Goal: Task Accomplishment & Management: Manage account settings

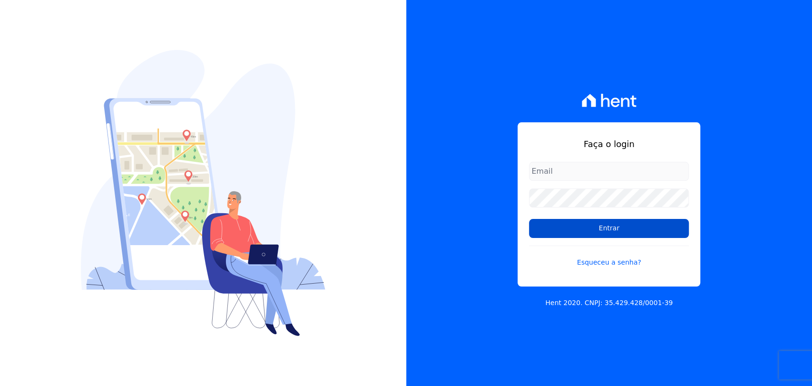
type input "andreza.sousa@grupoctv.com.br"
click at [546, 224] on input "Entrar" at bounding box center [609, 228] width 160 height 19
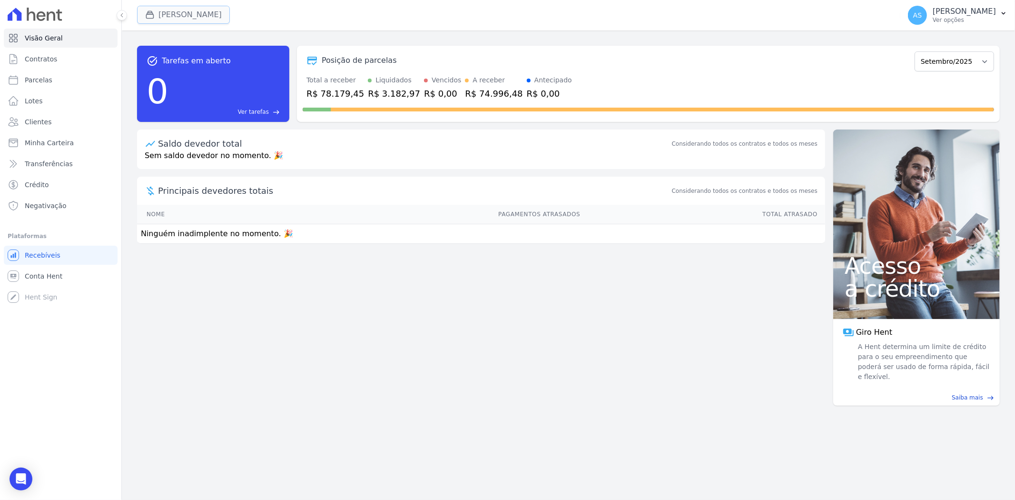
click at [179, 16] on button "[PERSON_NAME]" at bounding box center [183, 15] width 93 height 18
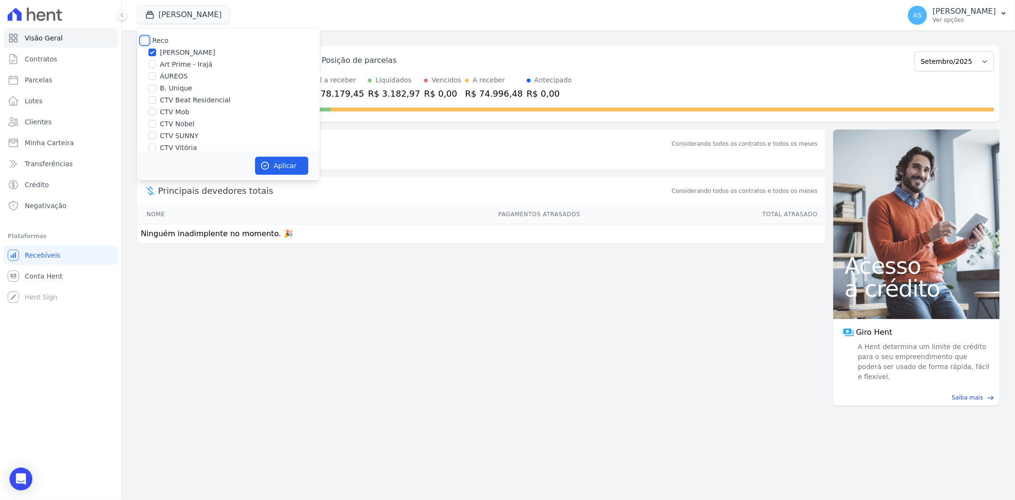
click at [141, 40] on input "Reco" at bounding box center [145, 41] width 8 height 8
checkbox input "true"
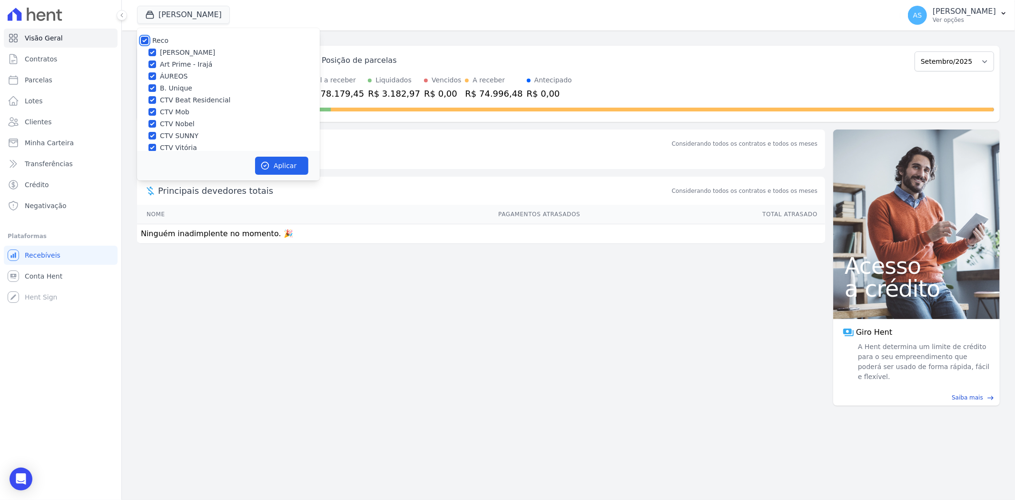
checkbox input "true"
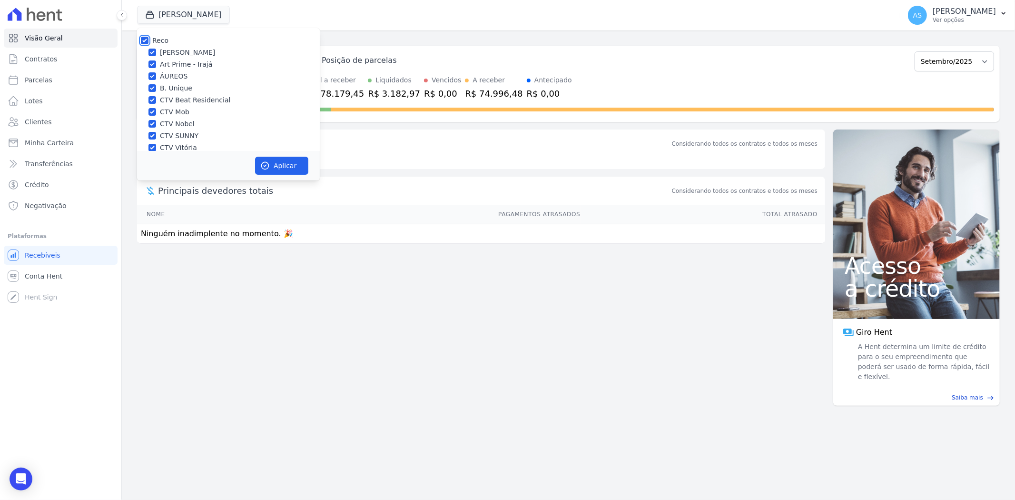
checkbox input "true"
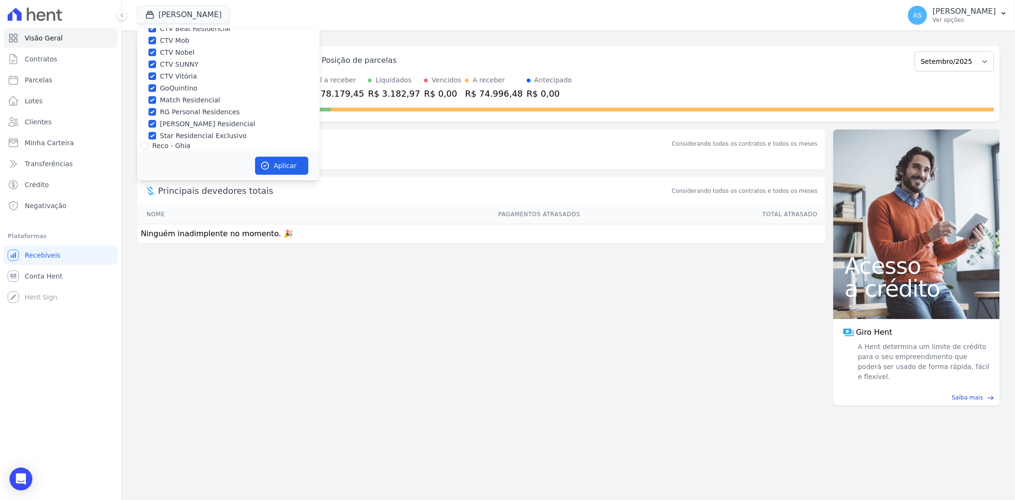
scroll to position [91, 0]
click at [173, 136] on label "Star Residencial Exclusivo - Ghia" at bounding box center [214, 138] width 109 height 10
click at [156, 136] on input "Star Residencial Exclusivo - Ghia" at bounding box center [153, 138] width 8 height 8
checkbox input "true"
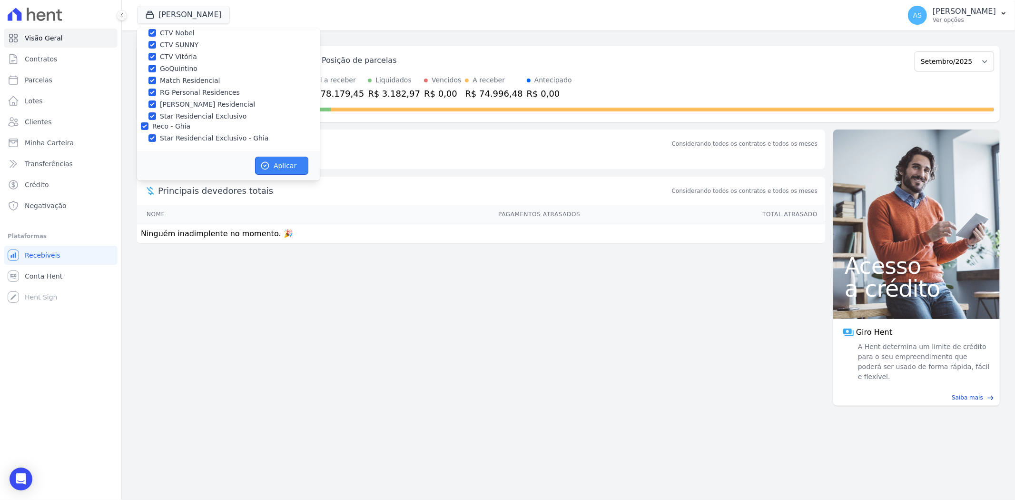
click at [289, 167] on button "Aplicar" at bounding box center [281, 166] width 53 height 18
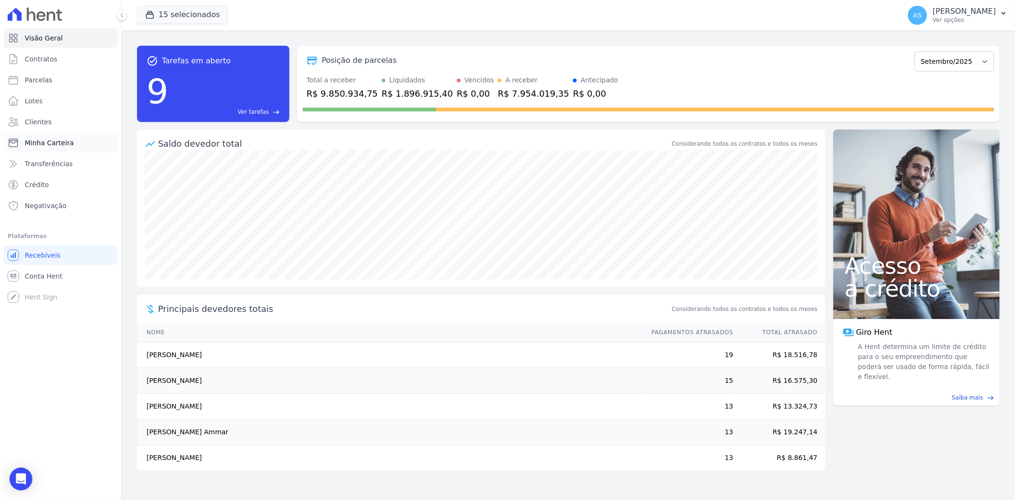
click at [54, 146] on span "Minha Carteira" at bounding box center [49, 143] width 49 height 10
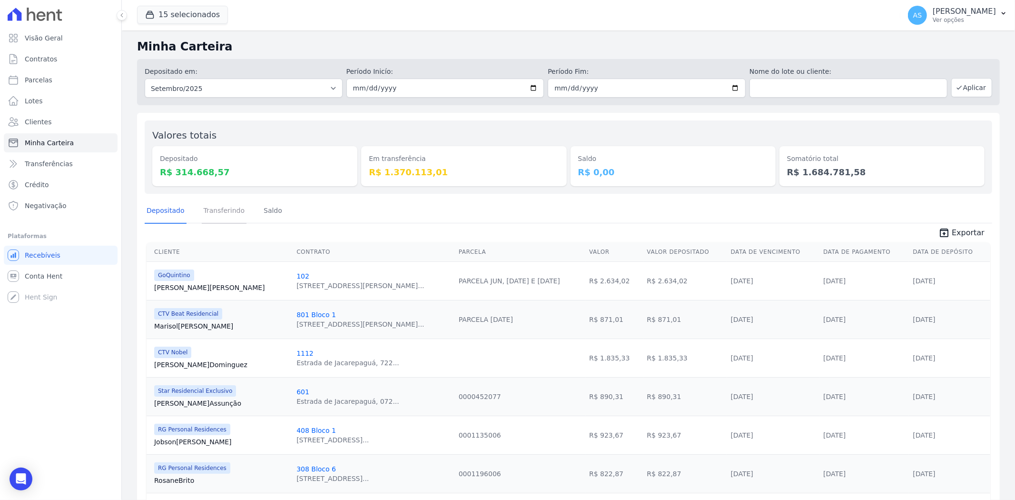
click at [222, 209] on link "Transferindo" at bounding box center [224, 211] width 45 height 25
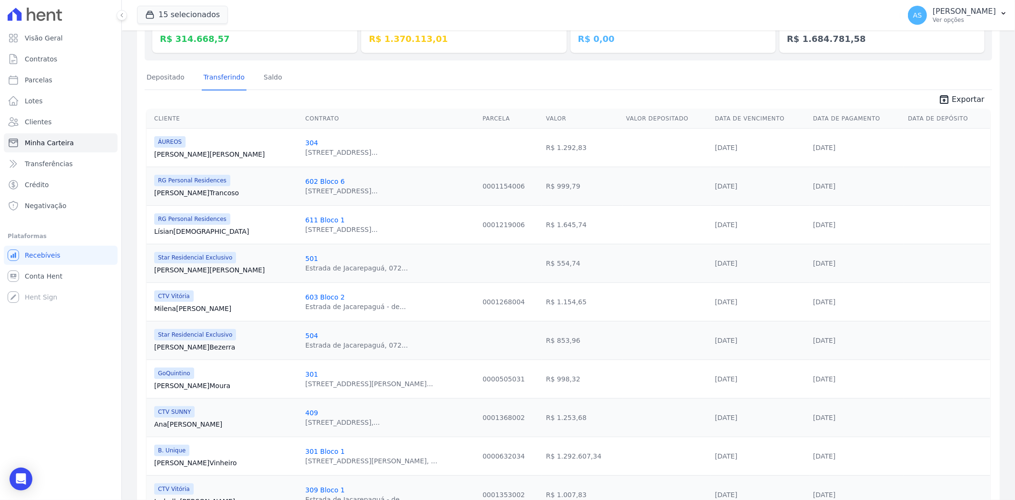
scroll to position [158, 0]
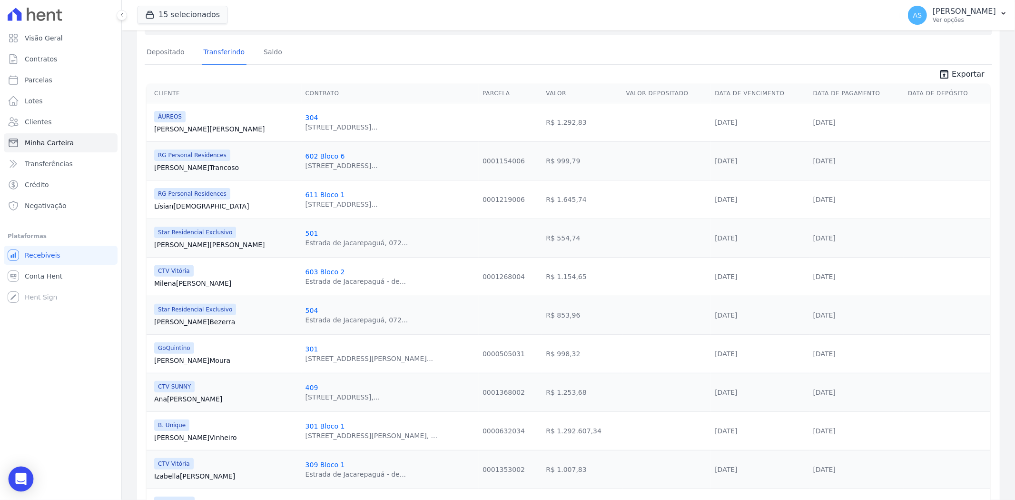
click at [16, 386] on icon "Open Intercom Messenger" at bounding box center [20, 479] width 11 height 12
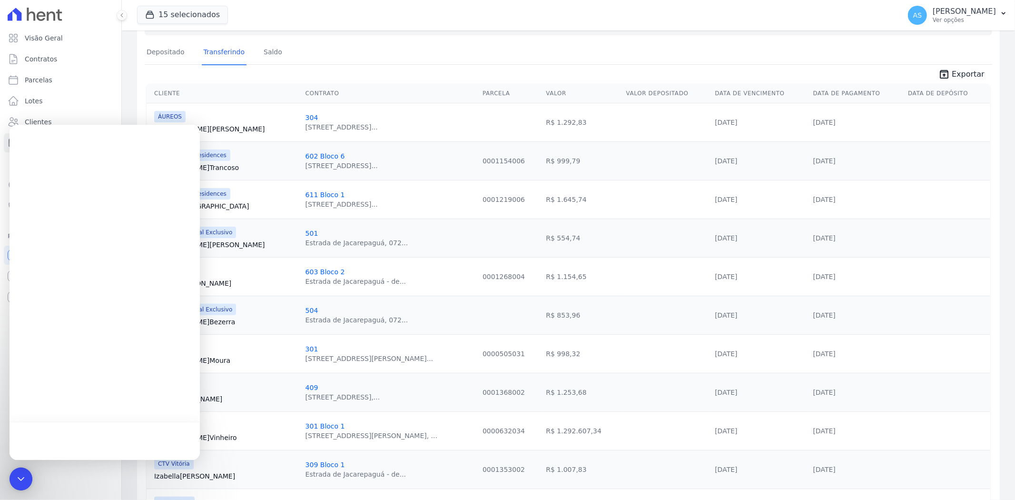
scroll to position [0, 0]
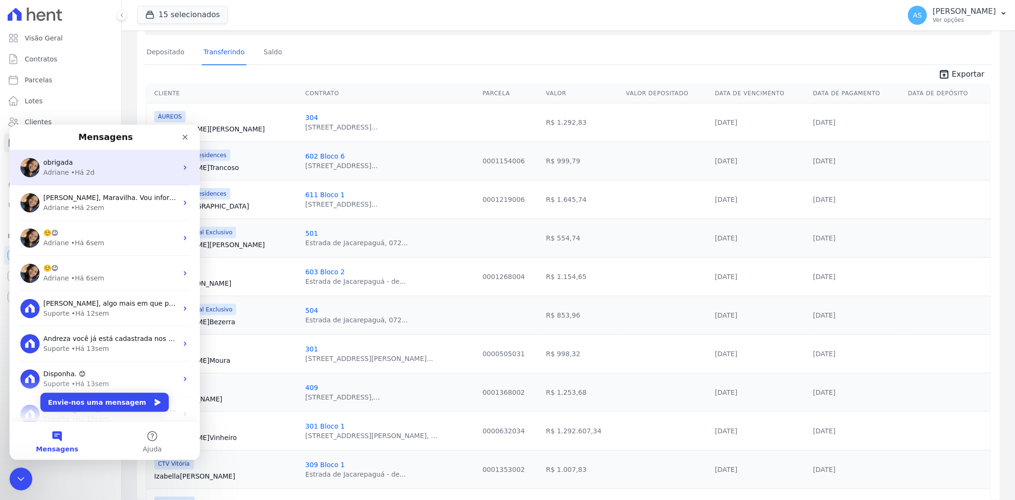
click at [82, 173] on div "• Há 2d" at bounding box center [83, 172] width 24 height 10
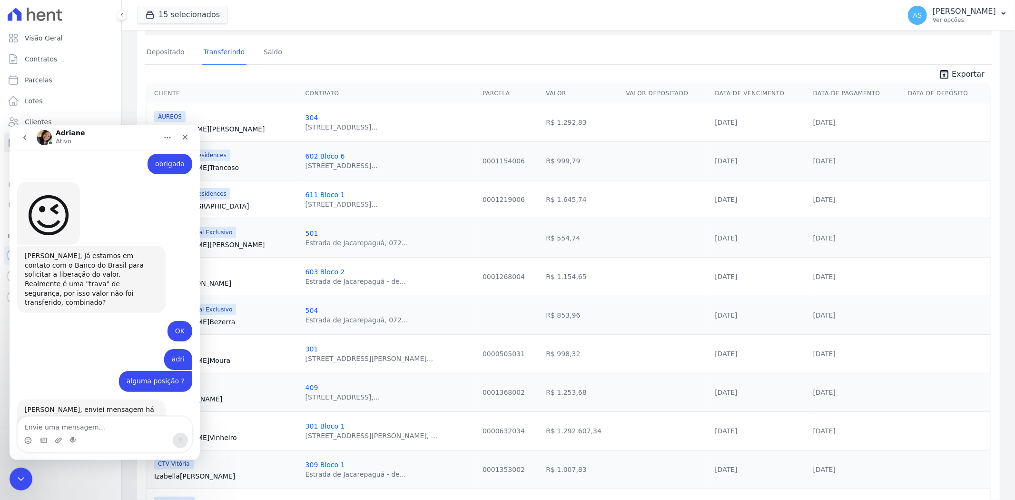
scroll to position [8715, 0]
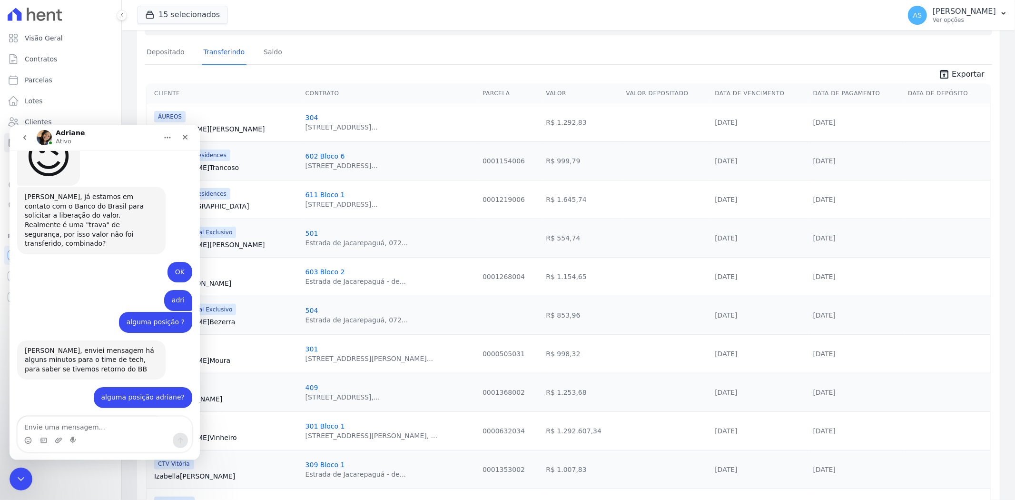
click at [46, 386] on textarea "Envie uma mensagem..." at bounding box center [105, 424] width 174 height 16
type textarea "Bom dia Adriane! Tudo bem ?"
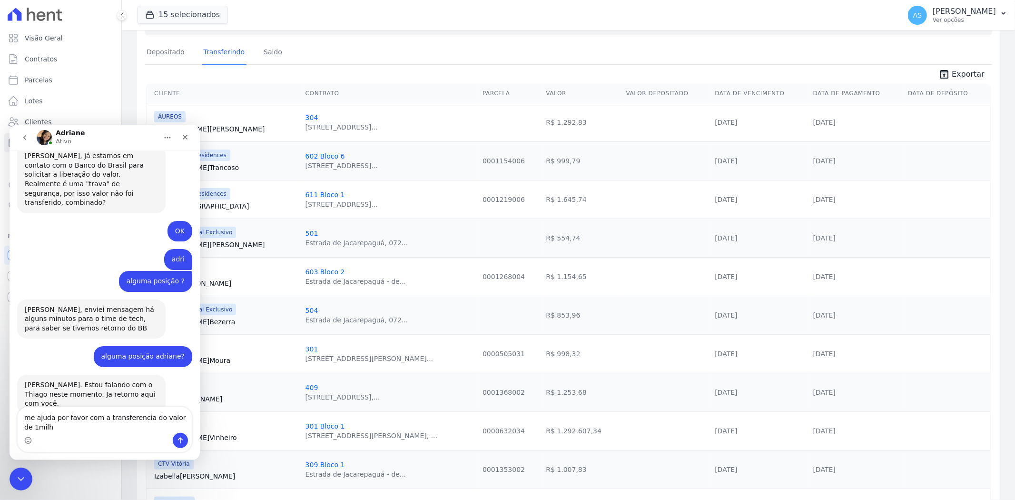
scroll to position [8765, 0]
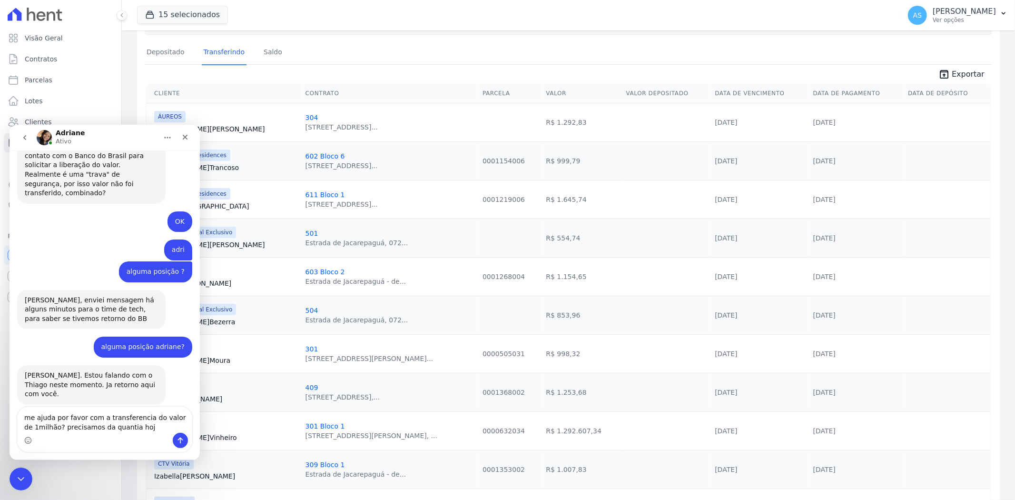
type textarea "me ajuda por favor com a transferencia do valor de 1milhão? precisamos da quant…"
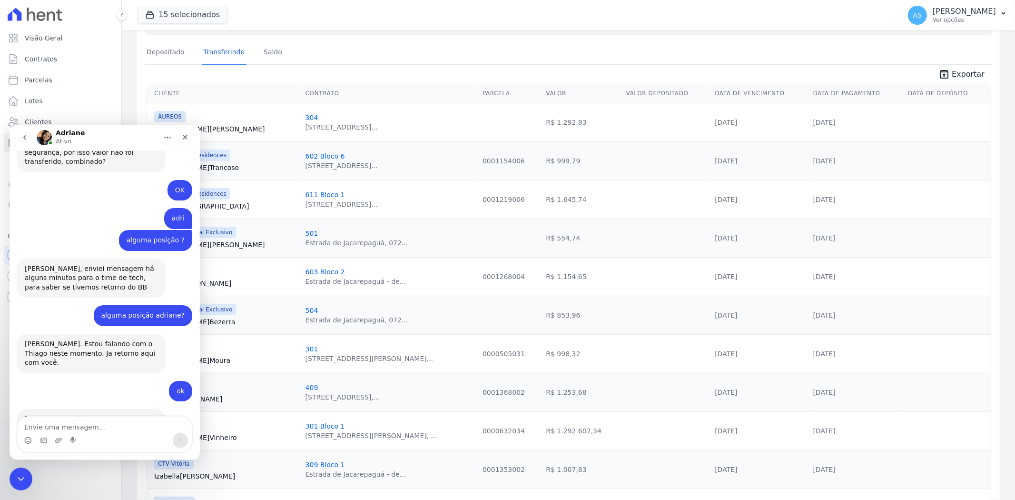
scroll to position [8796, 0]
type textarea "muito obrigada"
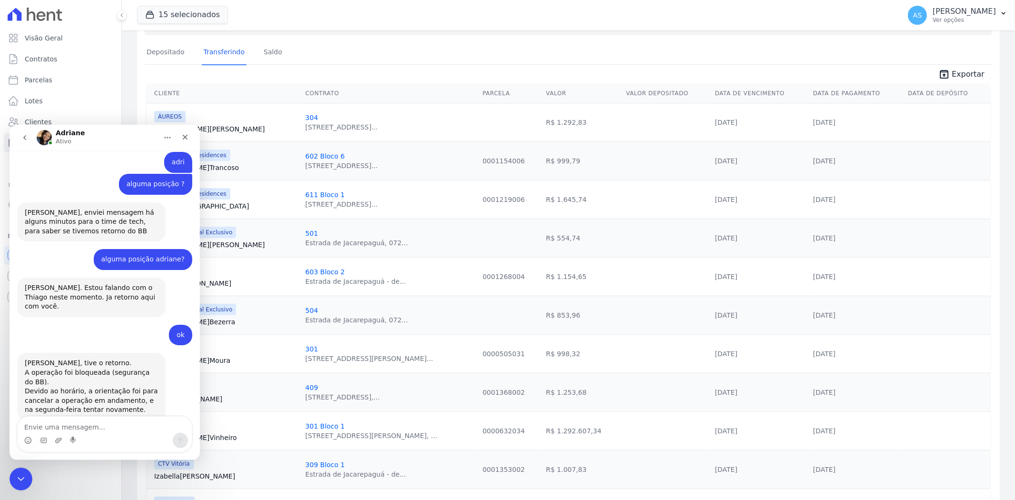
scroll to position [8877, 0]
click at [15, 386] on icon "Fechar mensagem da Intercom" at bounding box center [19, 477] width 11 height 11
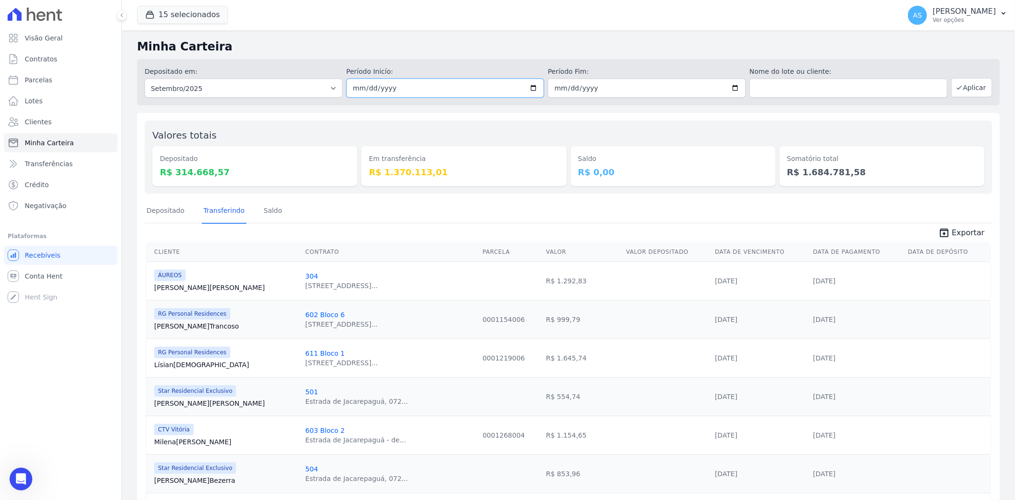
click at [525, 83] on input "2025-09-01" at bounding box center [446, 88] width 198 height 19
click at [534, 88] on input "2025-09-01" at bounding box center [446, 88] width 198 height 19
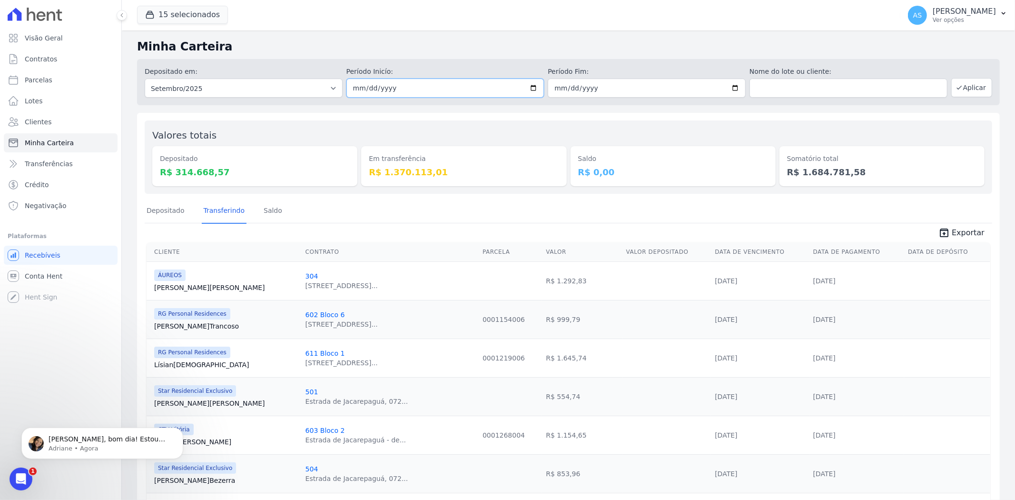
scroll to position [0, 0]
type input "2025-09-08"
click at [731, 89] on input "2025-09-30" at bounding box center [647, 88] width 198 height 19
type input "2025-09-08"
click at [812, 89] on button "Aplicar" at bounding box center [971, 87] width 41 height 19
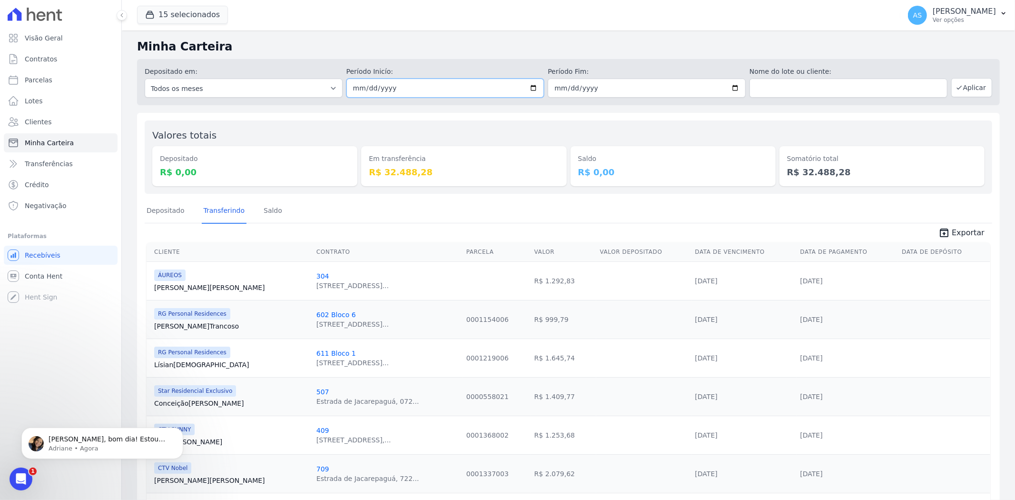
click at [532, 88] on input "[DATE]" at bounding box center [446, 88] width 198 height 19
type input "2025-09-05"
click at [960, 94] on button "Aplicar" at bounding box center [971, 87] width 41 height 19
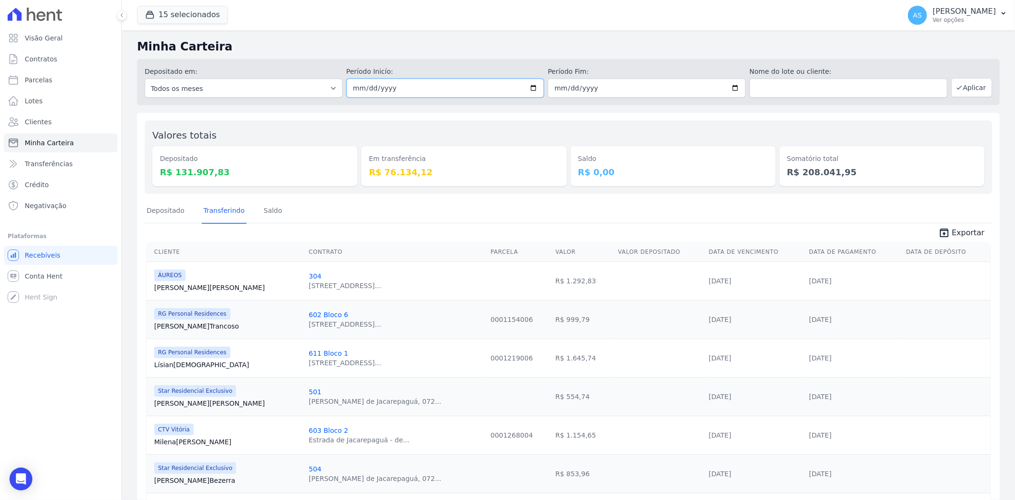
click at [534, 89] on input "2025-09-05" at bounding box center [446, 88] width 198 height 19
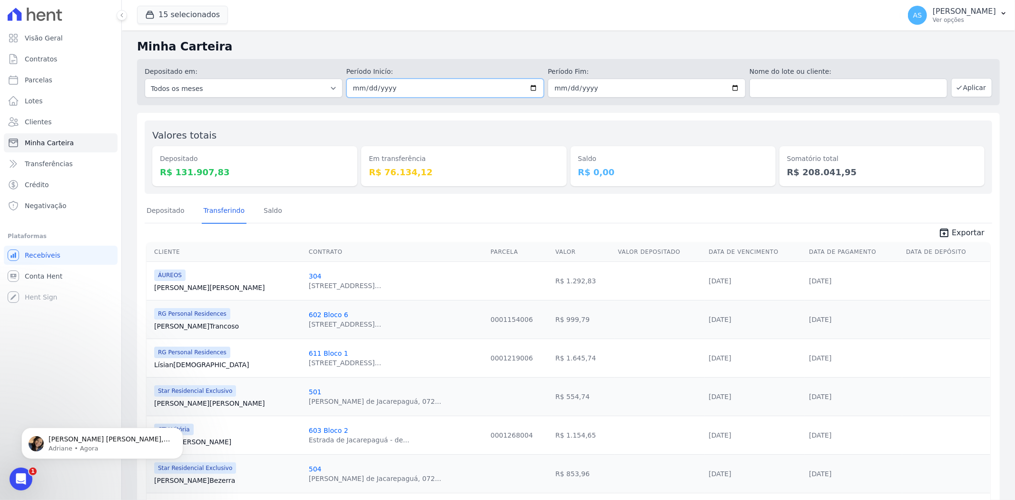
type input "[DATE]"
click at [957, 88] on icon "button" at bounding box center [960, 88] width 8 height 8
click at [731, 90] on input "[DATE]" at bounding box center [647, 88] width 198 height 19
type input "[DATE]"
click at [958, 88] on button "Aplicar" at bounding box center [971, 87] width 41 height 19
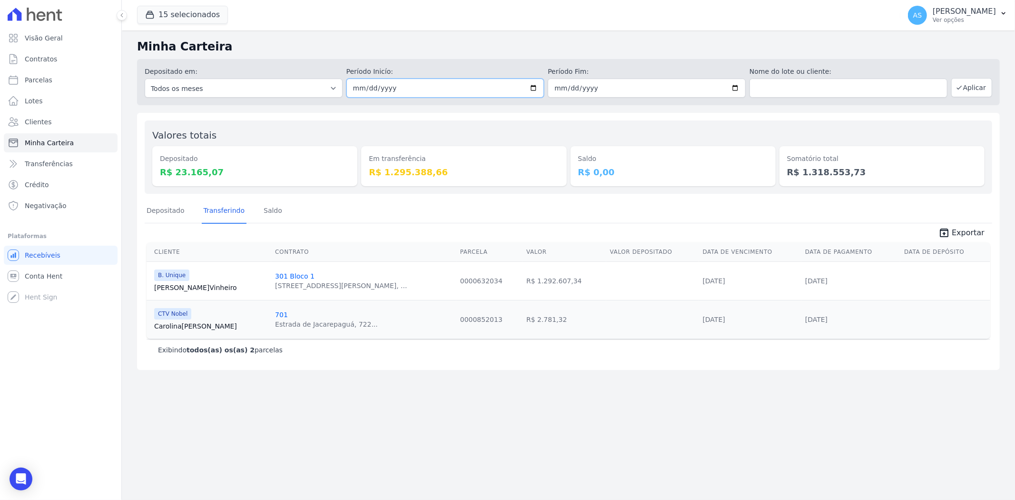
click at [532, 87] on input "2025-09-04" at bounding box center [446, 88] width 198 height 19
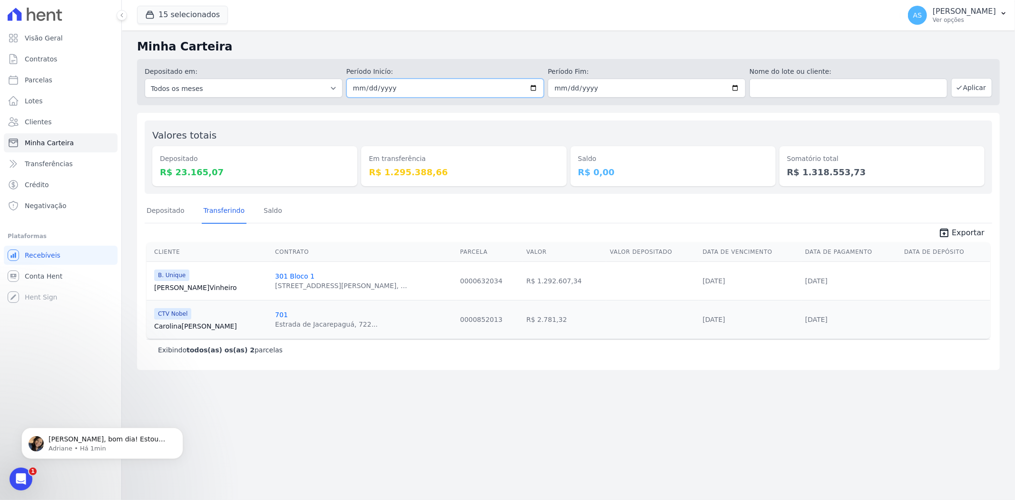
type input "2025-09-05"
click at [734, 87] on input "2025-09-04" at bounding box center [647, 88] width 198 height 19
type input "2025-09-05"
click at [967, 84] on button "Aplicar" at bounding box center [971, 87] width 41 height 19
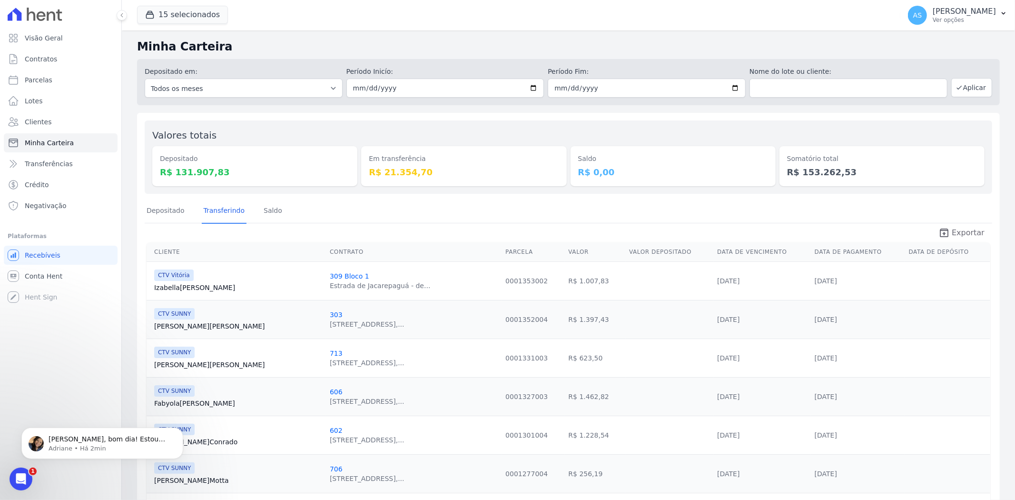
click at [952, 229] on span "Exportar" at bounding box center [968, 232] width 33 height 11
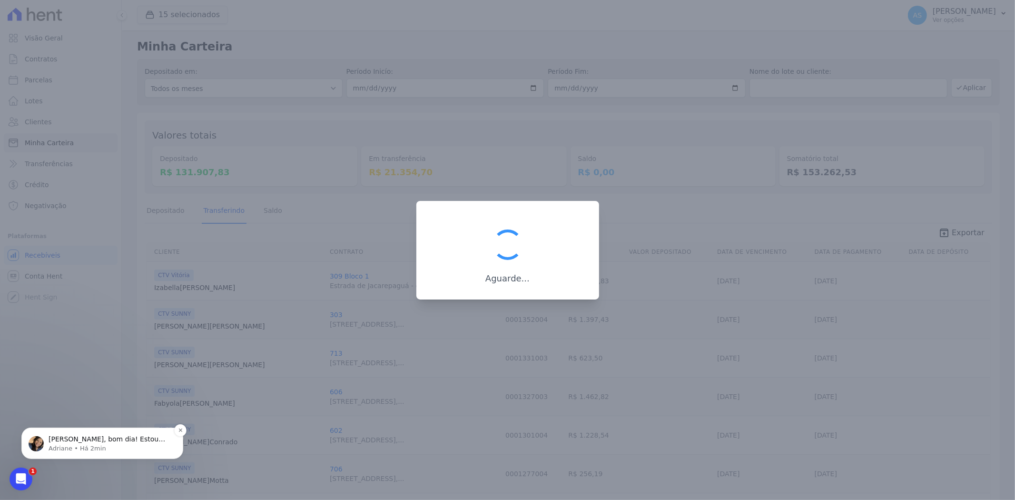
click at [119, 440] on p "Olá Andreza, bom dia! Estou bem e você? Andreza, estava neste momento confirman…" at bounding box center [110, 439] width 123 height 10
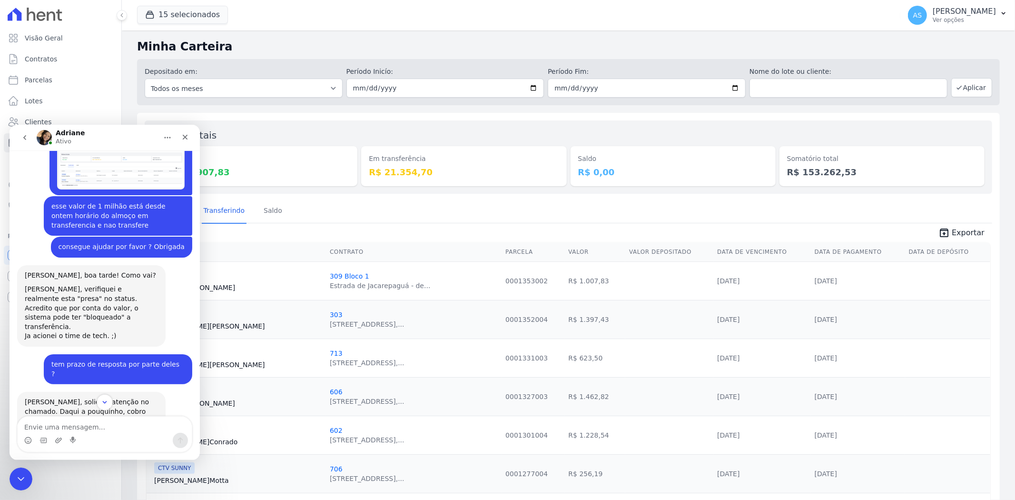
scroll to position [8607, 0]
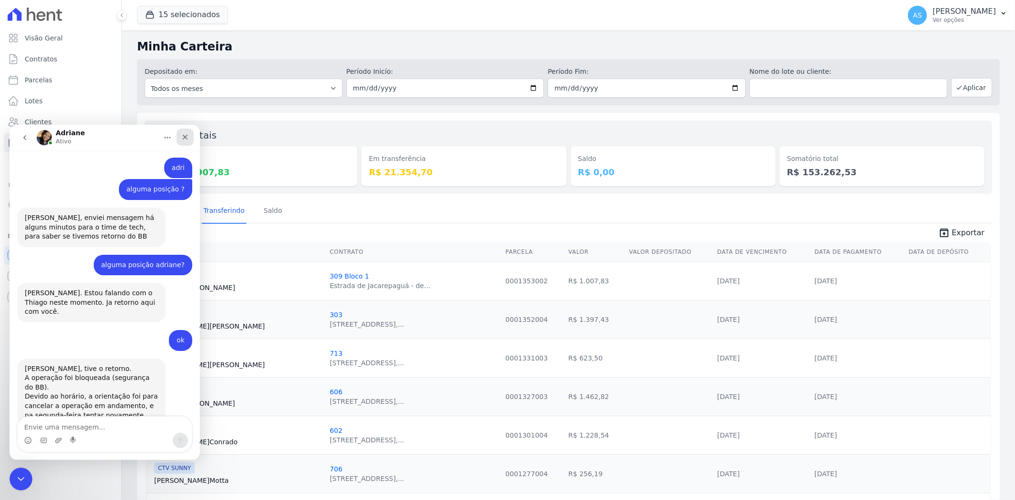
click at [184, 141] on div "Fechar" at bounding box center [185, 136] width 17 height 17
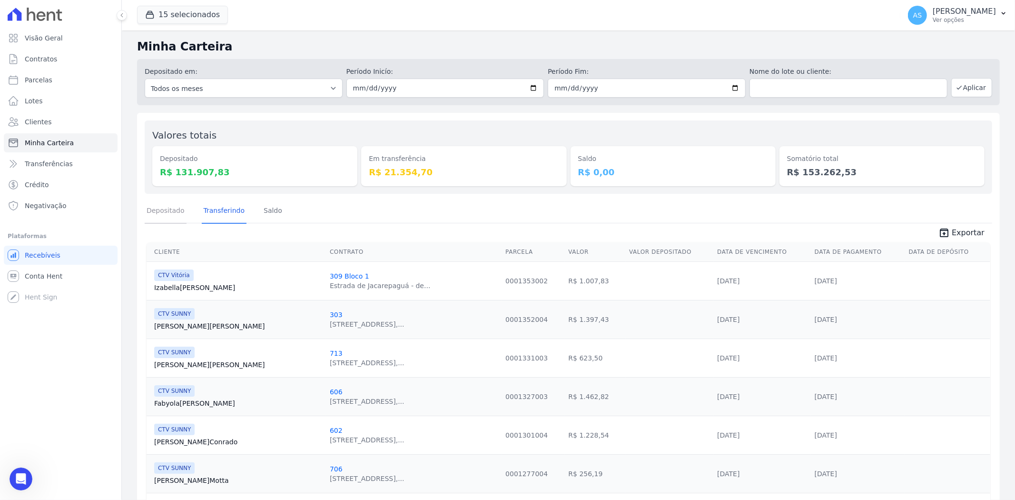
click at [162, 211] on link "Depositado" at bounding box center [166, 211] width 42 height 25
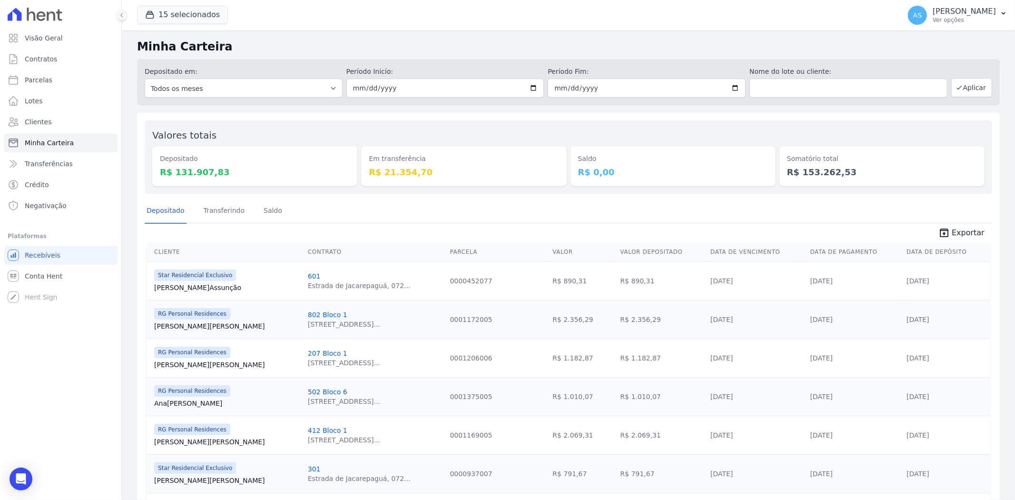
click at [968, 234] on span "Exportar" at bounding box center [968, 232] width 33 height 11
click at [530, 89] on input "2025-09-05" at bounding box center [446, 88] width 198 height 19
type input "2025-09-06"
click at [731, 89] on input "2025-09-05" at bounding box center [647, 88] width 198 height 19
type input "2025-09-06"
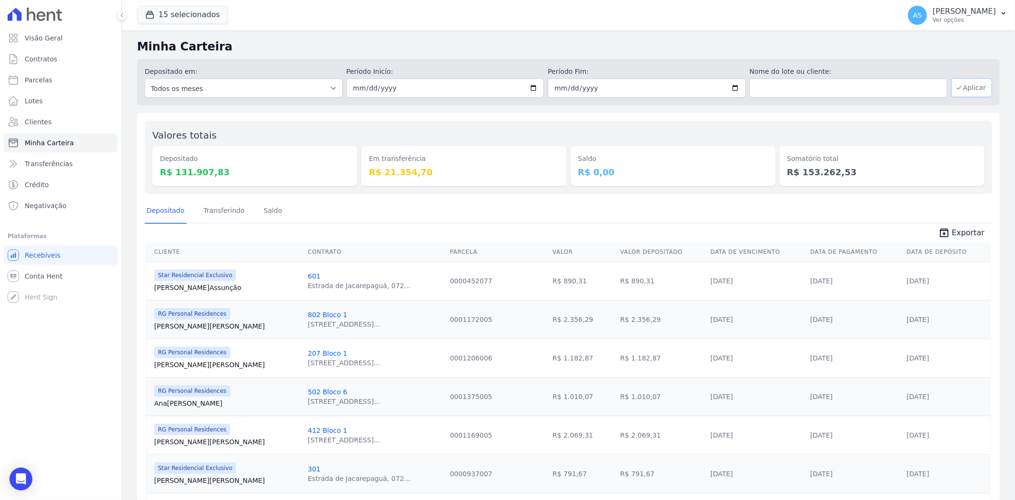
click at [951, 87] on button "Aplicar" at bounding box center [971, 87] width 41 height 19
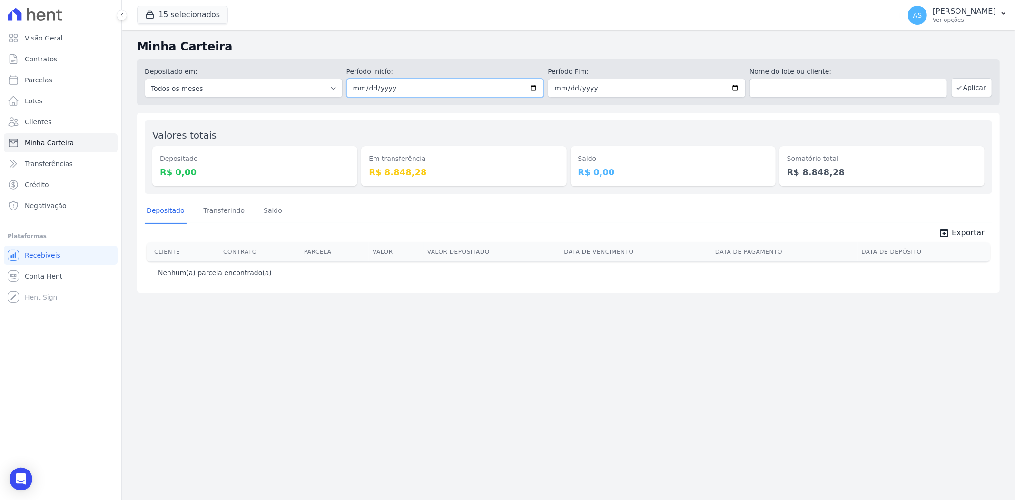
click at [535, 87] on input "[DATE]" at bounding box center [446, 88] width 198 height 19
type input "[DATE]"
click at [738, 83] on input "[DATE]" at bounding box center [647, 88] width 198 height 19
type input "[DATE]"
click at [963, 89] on icon "button" at bounding box center [960, 88] width 8 height 8
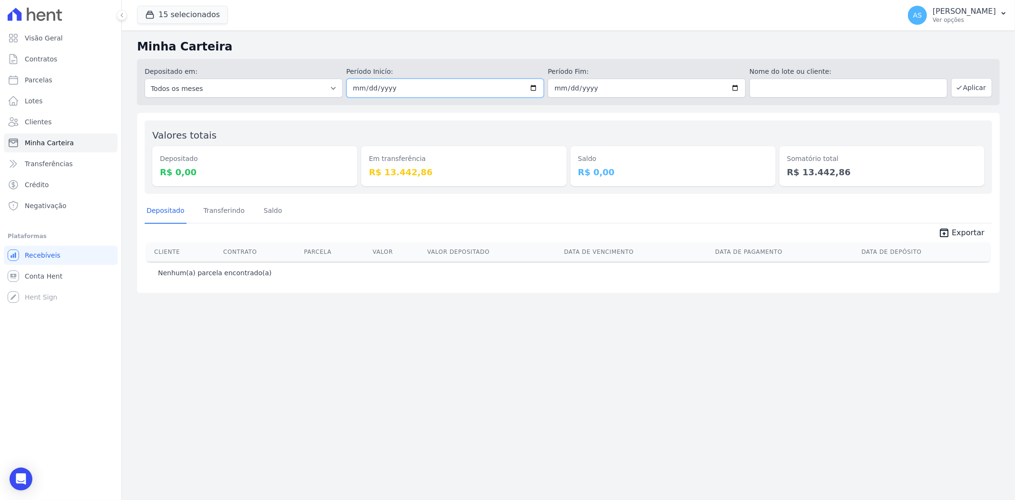
click at [536, 84] on input "[DATE]" at bounding box center [446, 88] width 198 height 19
type input "[DATE]"
click at [736, 89] on input "[DATE]" at bounding box center [647, 88] width 198 height 19
type input "[DATE]"
click at [976, 83] on button "Aplicar" at bounding box center [971, 87] width 41 height 19
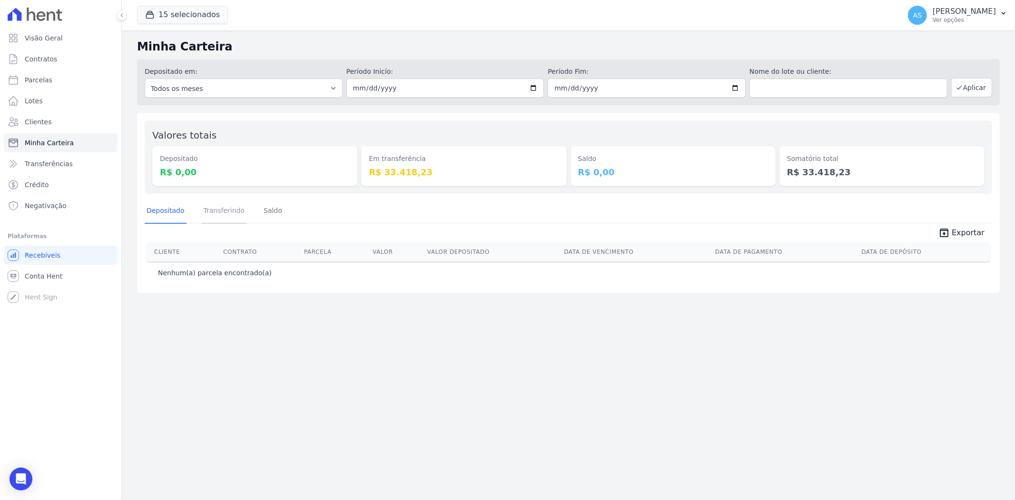
click at [210, 207] on link "Transferindo" at bounding box center [224, 211] width 45 height 25
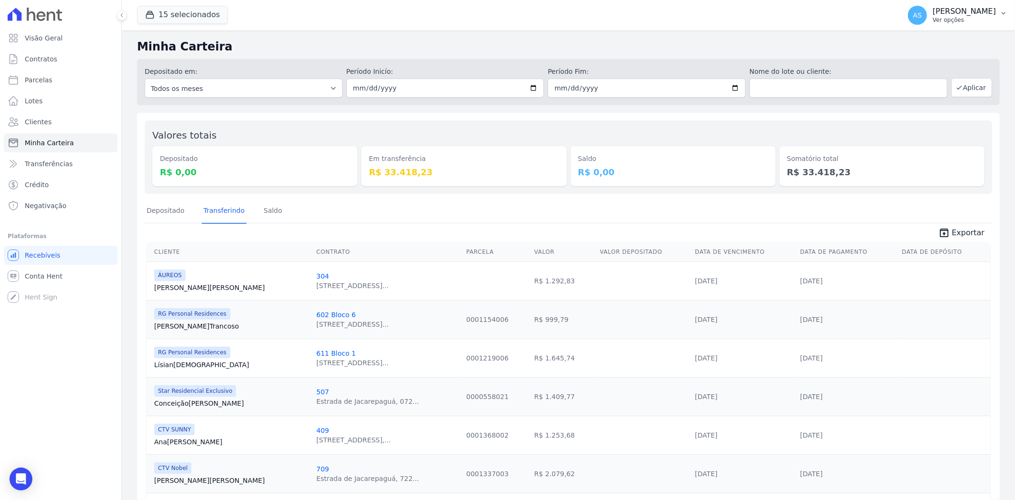
click at [998, 13] on button "AS [PERSON_NAME] Ver opções" at bounding box center [958, 15] width 115 height 27
click at [925, 129] on link "Importar de ERP" at bounding box center [954, 126] width 122 height 17
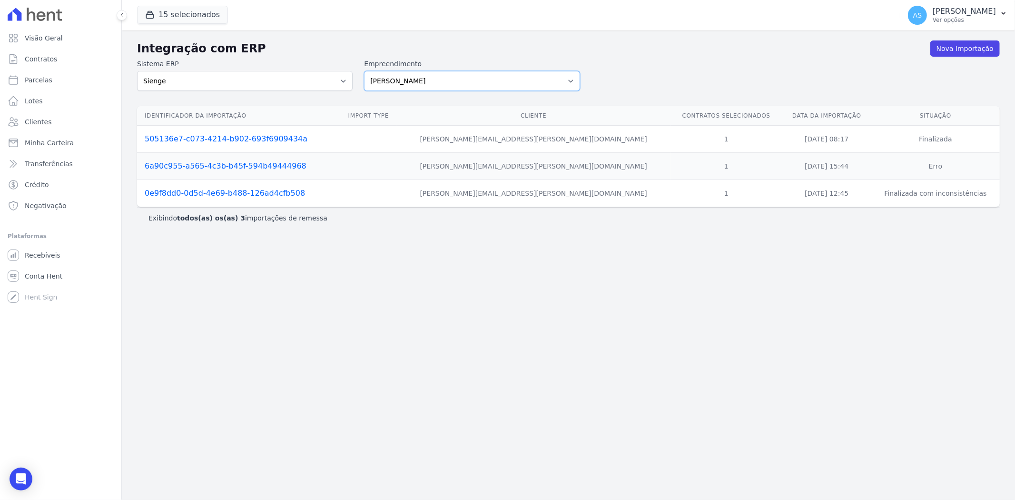
click at [567, 78] on select "[PERSON_NAME] Art Prime - [PERSON_NAME] Unique CTV Beat Residencial CTV Mob CTV…" at bounding box center [472, 81] width 216 height 20
select select "9db4d767-ec98-4519-aed7-f9568aa0b04c"
click at [364, 71] on select "[PERSON_NAME] Art Prime - [PERSON_NAME] Unique CTV Beat Residencial CTV Mob CTV…" at bounding box center [472, 81] width 216 height 20
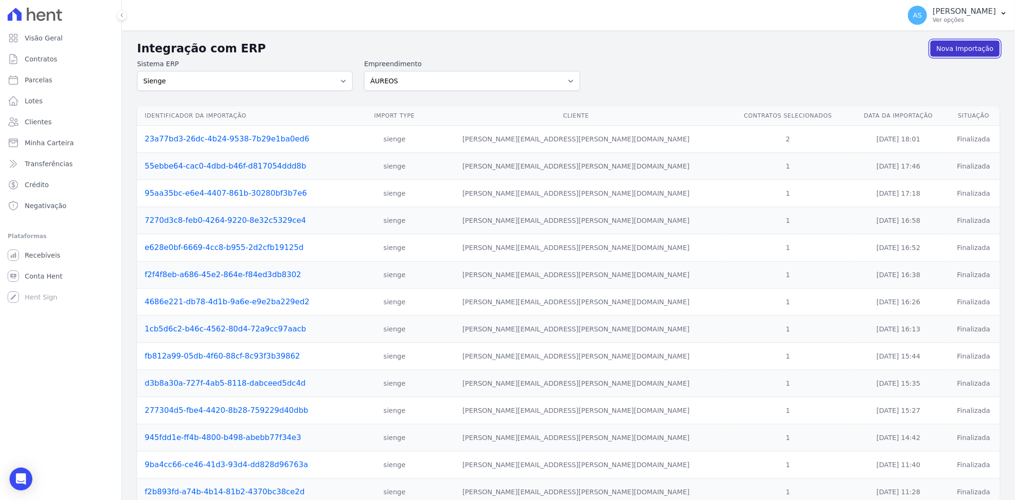
click at [961, 50] on link "Nova Importação" at bounding box center [965, 48] width 69 height 16
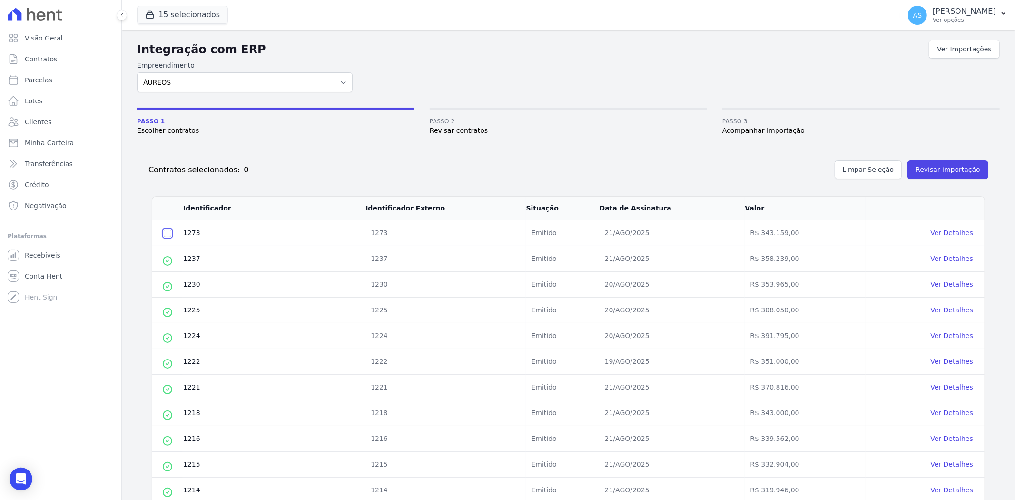
click at [167, 236] on input "checkbox" at bounding box center [168, 233] width 8 height 8
checkbox input "true"
click at [931, 170] on button "Revisar importação" at bounding box center [948, 169] width 81 height 19
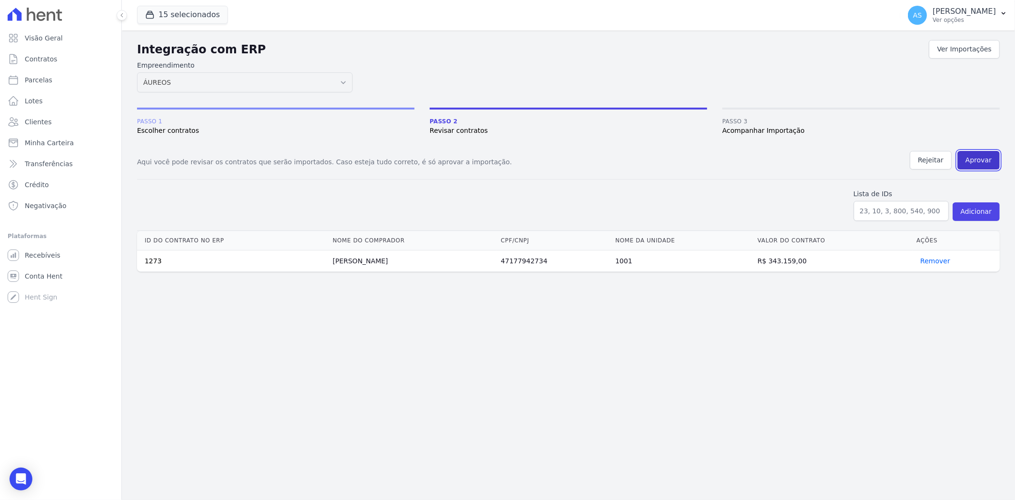
click at [986, 160] on button "Aprovar" at bounding box center [979, 160] width 42 height 19
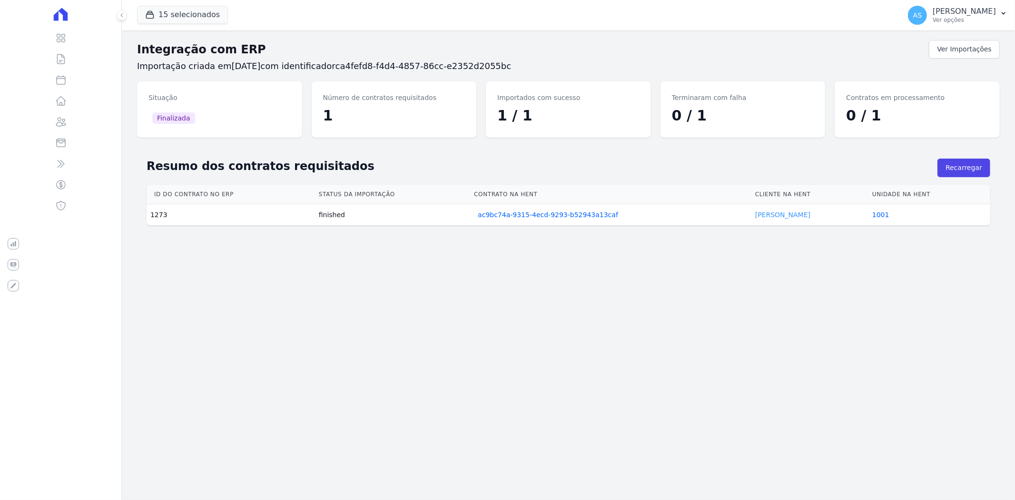
click at [775, 215] on link "Orli Batista" at bounding box center [782, 215] width 55 height 8
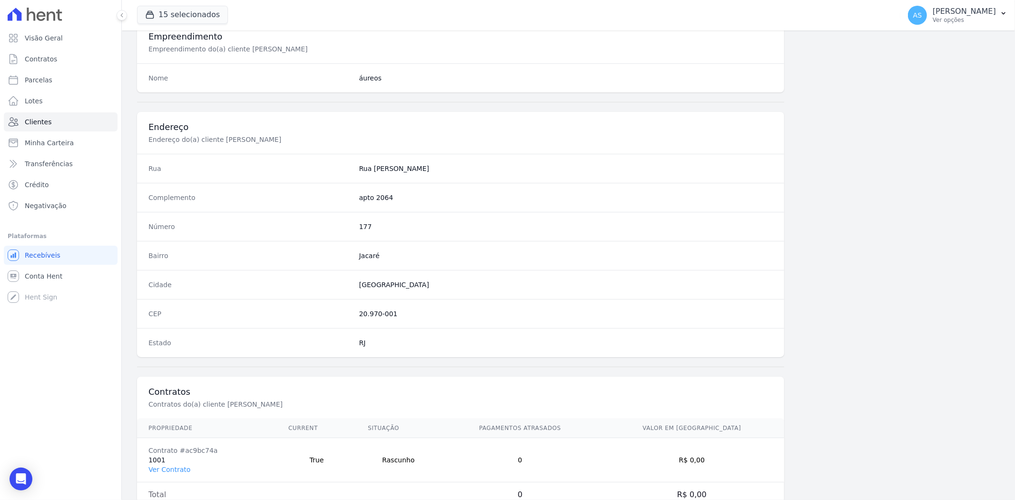
scroll to position [392, 0]
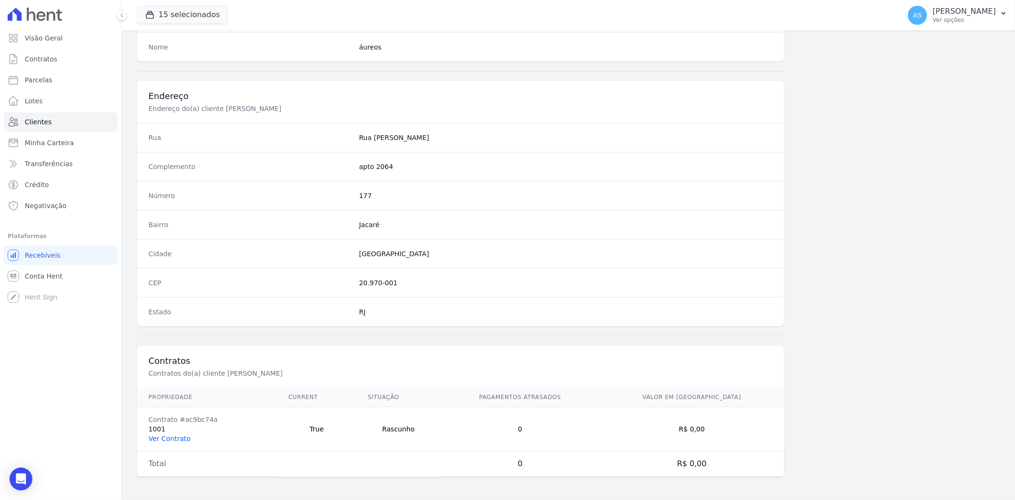
click at [162, 442] on link "Ver Contrato" at bounding box center [170, 439] width 42 height 8
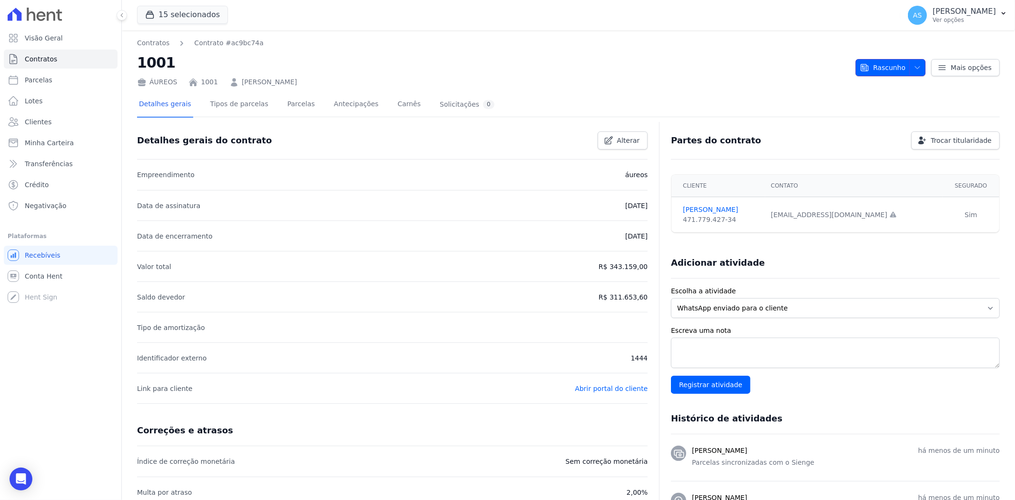
click at [910, 65] on span "button" at bounding box center [916, 67] width 12 height 15
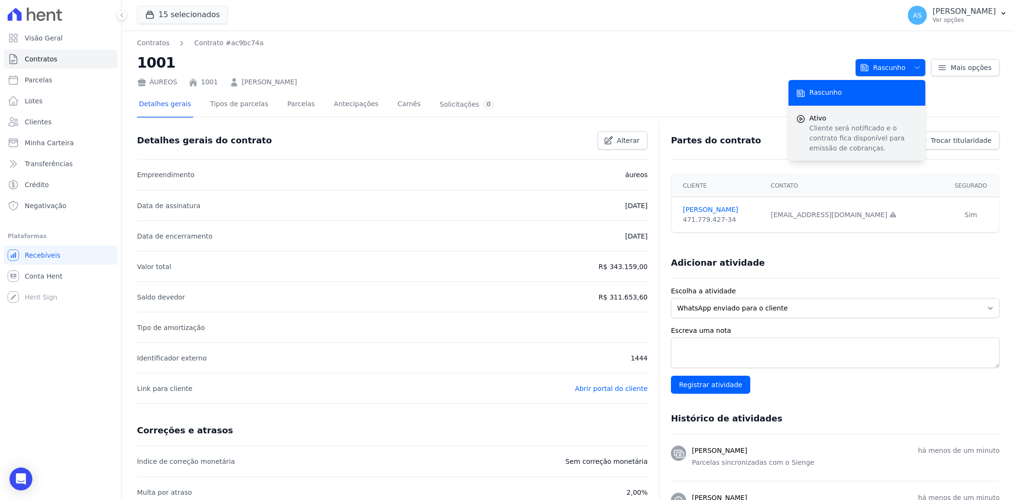
click at [836, 129] on p "Cliente será notificado e o contrato fica disponível para emissão de cobranças." at bounding box center [864, 138] width 109 height 30
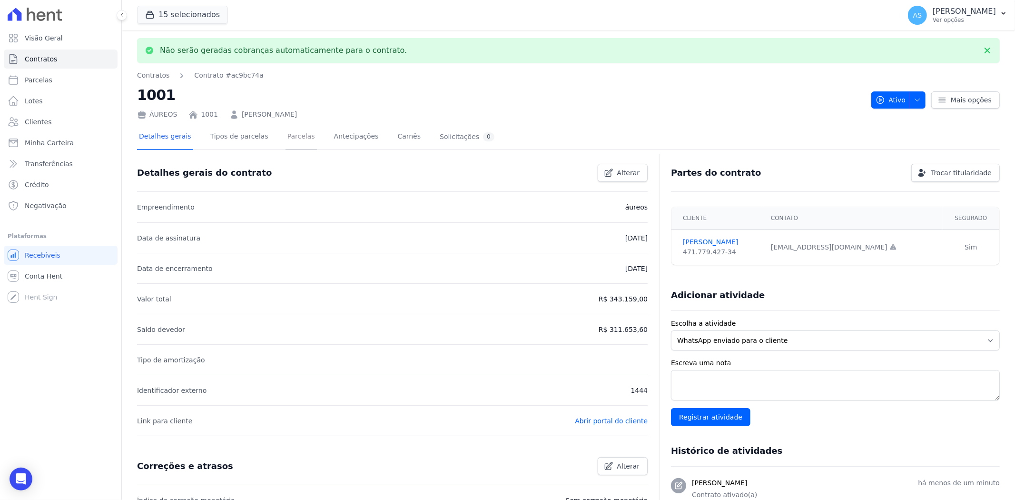
click at [291, 137] on link "Parcelas" at bounding box center [301, 137] width 31 height 25
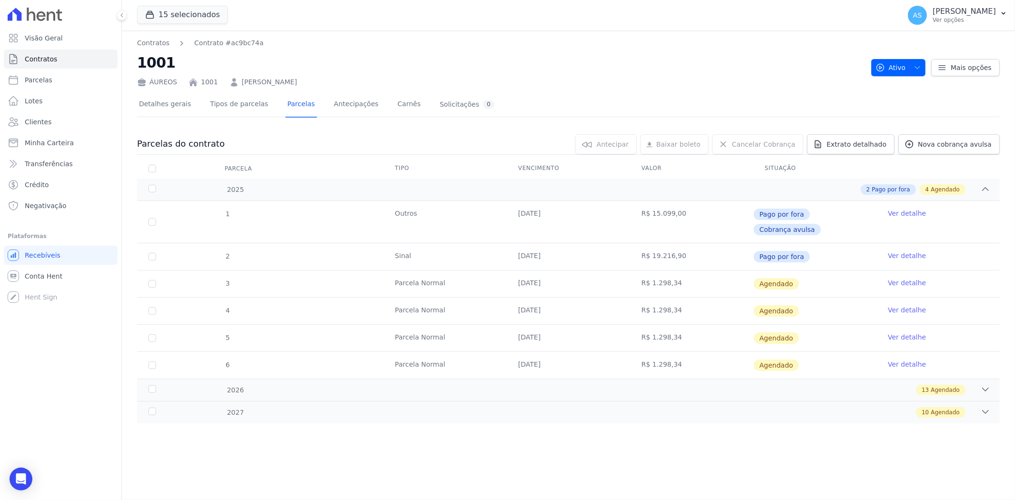
click at [902, 278] on link "Ver detalhe" at bounding box center [907, 283] width 38 height 10
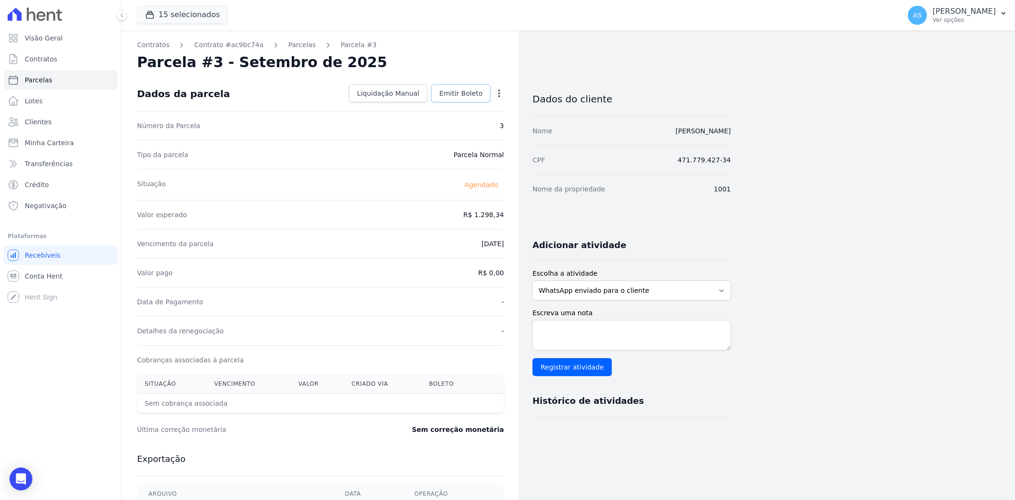
click at [462, 91] on span "Emitir Boleto" at bounding box center [460, 94] width 43 height 10
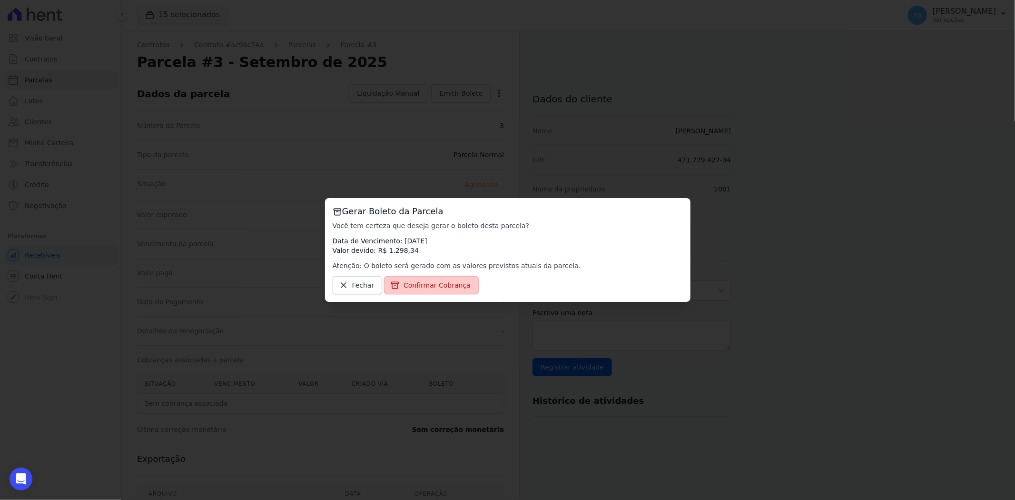
click at [438, 289] on span "Confirmar Cobrança" at bounding box center [437, 285] width 67 height 10
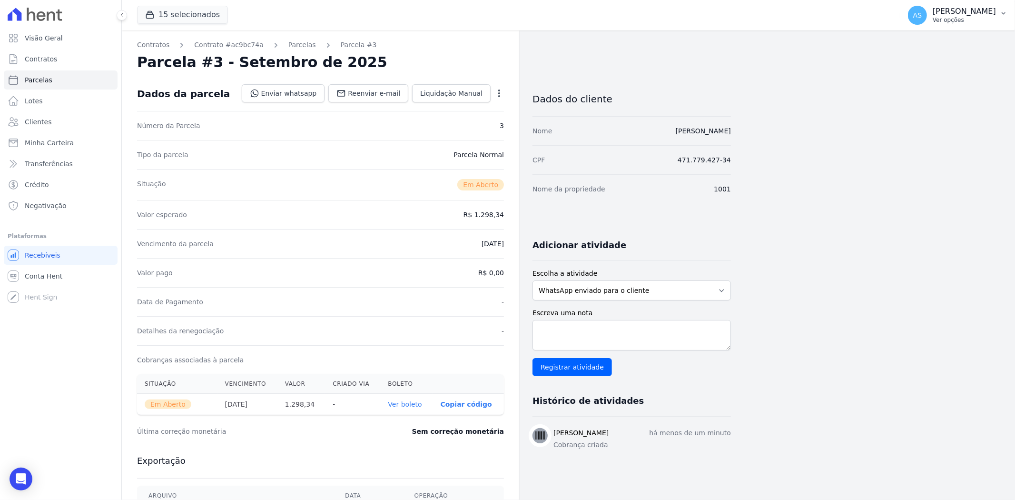
click at [970, 15] on p "[PERSON_NAME]" at bounding box center [964, 12] width 63 height 10
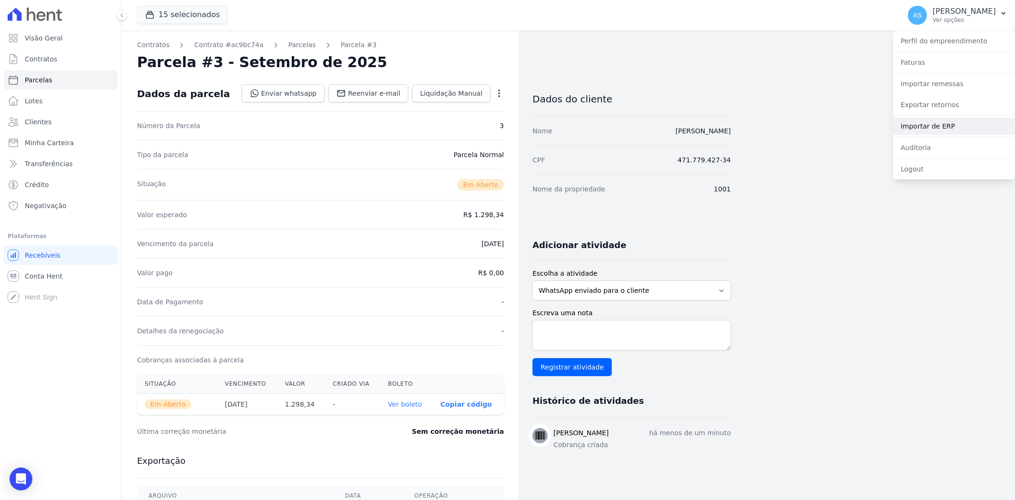
click at [923, 127] on link "Importar de ERP" at bounding box center [954, 126] width 122 height 17
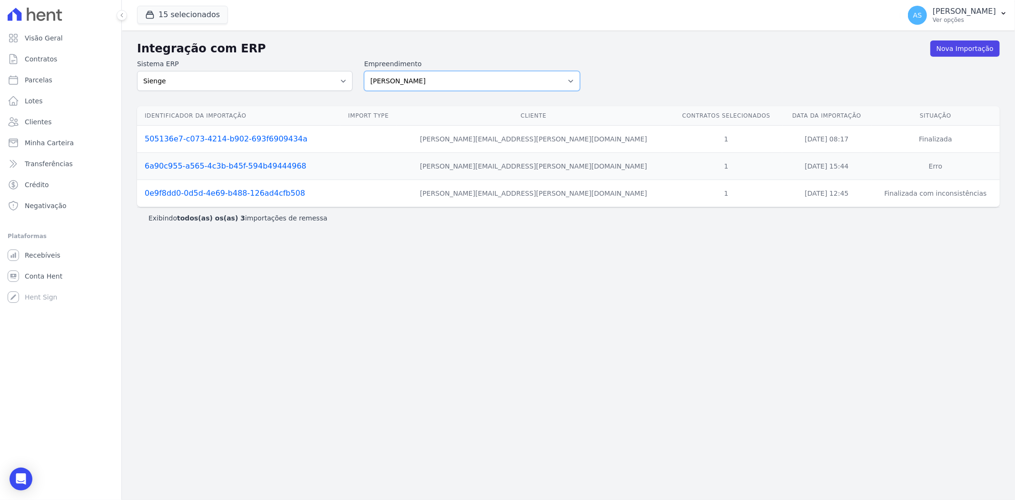
click at [573, 78] on select "[PERSON_NAME] Art Prime - [PERSON_NAME] Unique CTV Beat Residencial CTV Mob CTV…" at bounding box center [472, 81] width 216 height 20
select select "9db4d767-ec98-4519-aed7-f9568aa0b04c"
click at [364, 71] on select "[PERSON_NAME] Art Prime - [PERSON_NAME] Unique CTV Beat Residencial CTV Mob CTV…" at bounding box center [472, 81] width 216 height 20
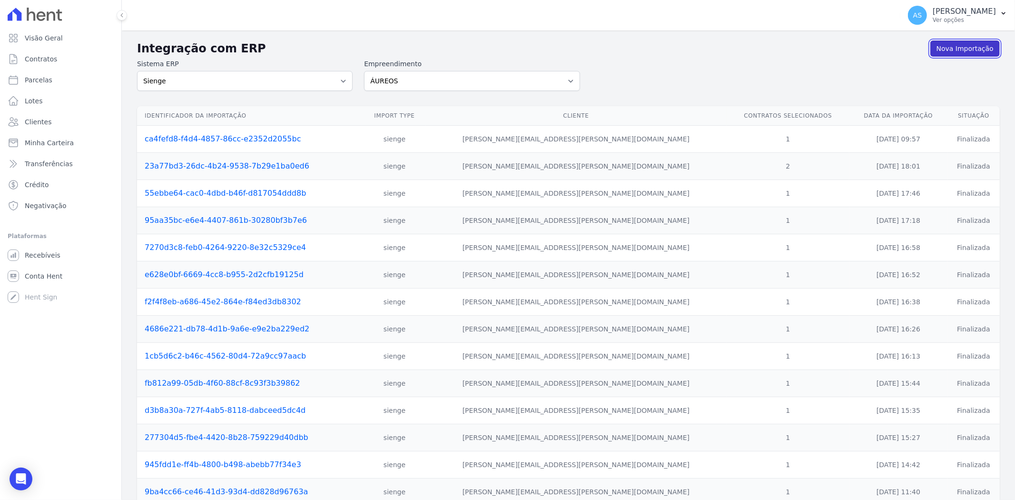
click at [950, 48] on link "Nova Importação" at bounding box center [965, 48] width 69 height 16
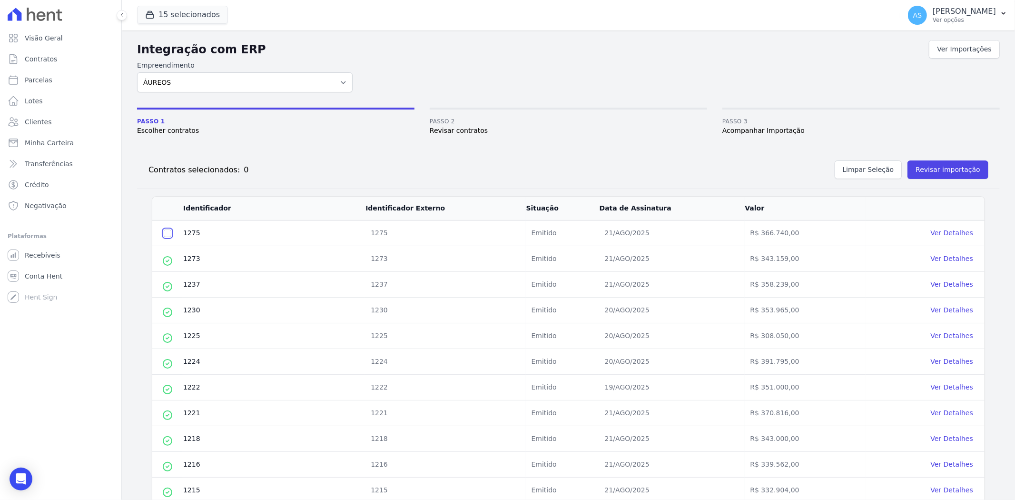
click at [168, 234] on input "checkbox" at bounding box center [168, 233] width 8 height 8
checkbox input "true"
click at [943, 168] on button "Revisar importação" at bounding box center [948, 169] width 81 height 19
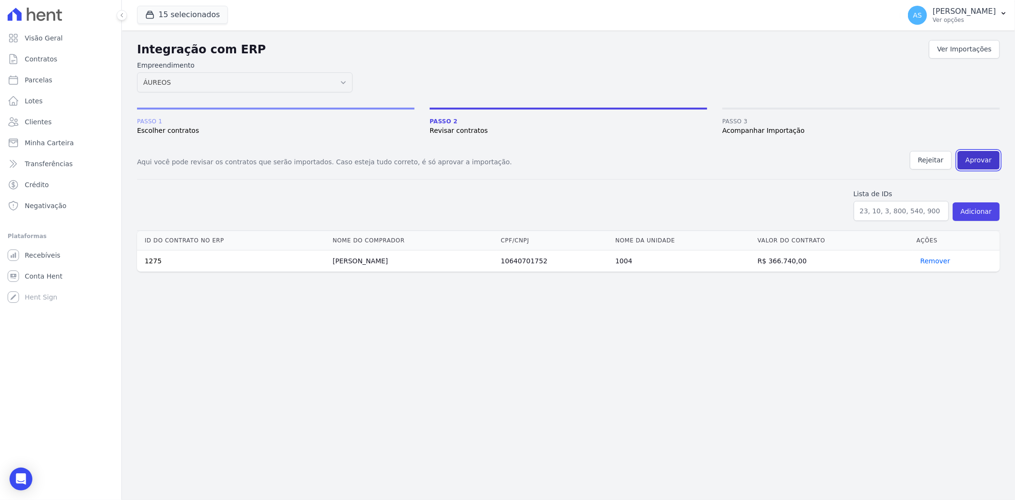
click at [978, 156] on button "Aprovar" at bounding box center [979, 160] width 42 height 19
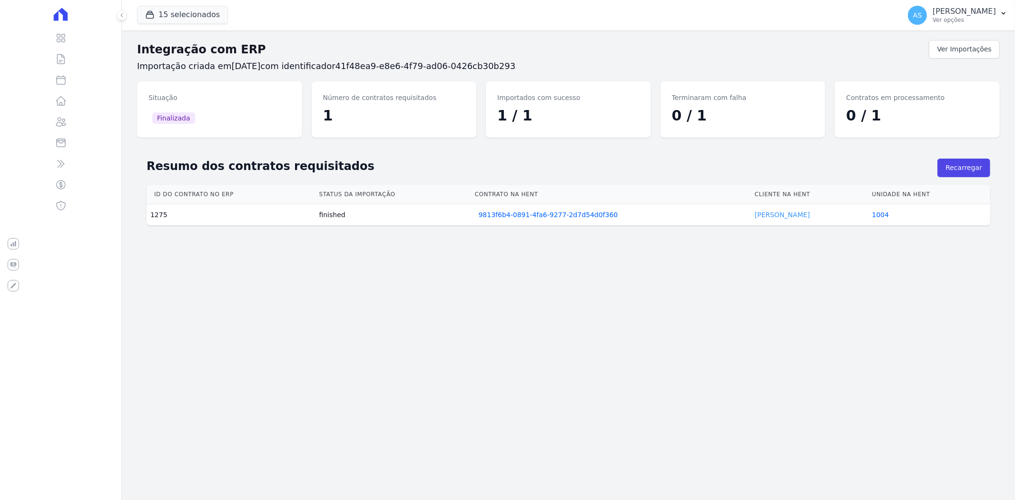
click at [774, 213] on link "Tatiane Peres" at bounding box center [782, 215] width 55 height 8
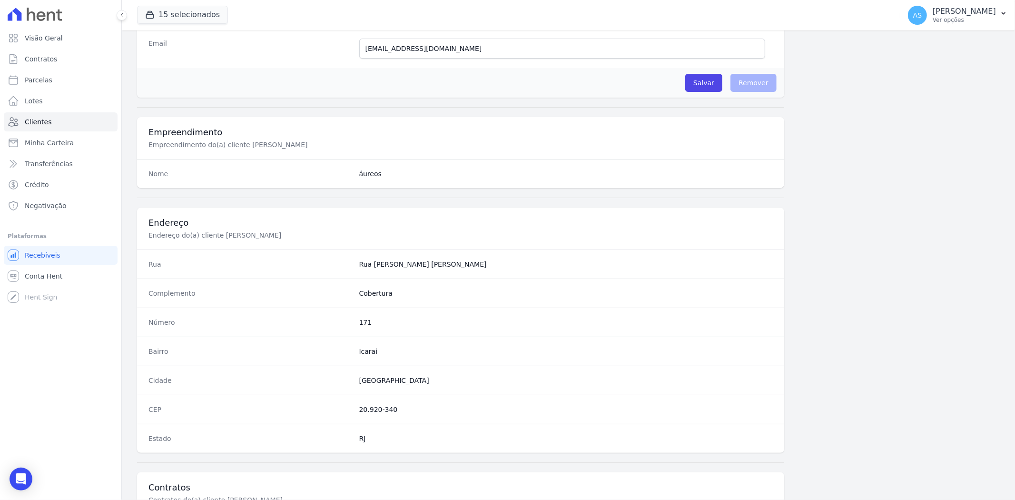
scroll to position [392, 0]
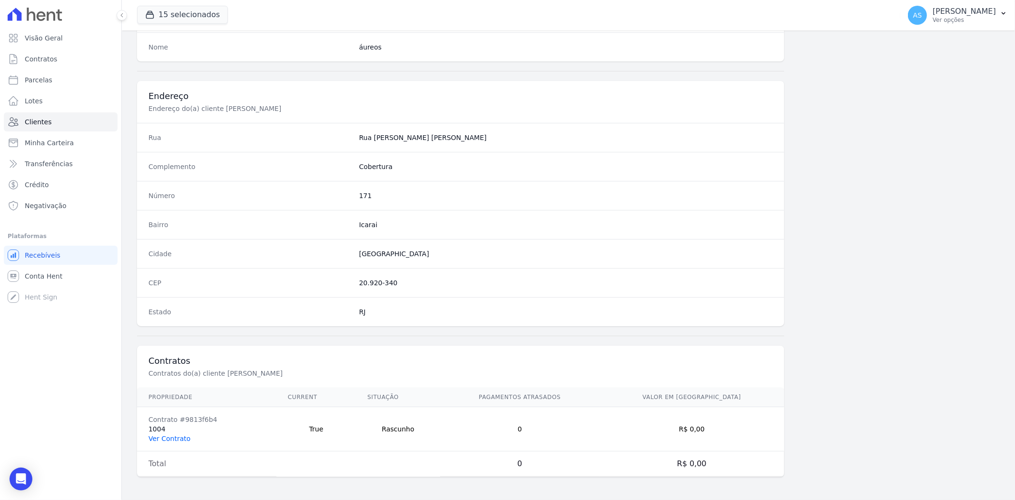
click at [163, 437] on link "Ver Contrato" at bounding box center [170, 439] width 42 height 8
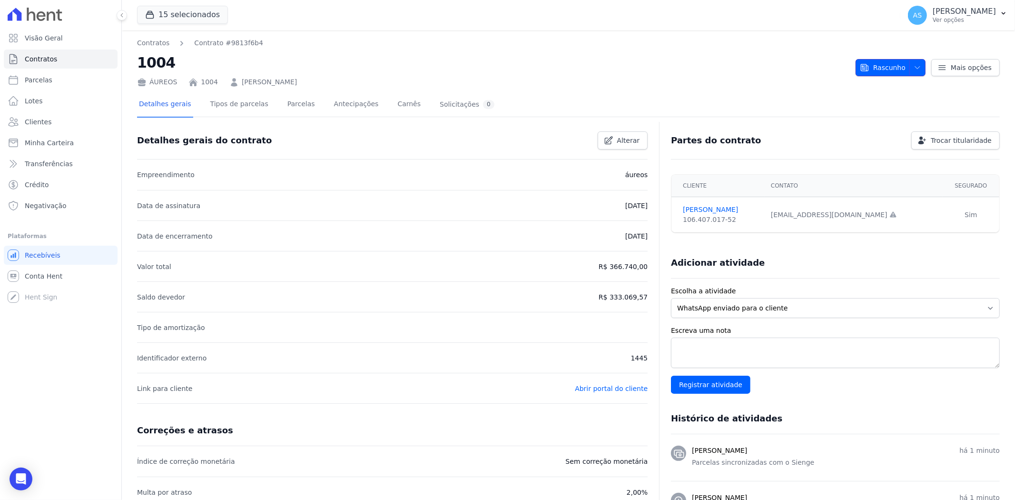
click at [873, 64] on span "Rascunho" at bounding box center [883, 67] width 46 height 17
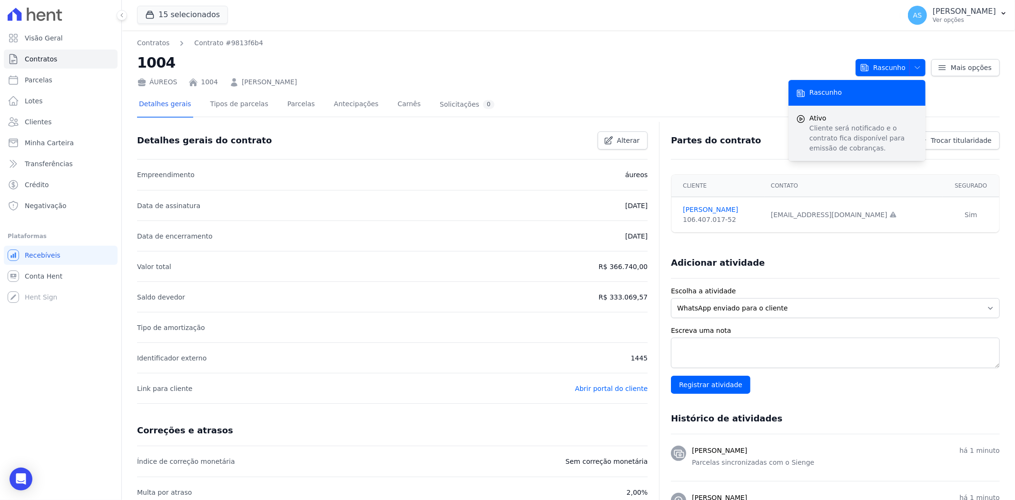
click at [833, 128] on p "Cliente será notificado e o contrato fica disponível para emissão de cobranças." at bounding box center [864, 138] width 109 height 30
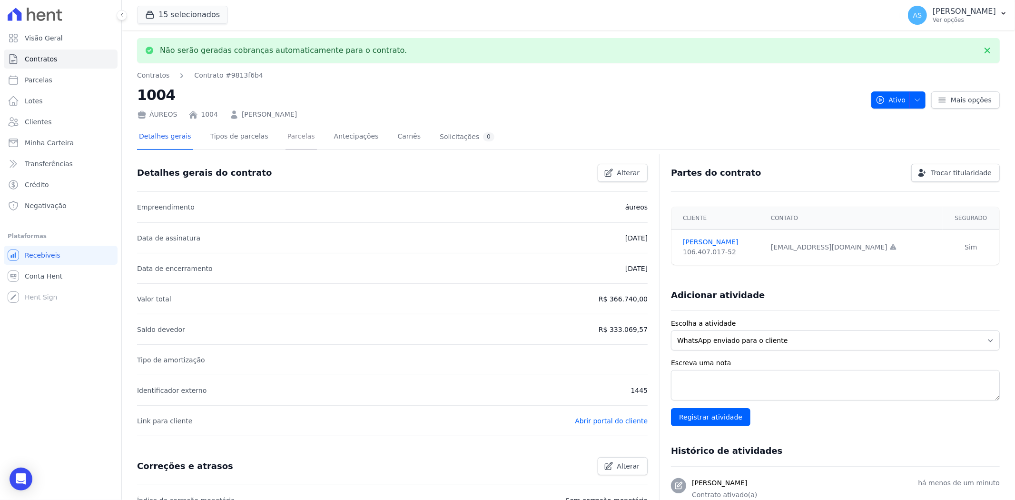
click at [286, 136] on link "Parcelas" at bounding box center [301, 137] width 31 height 25
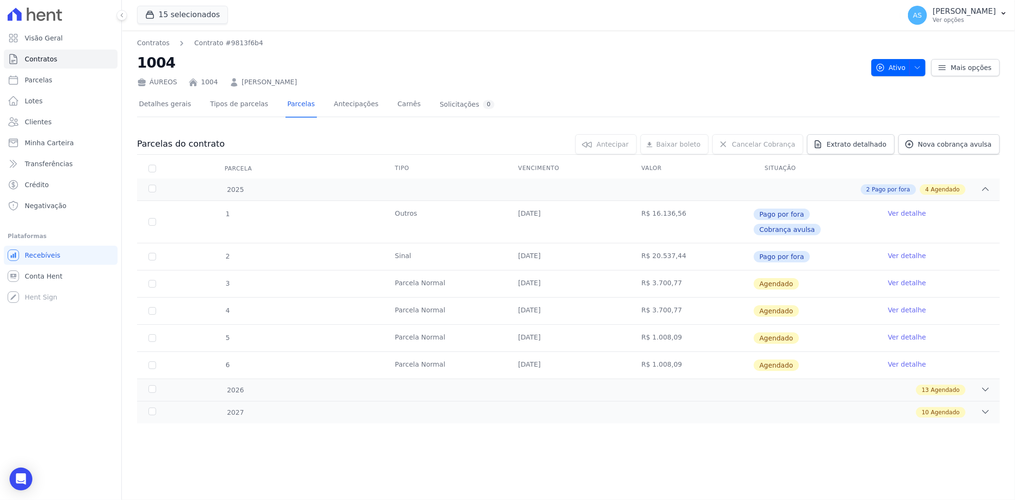
click at [917, 278] on link "Ver detalhe" at bounding box center [907, 283] width 38 height 10
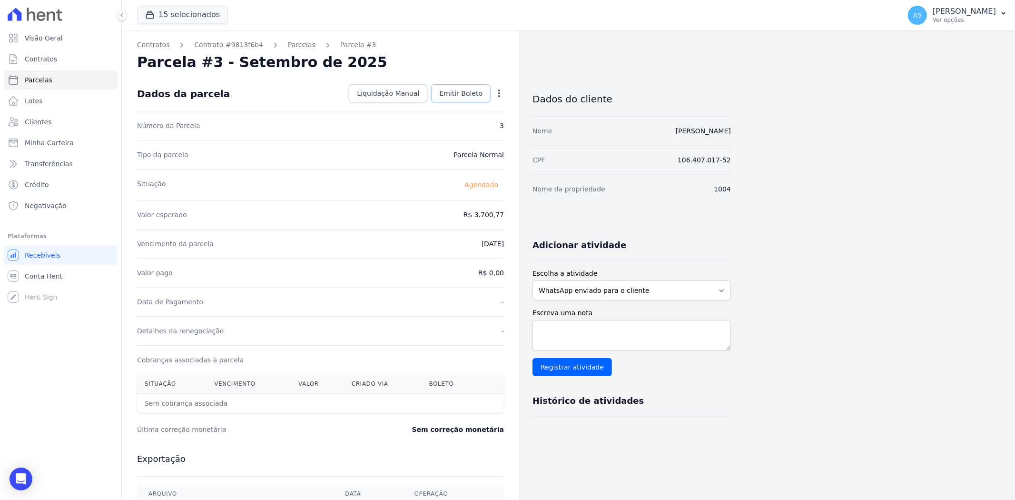
click at [468, 93] on span "Emitir Boleto" at bounding box center [460, 94] width 43 height 10
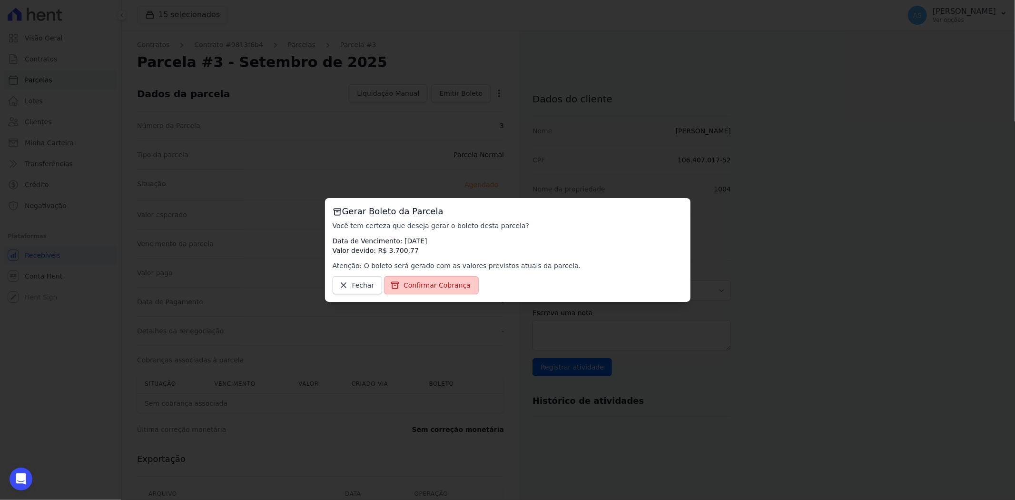
click at [428, 284] on span "Confirmar Cobrança" at bounding box center [437, 285] width 67 height 10
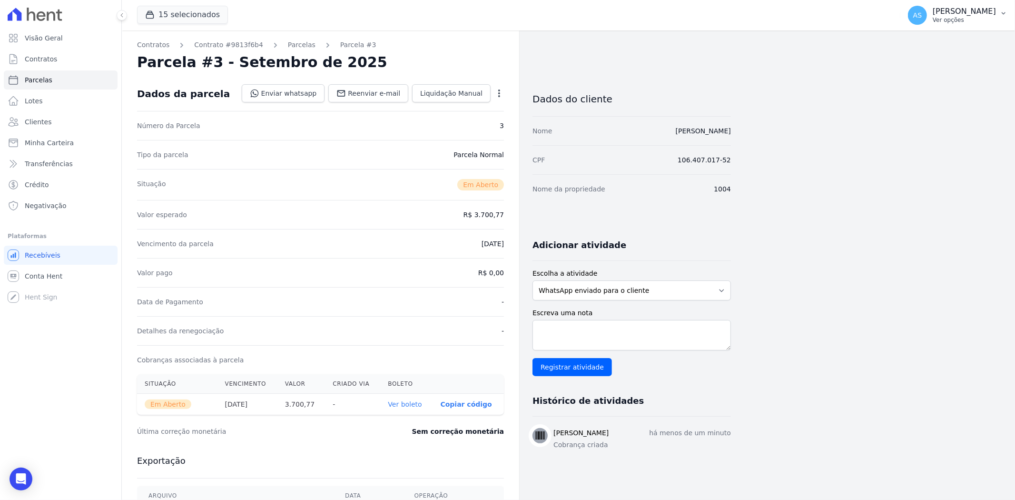
click at [982, 16] on p "Ver opções" at bounding box center [964, 20] width 63 height 8
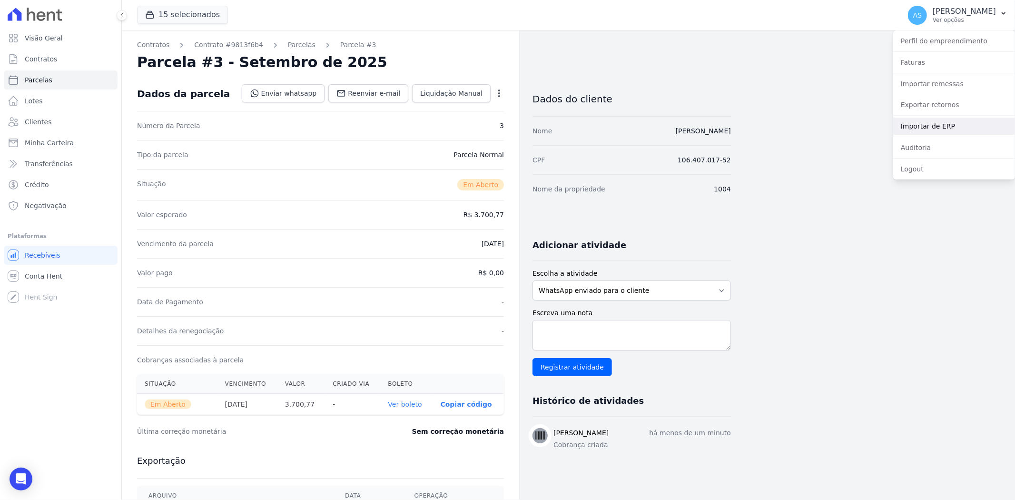
click at [920, 129] on link "Importar de ERP" at bounding box center [954, 126] width 122 height 17
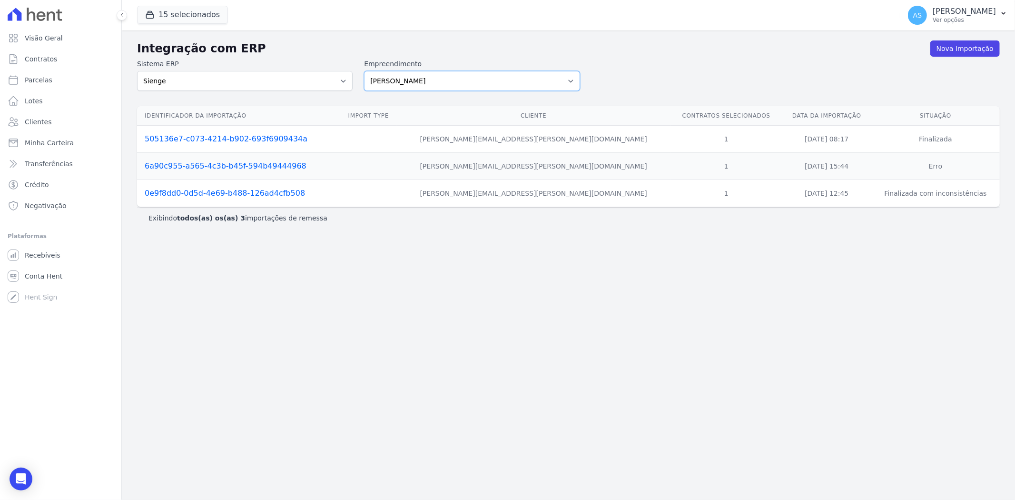
click at [569, 78] on select "Amaré Arpoador Art Prime - Irajá ÁUREOS B. Unique CTV Beat Residencial CTV Mob …" at bounding box center [472, 81] width 216 height 20
select select "9db4d767-ec98-4519-aed7-f9568aa0b04c"
click at [364, 71] on select "Amaré Arpoador Art Prime - Irajá ÁUREOS B. Unique CTV Beat Residencial CTV Mob …" at bounding box center [472, 81] width 216 height 20
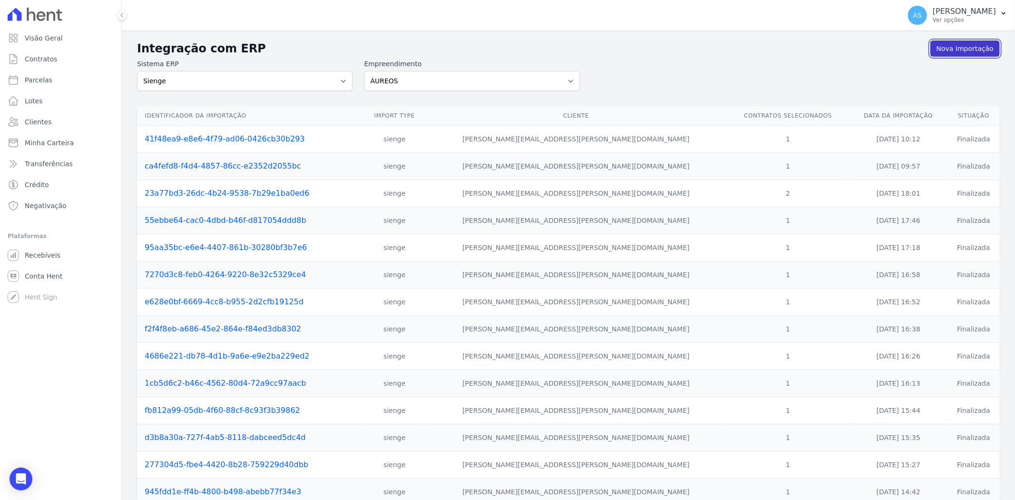
click at [964, 47] on link "Nova Importação" at bounding box center [965, 48] width 69 height 16
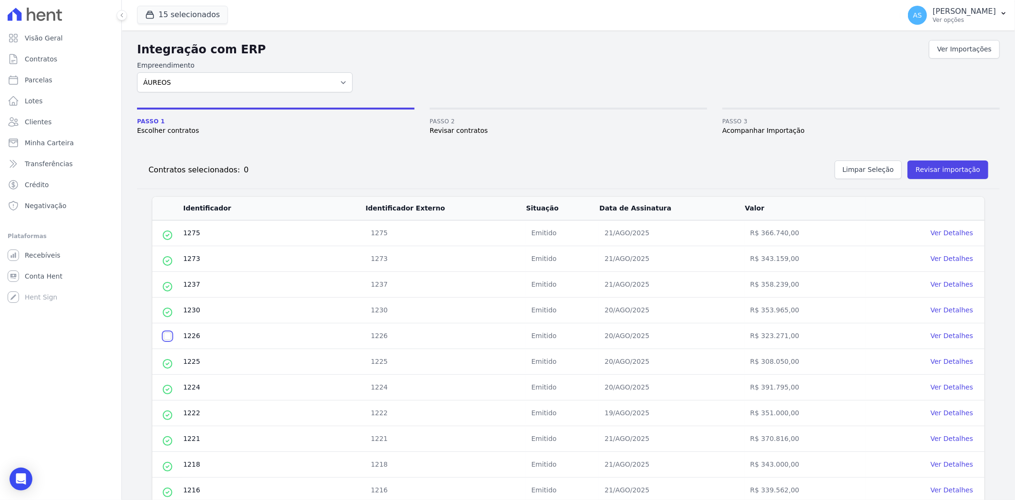
click at [167, 339] on input "checkbox" at bounding box center [168, 336] width 8 height 8
checkbox input "true"
click at [940, 171] on button "Revisar importação" at bounding box center [948, 169] width 81 height 19
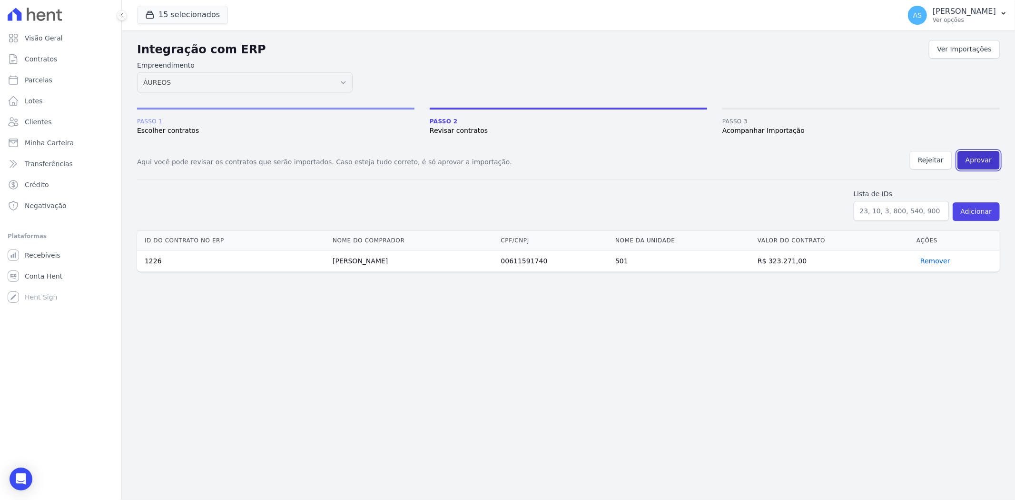
click at [975, 163] on button "Aprovar" at bounding box center [979, 160] width 42 height 19
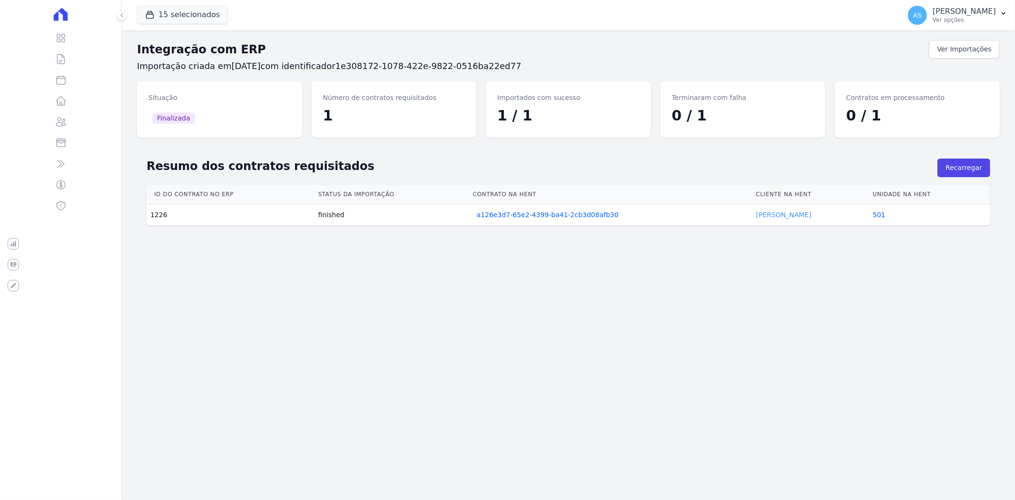
click at [785, 215] on link "[PERSON_NAME]" at bounding box center [783, 215] width 55 height 8
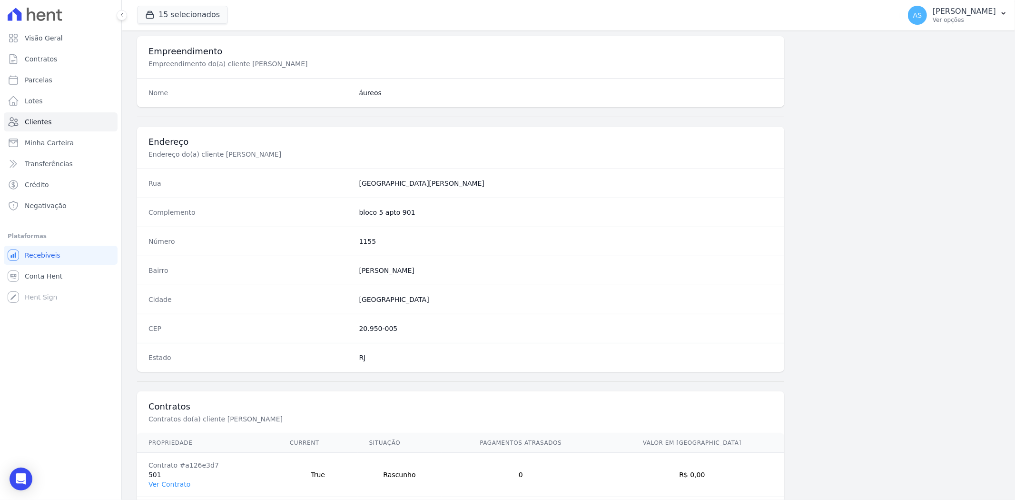
scroll to position [392, 0]
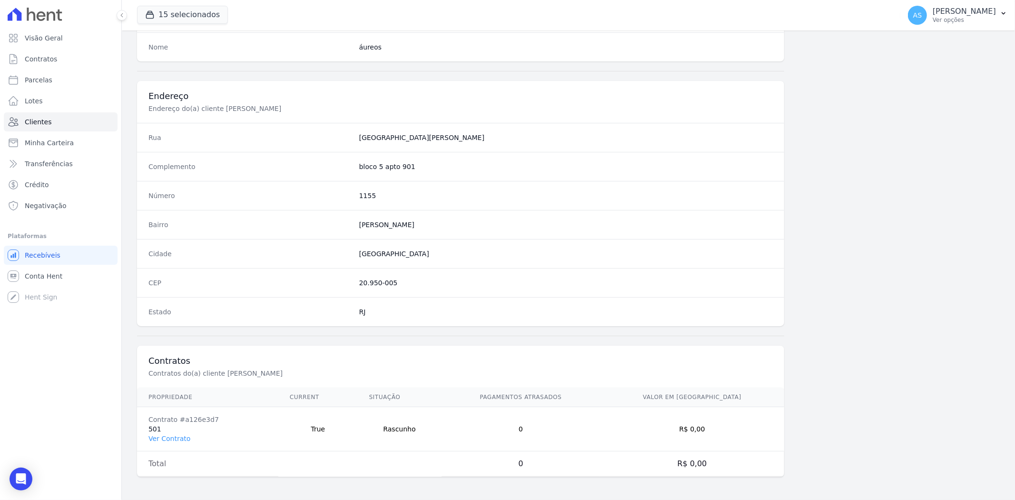
click at [149, 432] on td "Contrato #a126e3d7 501 Ver Contrato" at bounding box center [207, 429] width 141 height 44
click at [167, 438] on link "Ver Contrato" at bounding box center [170, 439] width 42 height 8
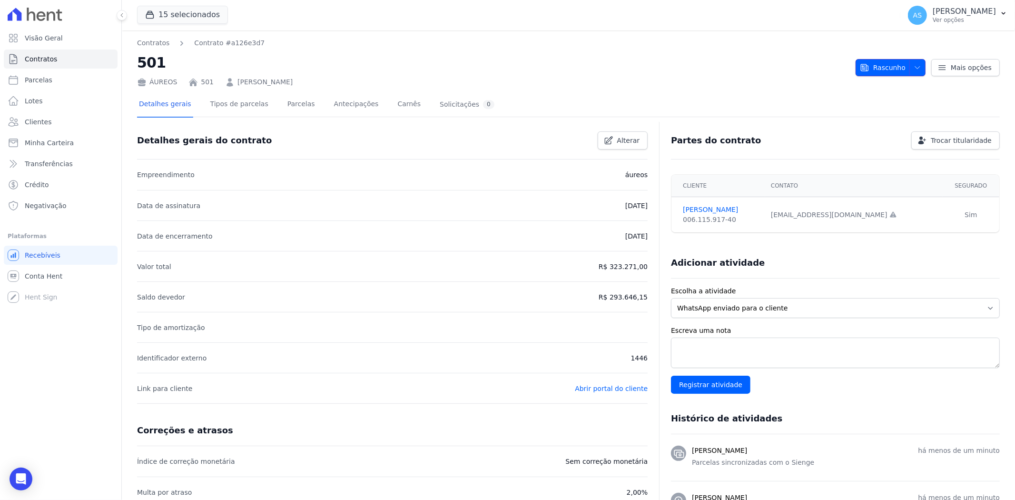
click at [884, 59] on span "Rascunho" at bounding box center [883, 67] width 46 height 17
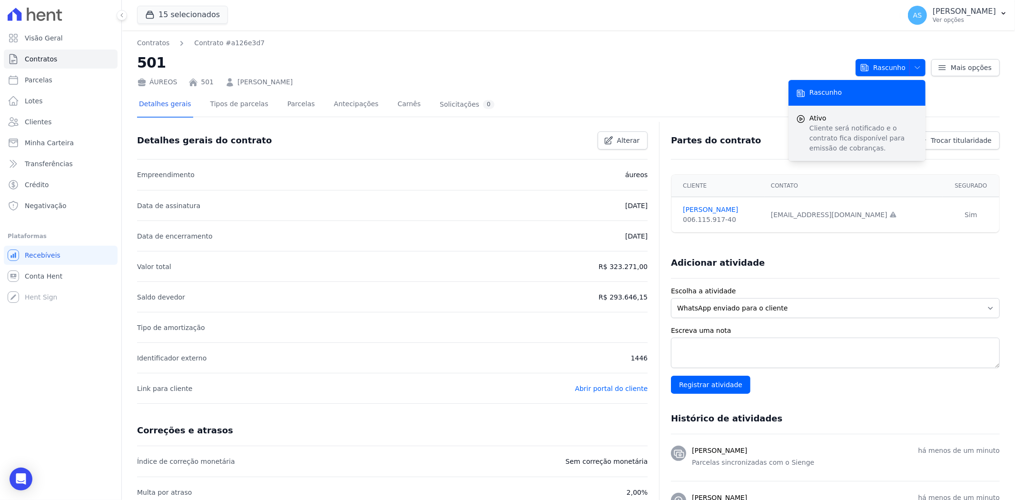
click at [819, 126] on p "Cliente será notificado e o contrato fica disponível para emissão de cobranças." at bounding box center [864, 138] width 109 height 30
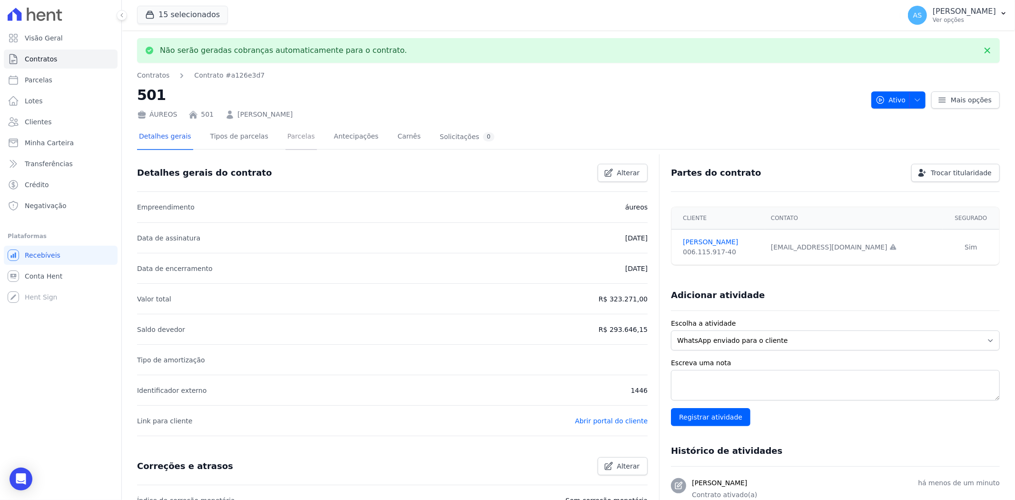
click at [286, 136] on link "Parcelas" at bounding box center [301, 137] width 31 height 25
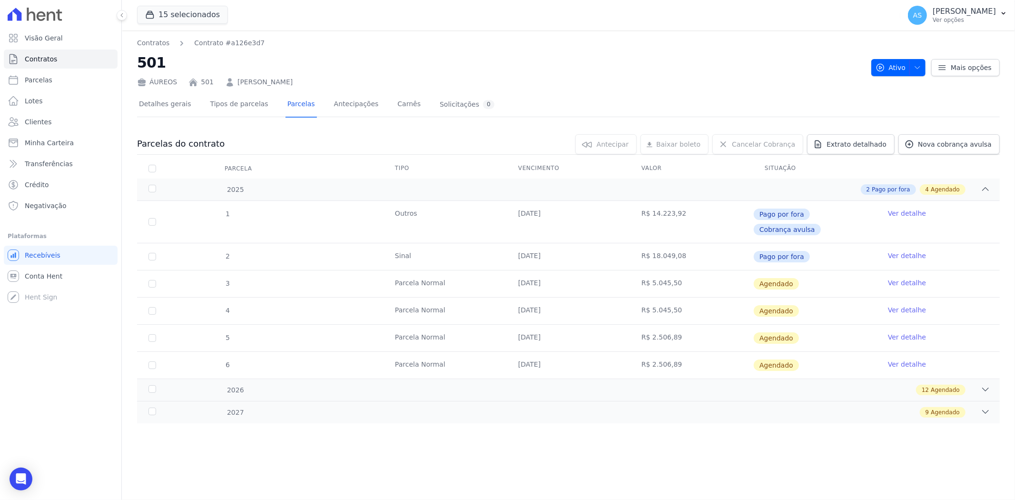
click at [901, 278] on link "Ver detalhe" at bounding box center [907, 283] width 38 height 10
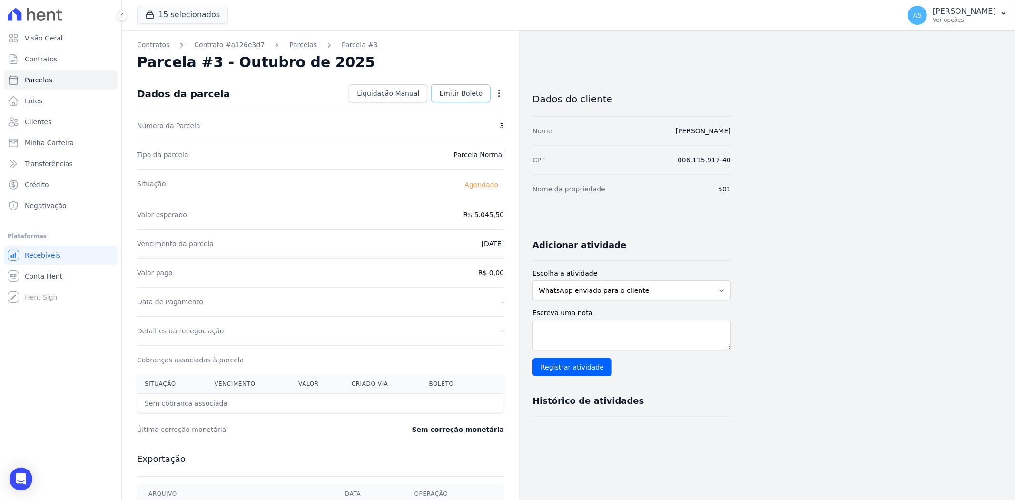
click at [456, 91] on span "Emitir Boleto" at bounding box center [460, 94] width 43 height 10
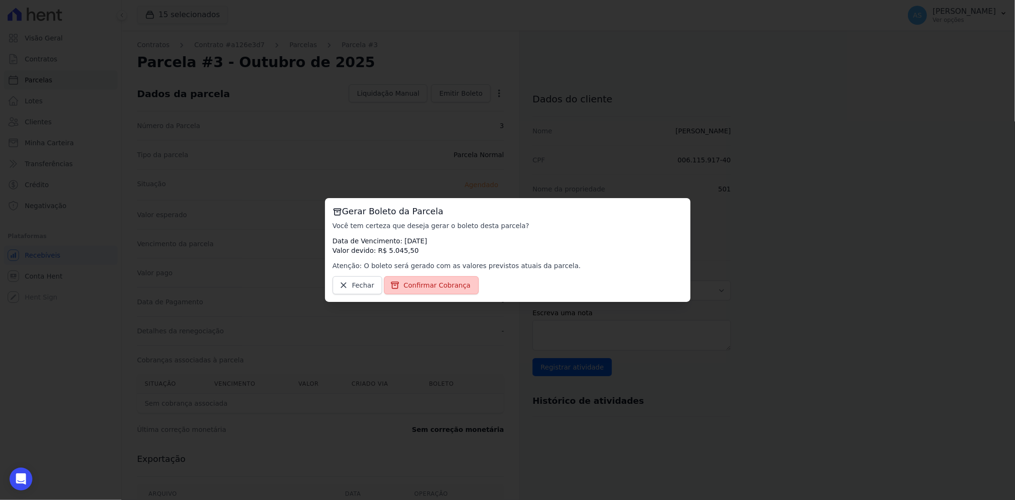
click at [424, 285] on span "Confirmar Cobrança" at bounding box center [437, 285] width 67 height 10
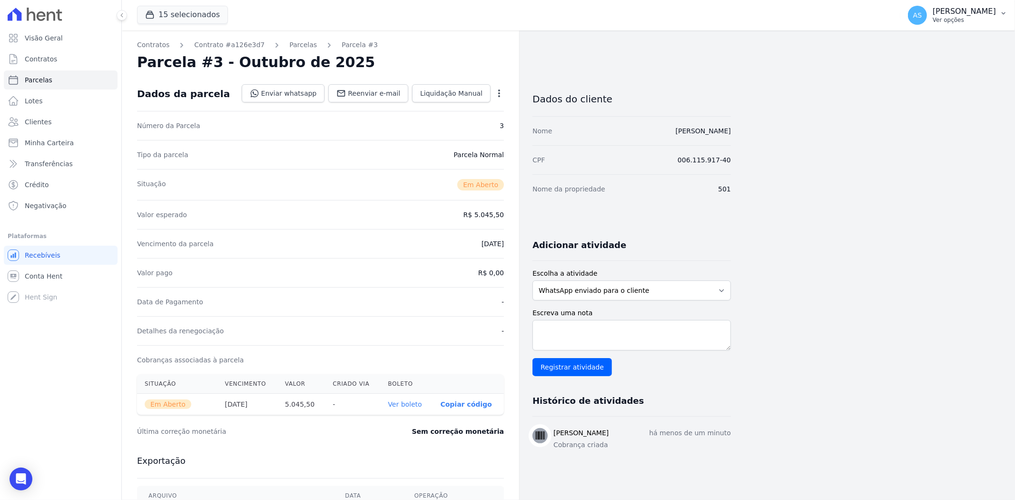
click at [976, 16] on p "Ver opções" at bounding box center [964, 20] width 63 height 8
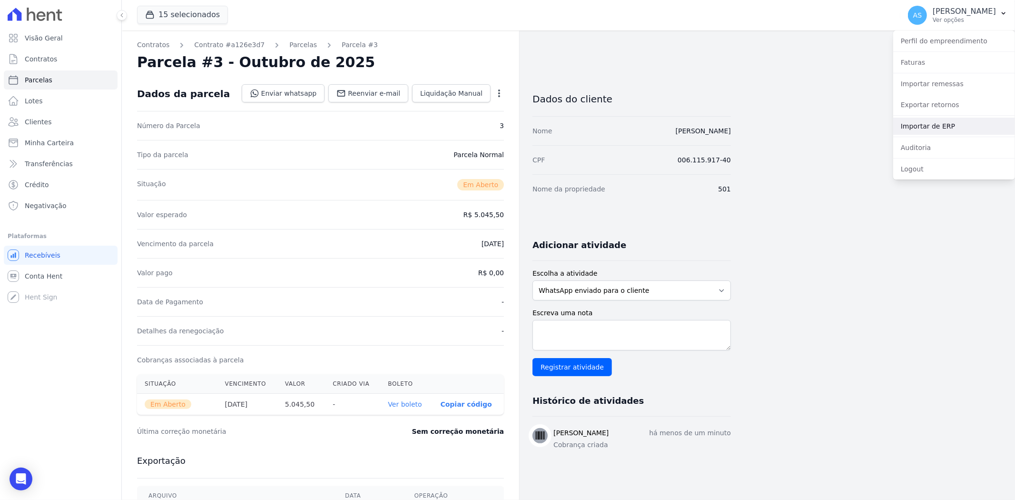
click at [931, 126] on link "Importar de ERP" at bounding box center [954, 126] width 122 height 17
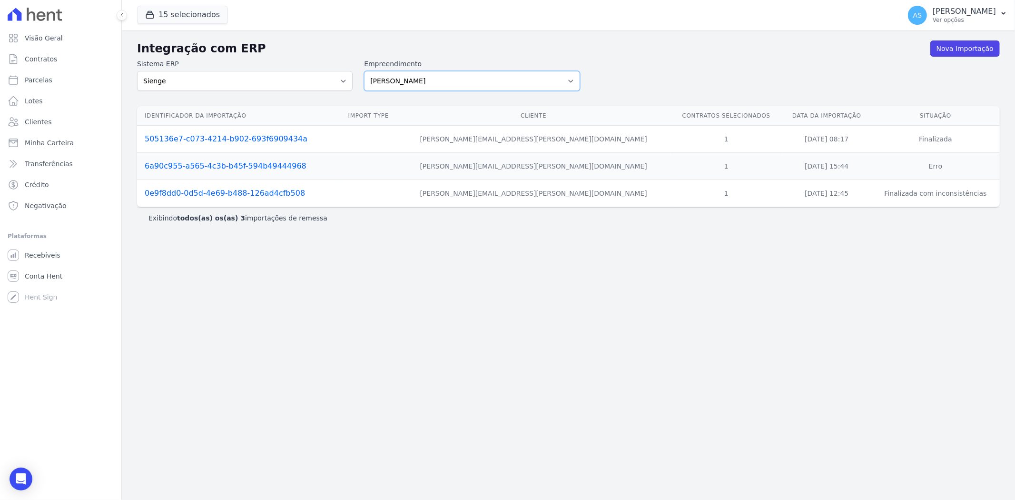
click at [572, 79] on select "[PERSON_NAME] Art Prime - [PERSON_NAME] Unique CTV Beat Residencial CTV Mob CTV…" at bounding box center [472, 81] width 216 height 20
select select "9db4d767-ec98-4519-aed7-f9568aa0b04c"
click at [364, 71] on select "[PERSON_NAME] Art Prime - [PERSON_NAME] Unique CTV Beat Residencial CTV Mob CTV…" at bounding box center [472, 81] width 216 height 20
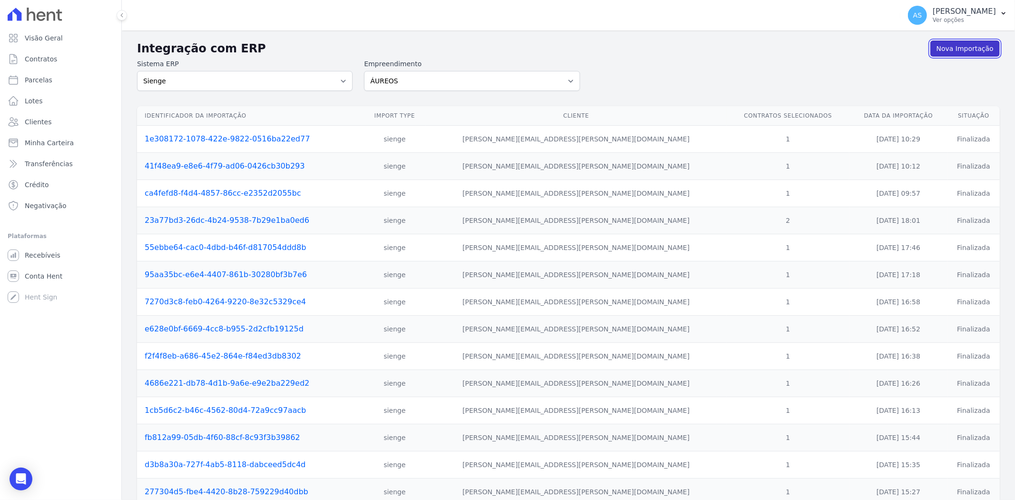
click at [958, 50] on link "Nova Importação" at bounding box center [965, 48] width 69 height 16
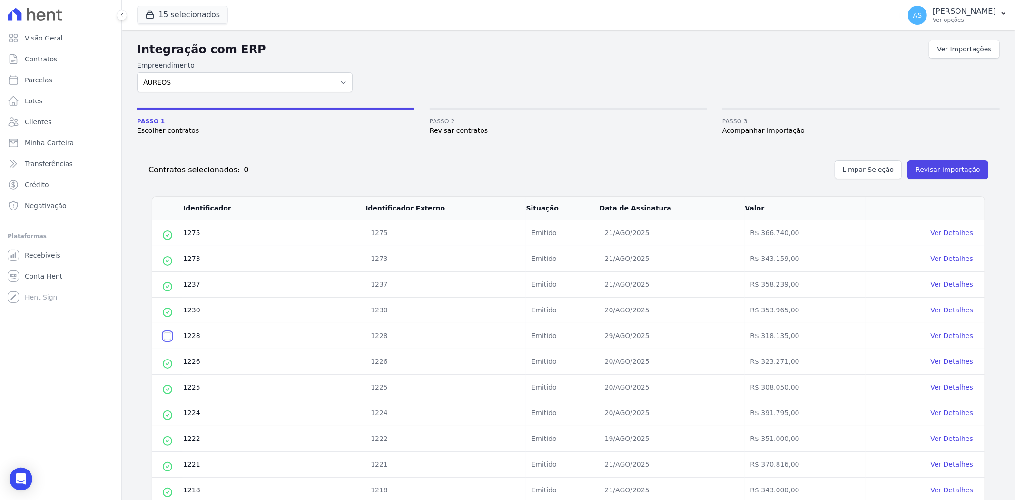
click at [165, 337] on input "checkbox" at bounding box center [168, 336] width 8 height 8
checkbox input "true"
click at [943, 169] on button "Revisar importação" at bounding box center [948, 169] width 81 height 19
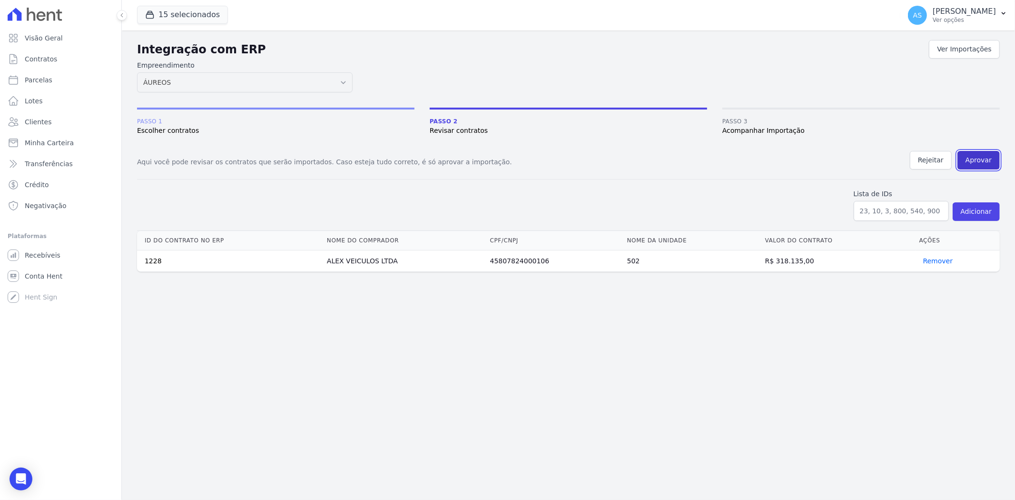
click at [971, 161] on button "Aprovar" at bounding box center [979, 160] width 42 height 19
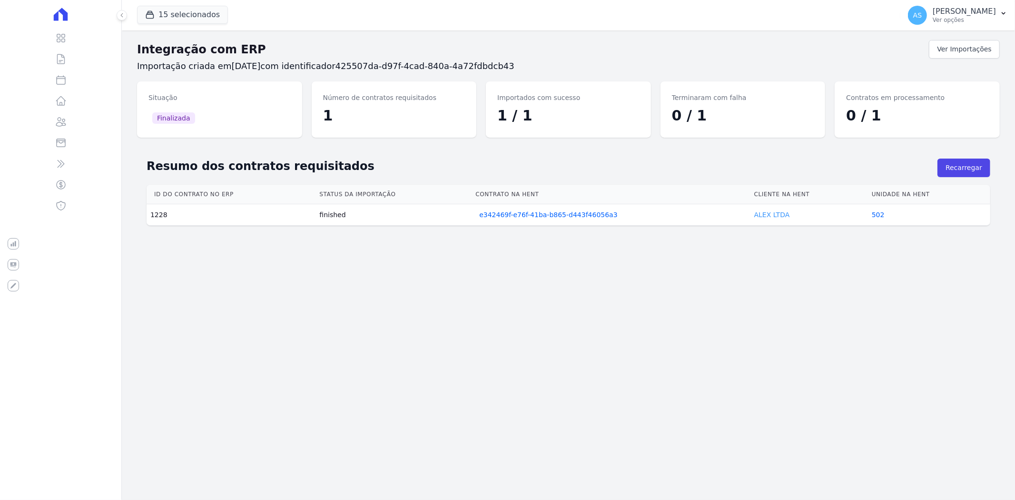
click at [768, 215] on link "ALEX LTDA" at bounding box center [772, 215] width 36 height 8
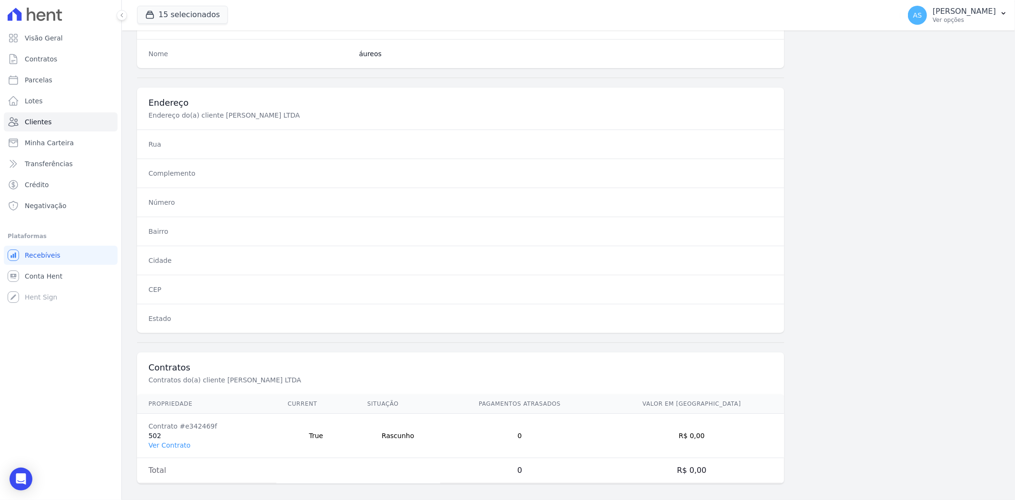
scroll to position [392, 0]
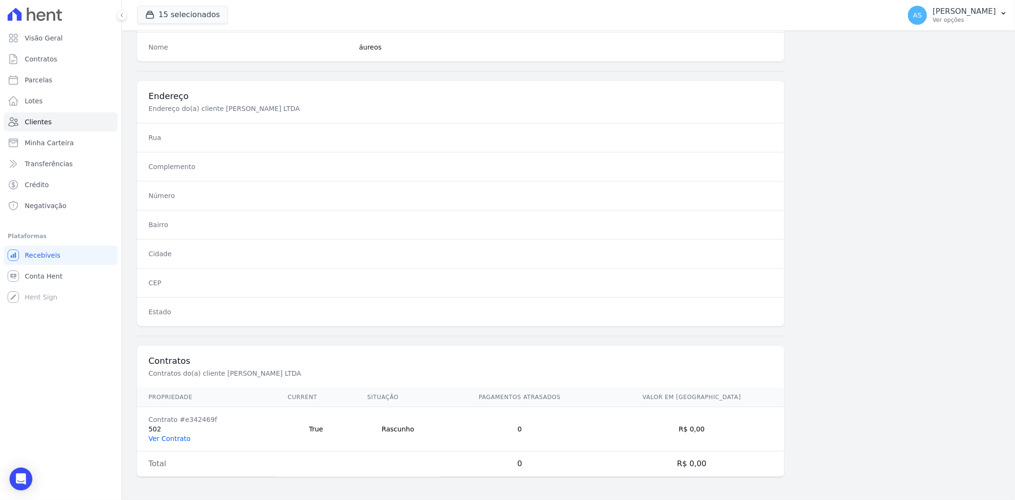
click at [174, 439] on link "Ver Contrato" at bounding box center [170, 439] width 42 height 8
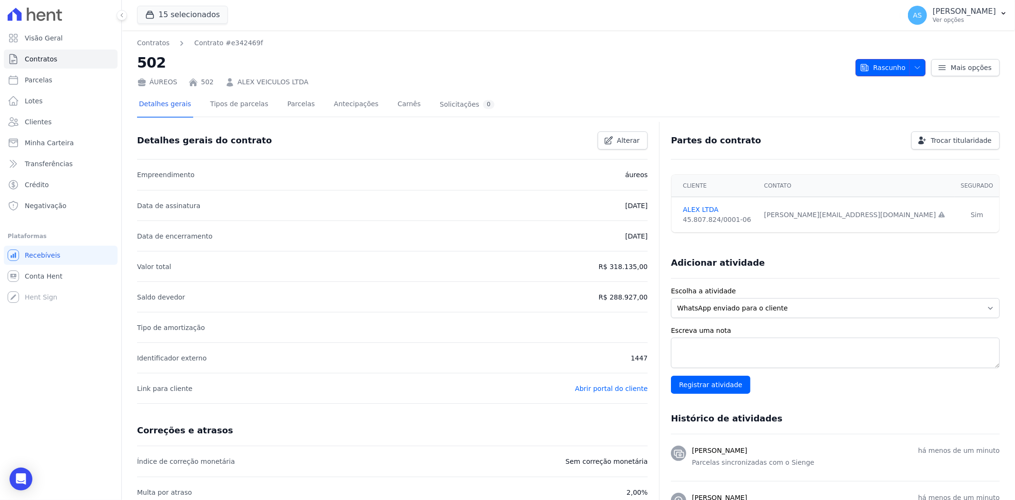
click at [879, 68] on span "Rascunho" at bounding box center [883, 67] width 46 height 17
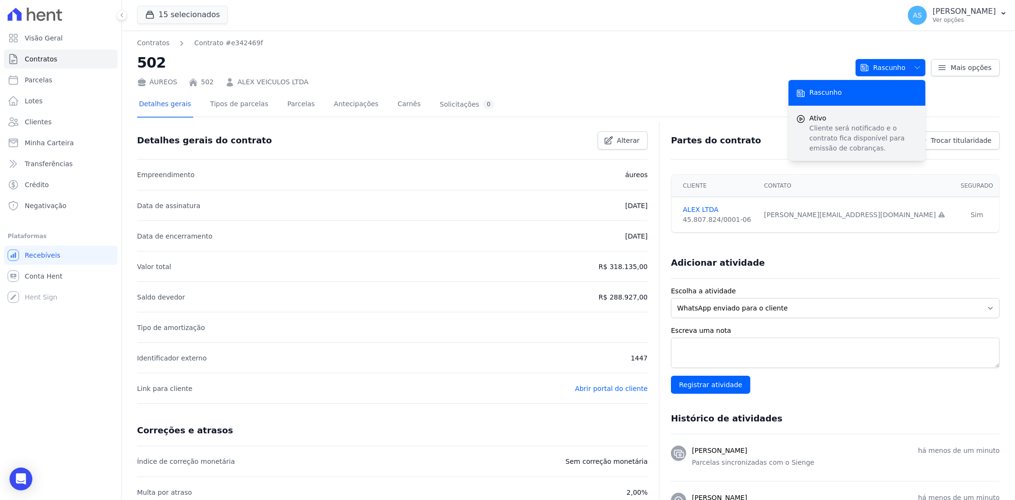
click at [839, 128] on p "Cliente será notificado e o contrato fica disponível para emissão de cobranças." at bounding box center [864, 138] width 109 height 30
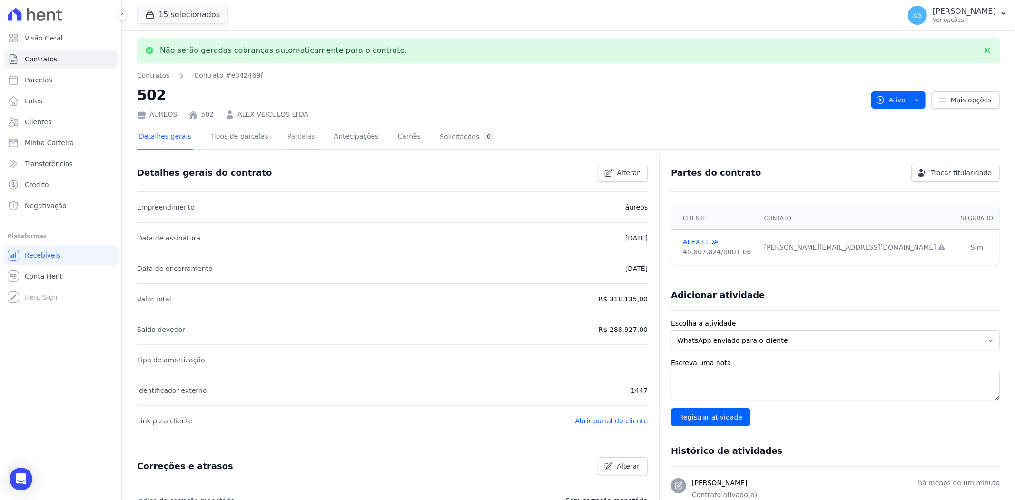
click at [287, 137] on link "Parcelas" at bounding box center [301, 137] width 31 height 25
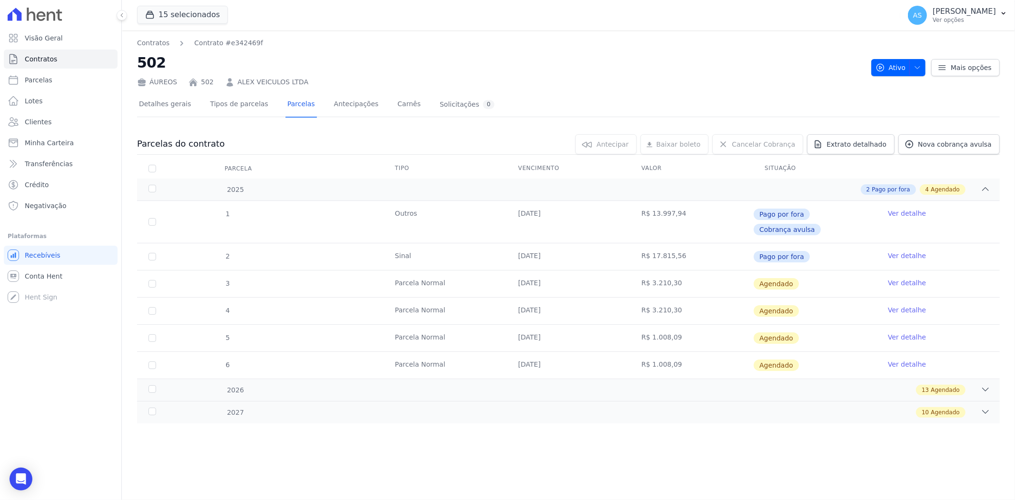
click at [911, 278] on link "Ver detalhe" at bounding box center [907, 283] width 38 height 10
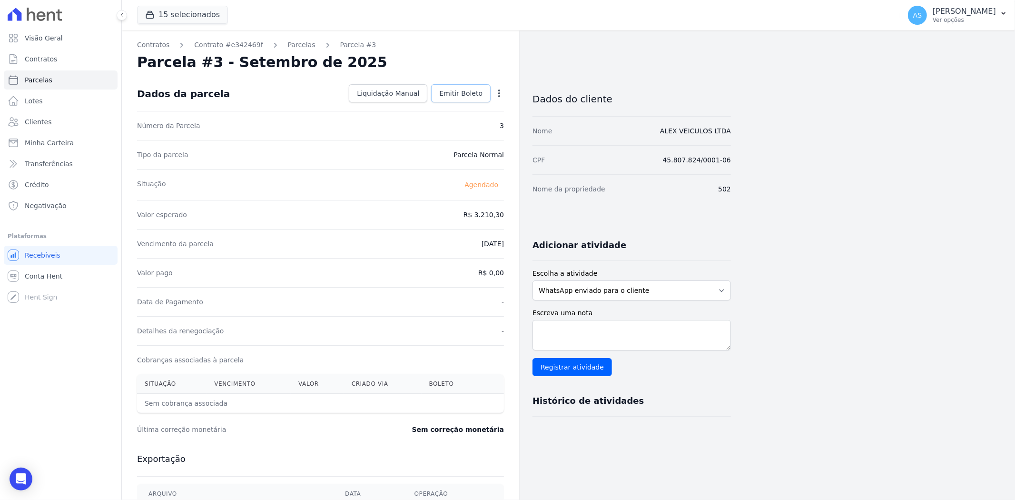
click at [462, 93] on span "Emitir Boleto" at bounding box center [460, 94] width 43 height 10
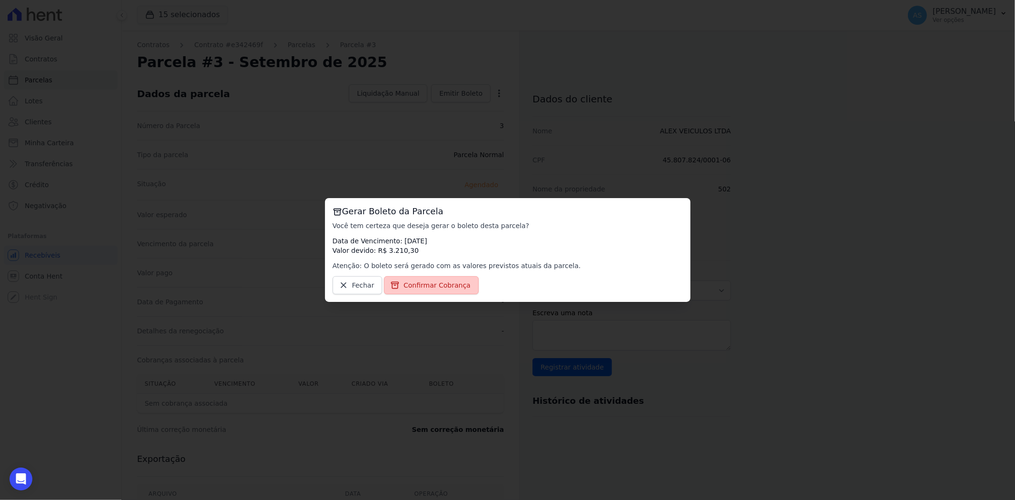
click at [433, 286] on span "Confirmar Cobrança" at bounding box center [437, 285] width 67 height 10
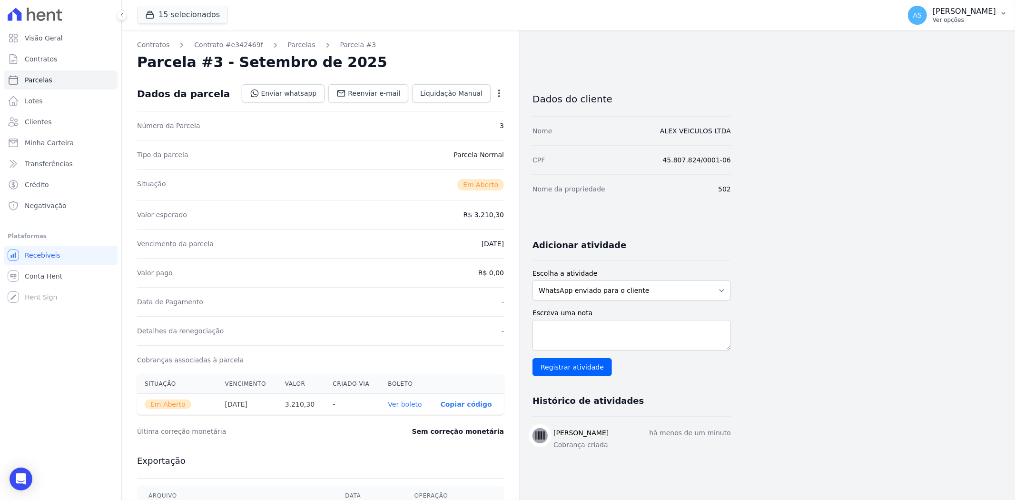
click at [969, 17] on p "Ver opções" at bounding box center [964, 20] width 63 height 8
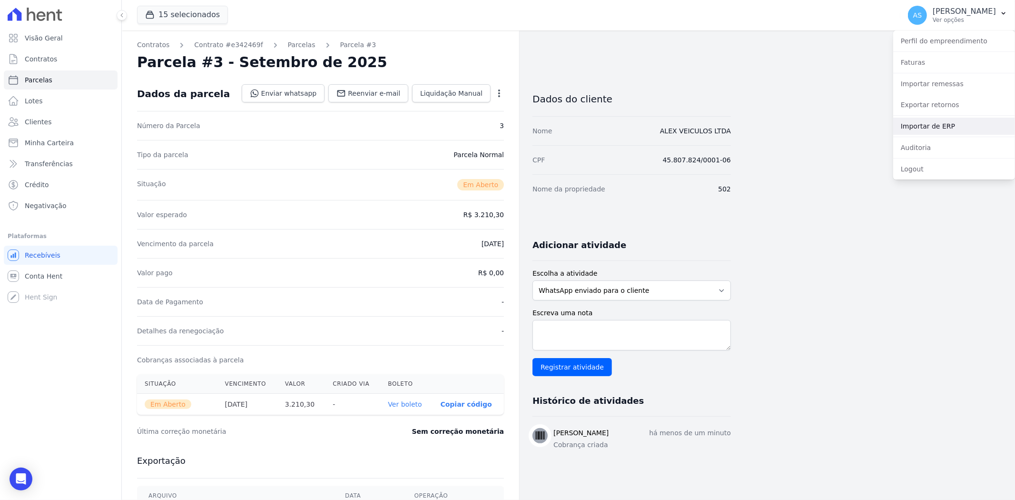
click at [923, 128] on link "Importar de ERP" at bounding box center [954, 126] width 122 height 17
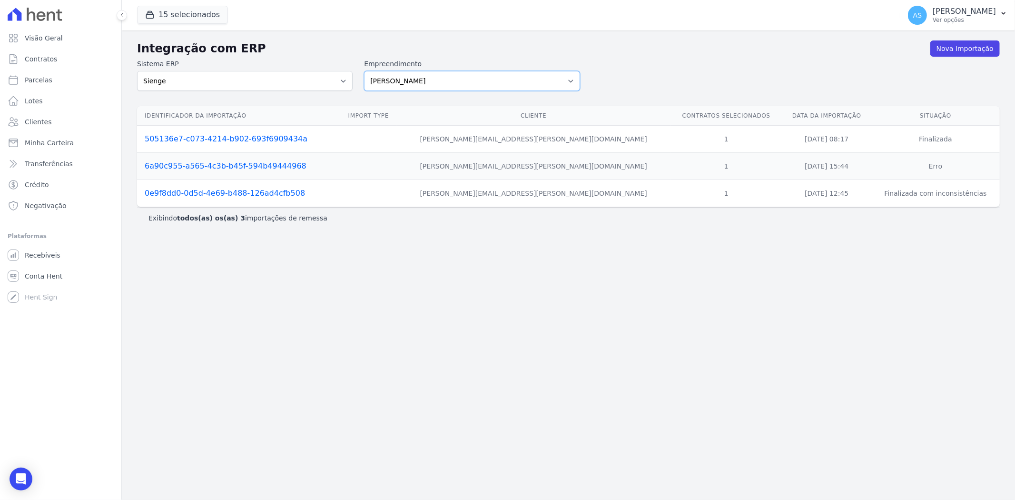
drag, startPoint x: 574, startPoint y: 81, endPoint x: 557, endPoint y: 83, distance: 16.2
click at [574, 81] on select "[PERSON_NAME] Art Prime - [PERSON_NAME] Unique CTV Beat Residencial CTV Mob CTV…" at bounding box center [472, 81] width 216 height 20
select select "9db4d767-ec98-4519-aed7-f9568aa0b04c"
click at [364, 71] on select "[PERSON_NAME] Art Prime - [PERSON_NAME] Unique CTV Beat Residencial CTV Mob CTV…" at bounding box center [472, 81] width 216 height 20
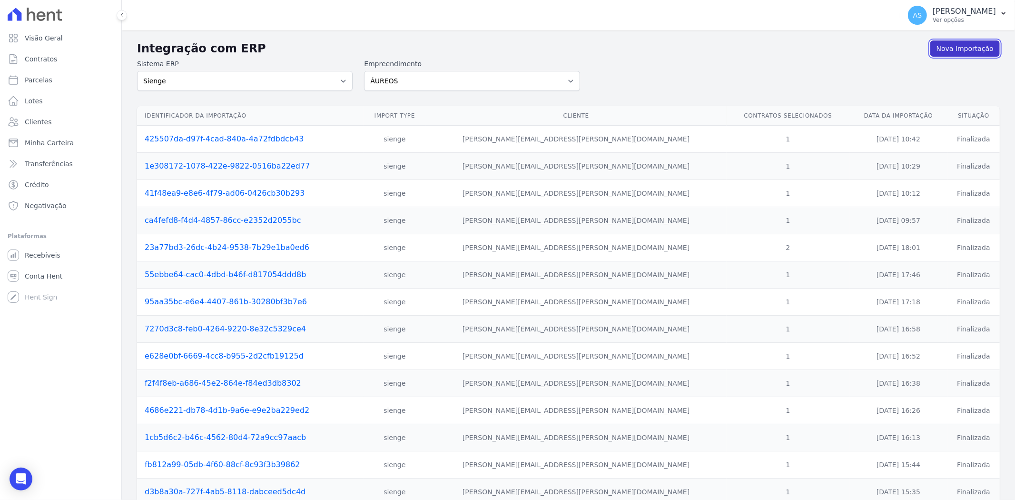
click at [973, 44] on link "Nova Importação" at bounding box center [965, 48] width 69 height 16
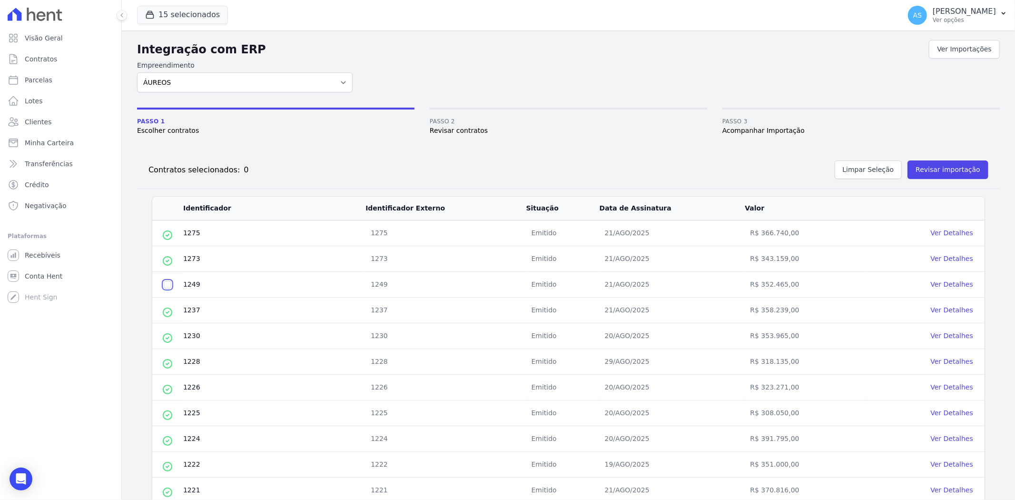
click at [165, 283] on input "checkbox" at bounding box center [168, 285] width 8 height 8
checkbox input "true"
click at [930, 173] on button "Revisar importação" at bounding box center [948, 169] width 81 height 19
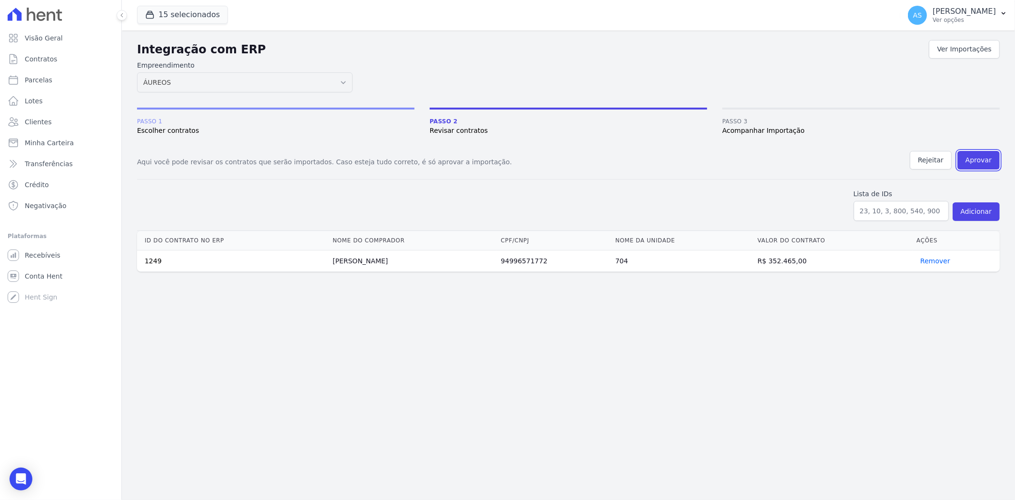
click at [974, 160] on button "Aprovar" at bounding box center [979, 160] width 42 height 19
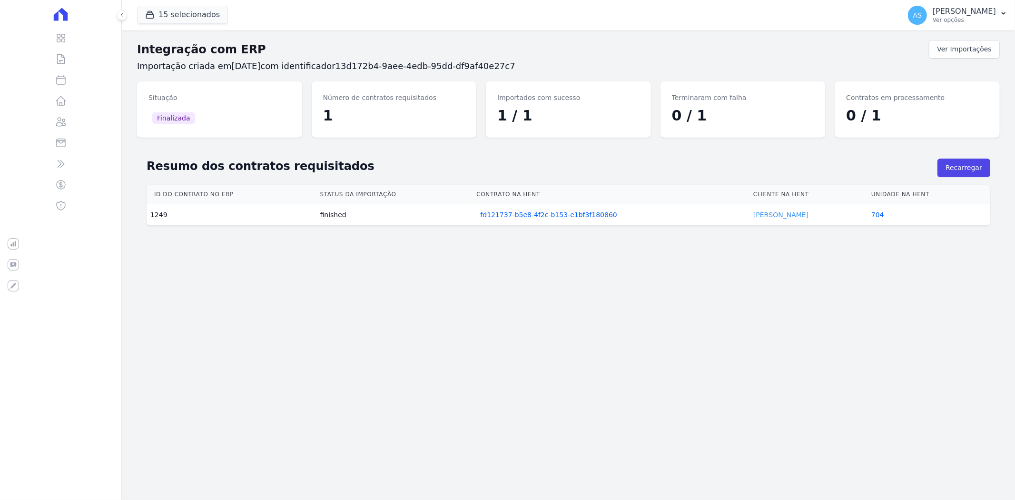
click at [764, 213] on link "[PERSON_NAME]" at bounding box center [780, 215] width 55 height 8
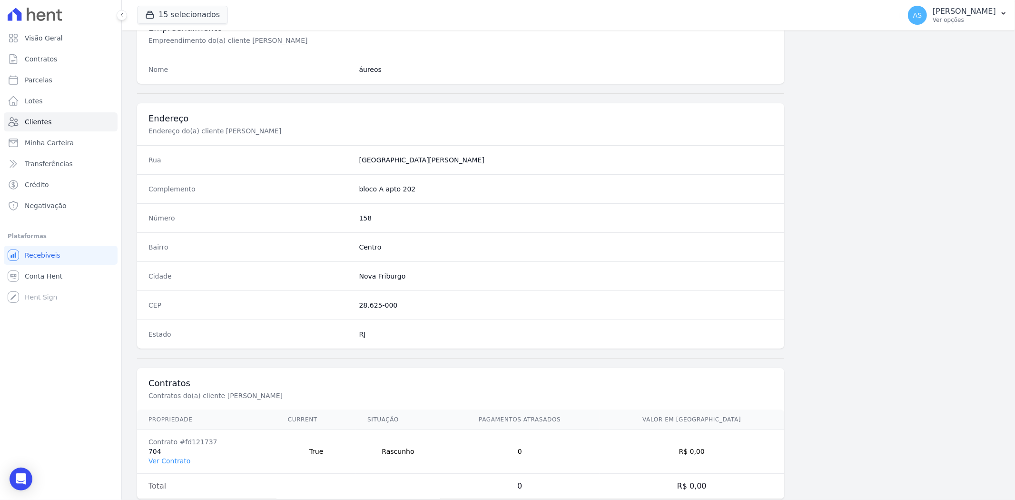
scroll to position [392, 0]
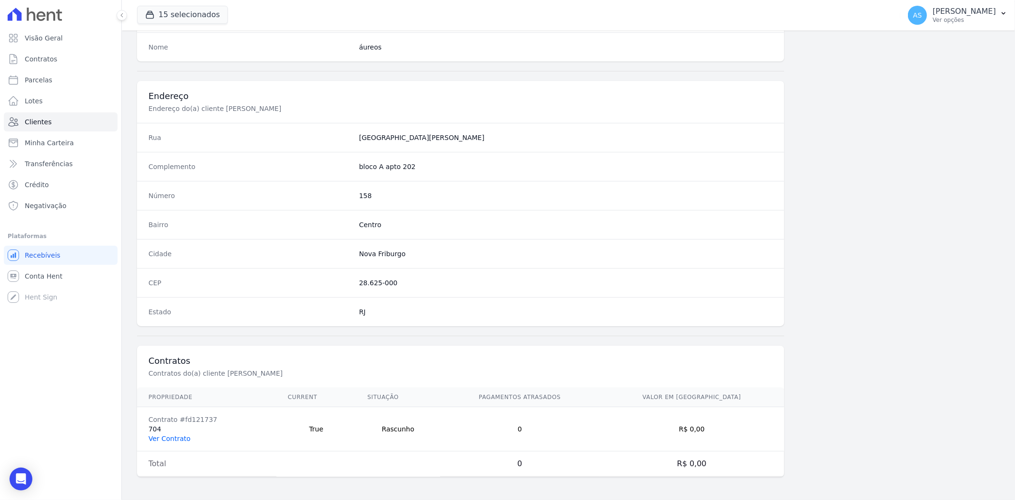
click at [178, 437] on link "Ver Contrato" at bounding box center [170, 439] width 42 height 8
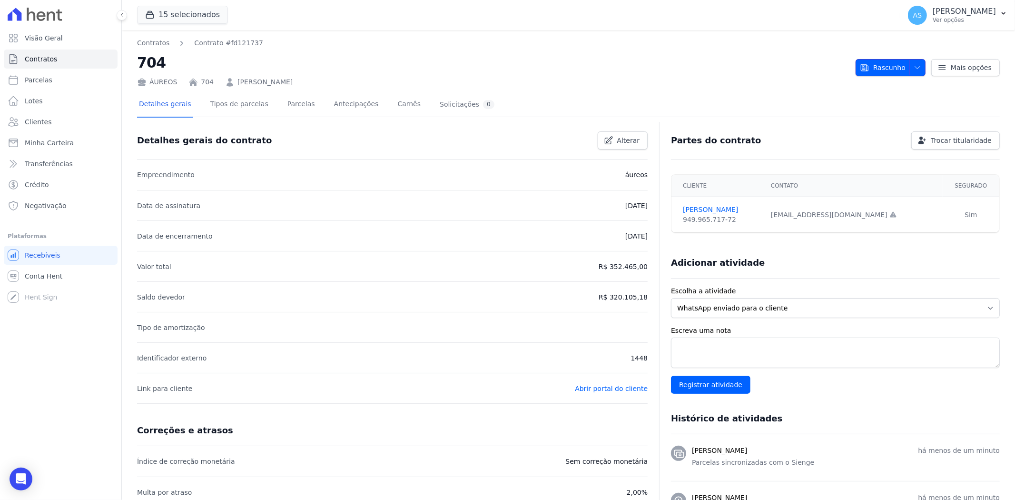
click at [887, 65] on span "Rascunho" at bounding box center [883, 67] width 46 height 17
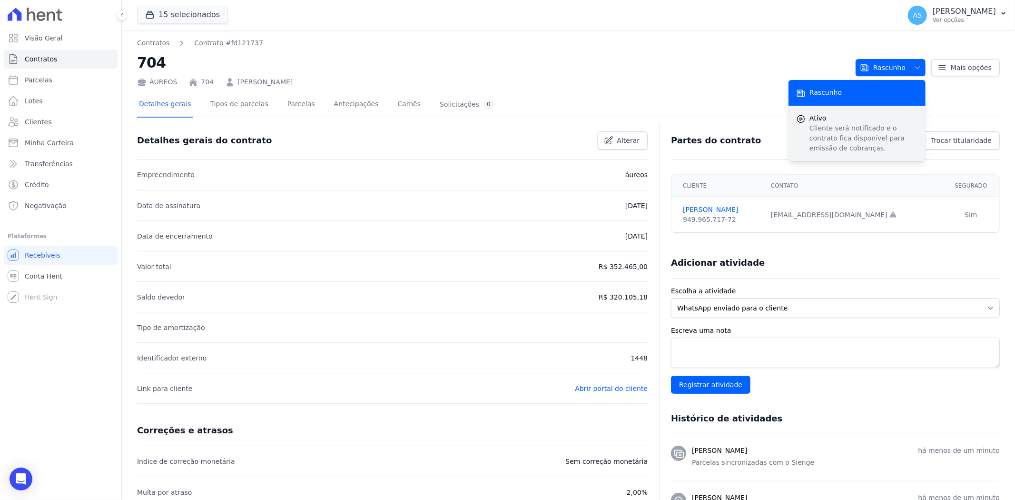
click at [829, 137] on p "Cliente será notificado e o contrato fica disponível para emissão de cobranças." at bounding box center [864, 138] width 109 height 30
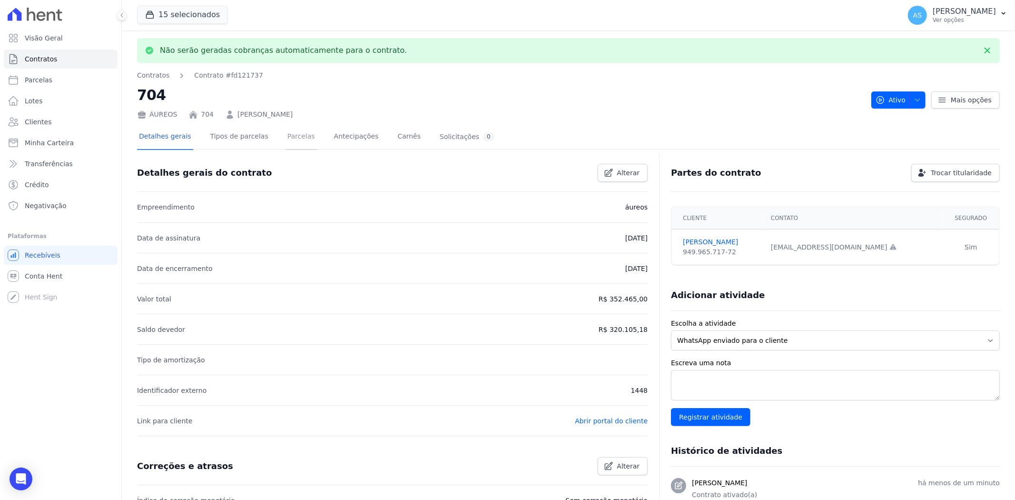
click at [286, 136] on link "Parcelas" at bounding box center [301, 137] width 31 height 25
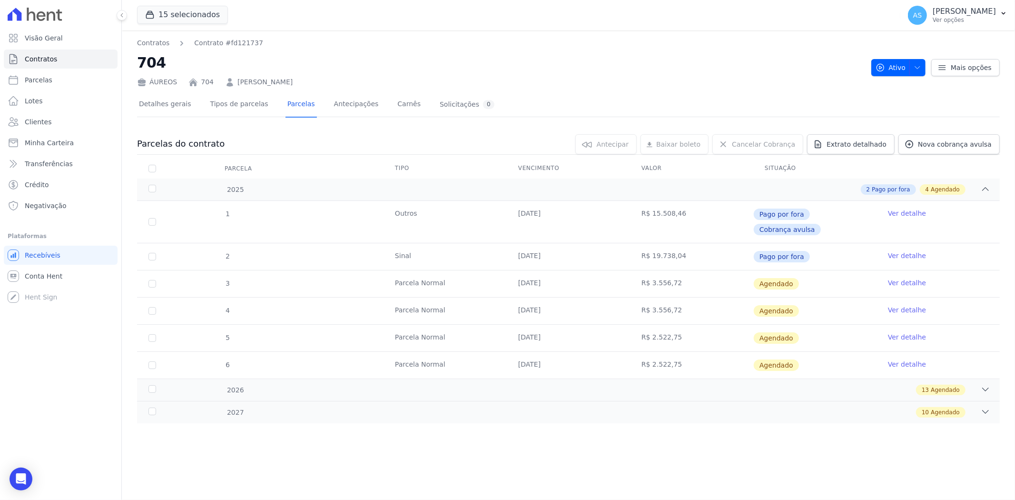
click at [903, 278] on link "Ver detalhe" at bounding box center [907, 283] width 38 height 10
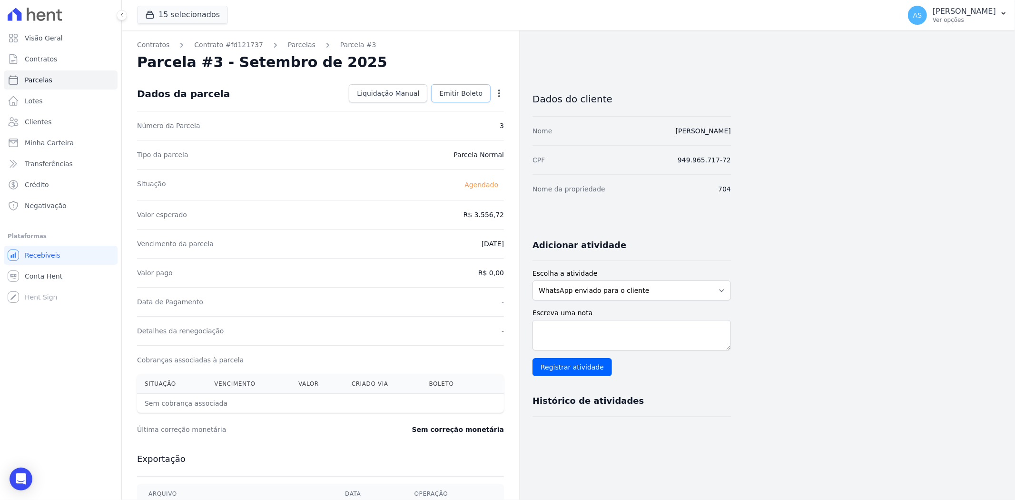
click at [454, 95] on span "Emitir Boleto" at bounding box center [460, 94] width 43 height 10
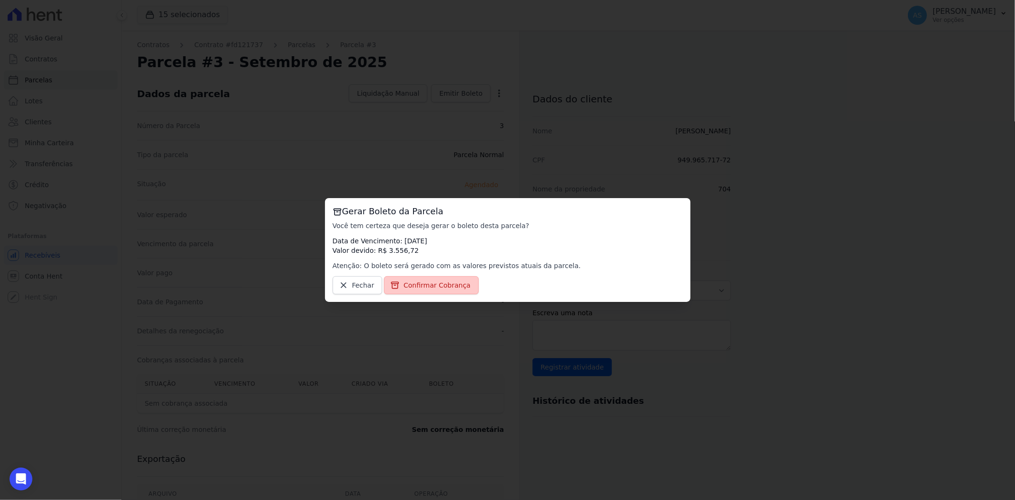
click at [416, 286] on span "Confirmar Cobrança" at bounding box center [437, 285] width 67 height 10
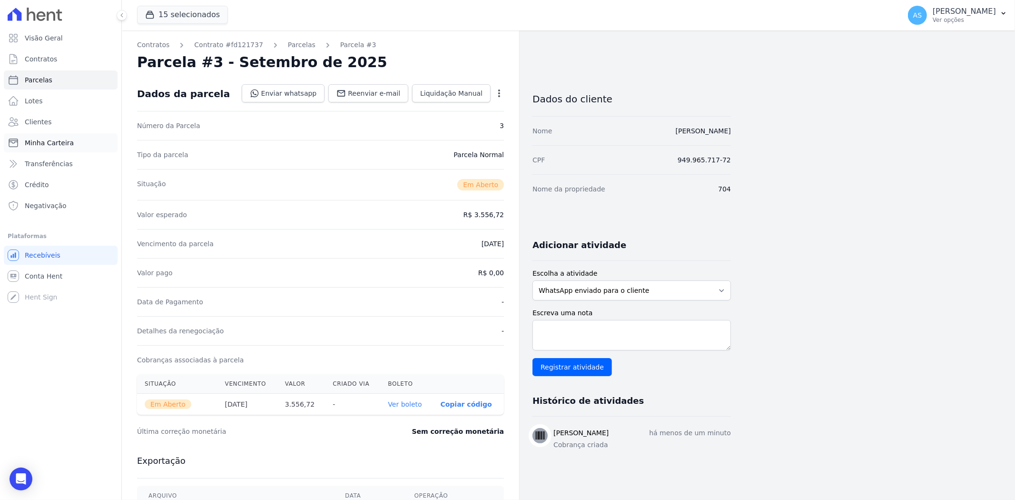
click at [39, 140] on span "Minha Carteira" at bounding box center [49, 143] width 49 height 10
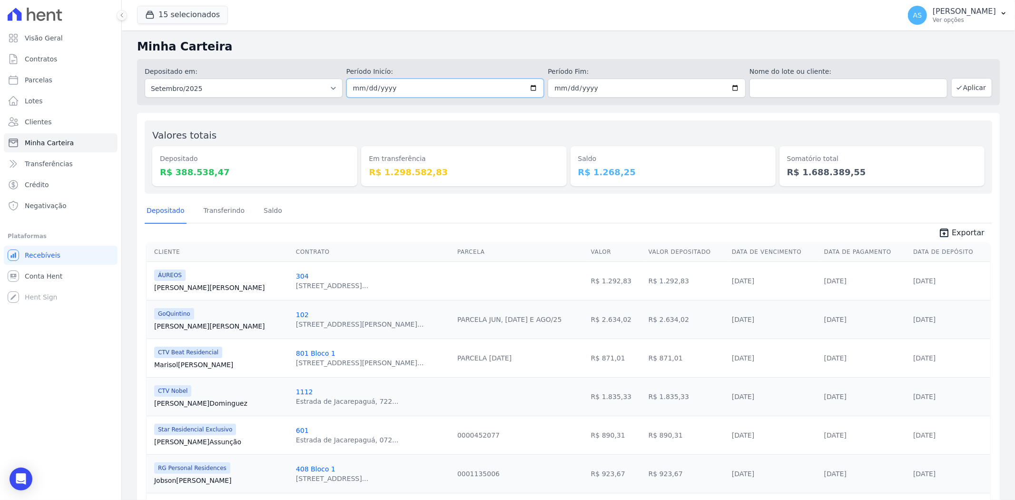
click at [534, 87] on input "2025-09-01" at bounding box center [446, 88] width 198 height 19
type input "[DATE]"
click at [728, 87] on input "2025-09-30" at bounding box center [647, 88] width 198 height 19
type input "[DATE]"
click at [956, 90] on icon "button" at bounding box center [960, 88] width 8 height 8
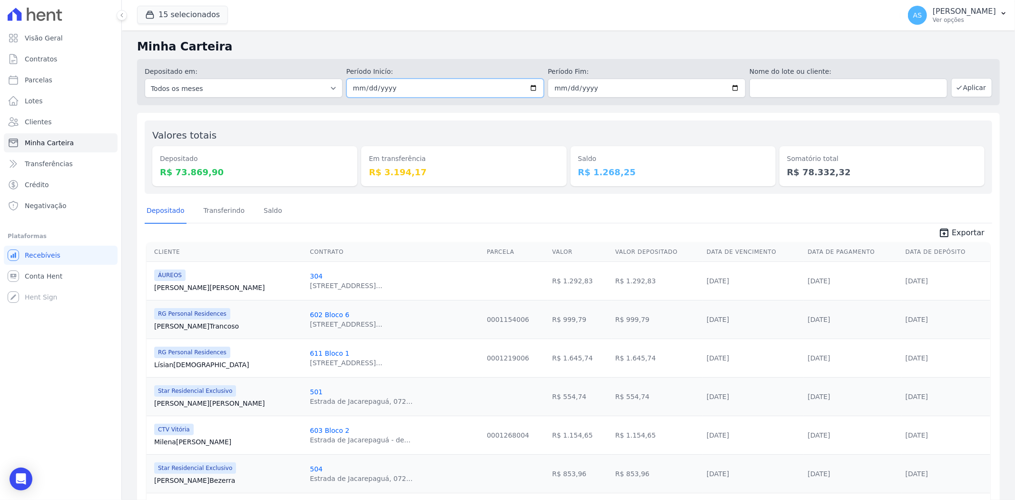
click at [531, 86] on input "[DATE]" at bounding box center [446, 88] width 198 height 19
type input "[DATE]"
click at [962, 86] on button "Aplicar" at bounding box center [971, 87] width 41 height 19
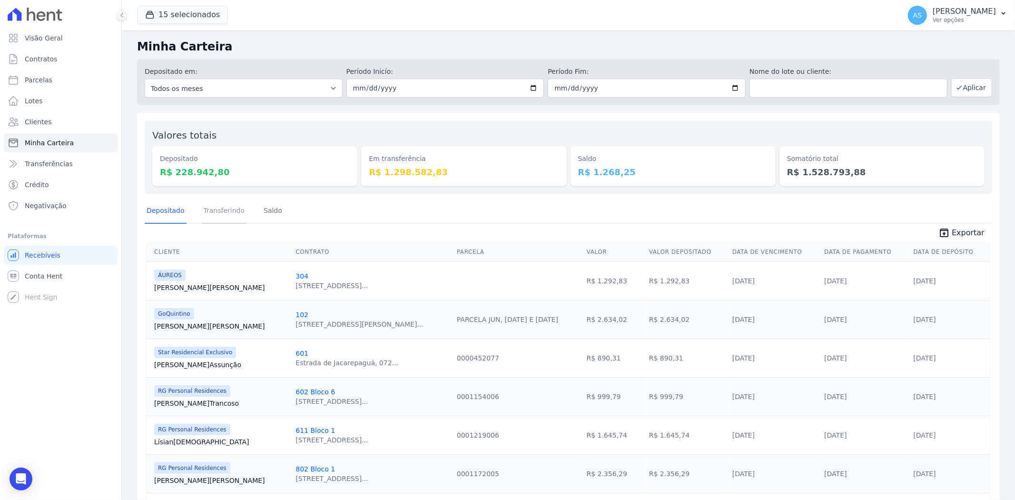
click at [218, 211] on link "Transferindo" at bounding box center [224, 211] width 45 height 25
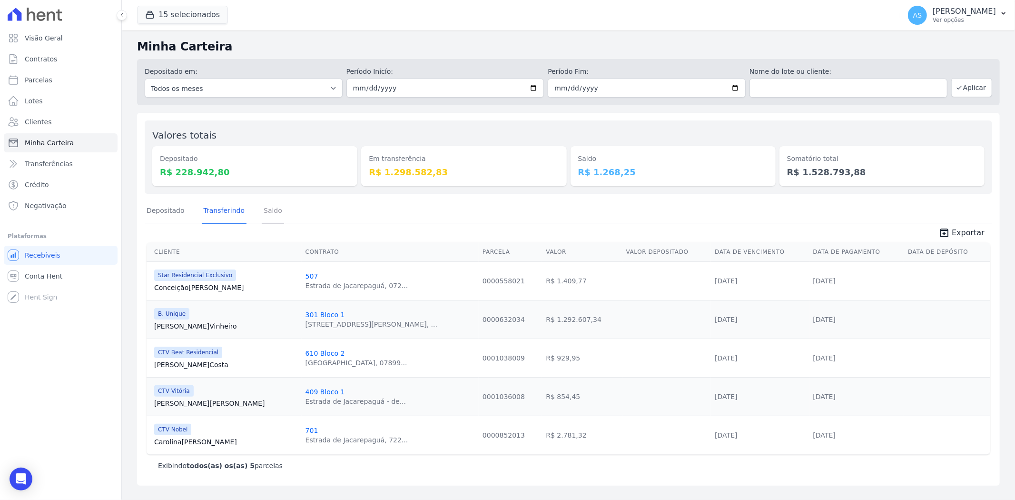
click at [262, 211] on link "Saldo" at bounding box center [273, 211] width 22 height 25
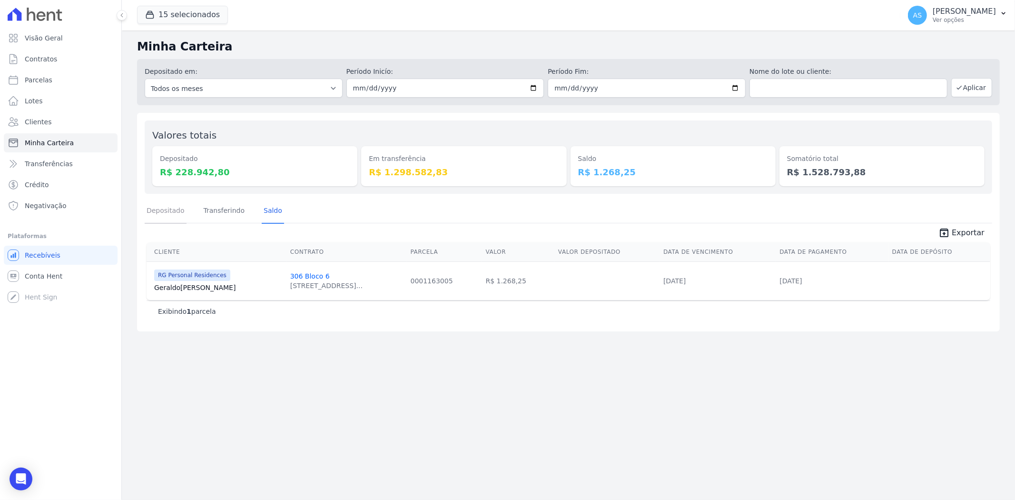
click at [156, 216] on link "Depositado" at bounding box center [166, 211] width 42 height 25
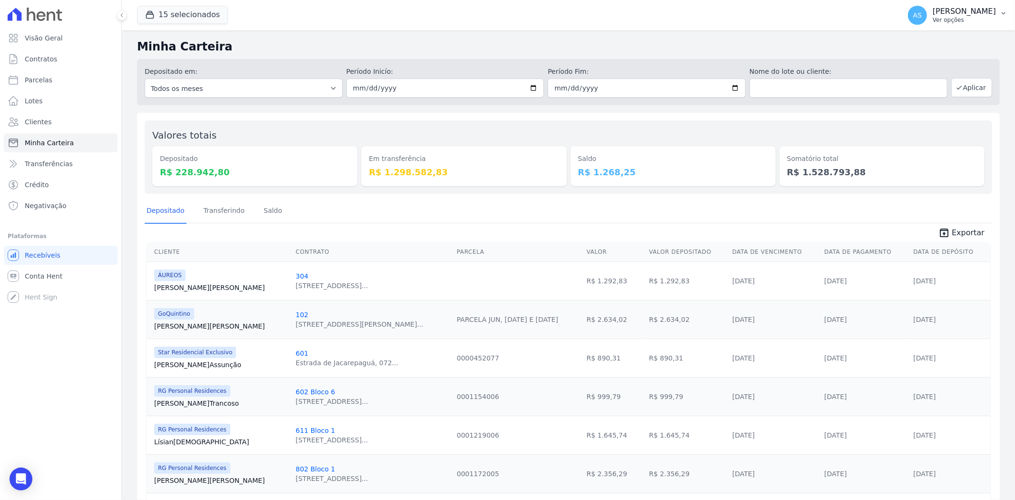
click at [968, 20] on p "Ver opções" at bounding box center [964, 20] width 63 height 8
click at [933, 124] on link "Importar de ERP" at bounding box center [954, 126] width 122 height 17
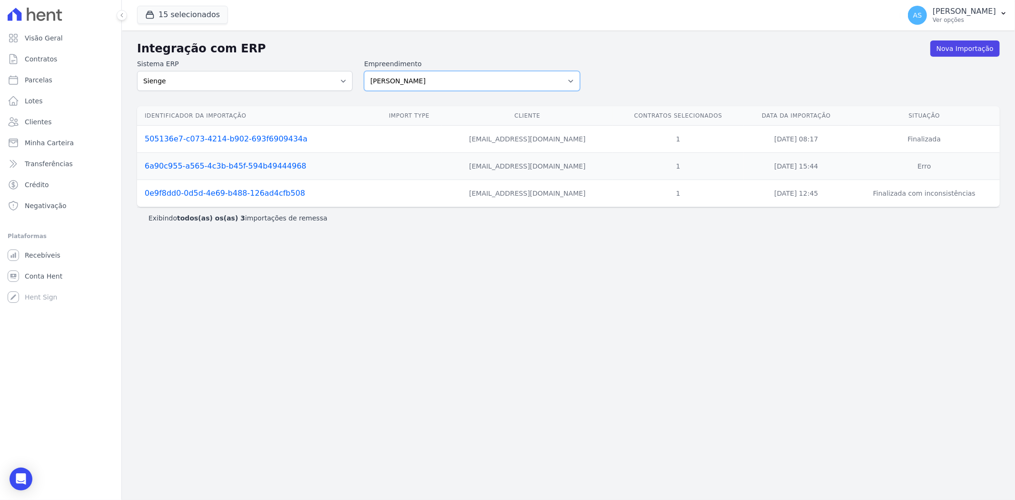
click at [569, 79] on select "Amaré Arpoador Art Prime - Irajá ÁUREOS B. Unique CTV Beat Residencial CTV Mob …" at bounding box center [472, 81] width 216 height 20
select select "9db4d767-ec98-4519-aed7-f9568aa0b04c"
click at [364, 71] on select "Amaré Arpoador Art Prime - Irajá ÁUREOS B. Unique CTV Beat Residencial CTV Mob …" at bounding box center [472, 81] width 216 height 20
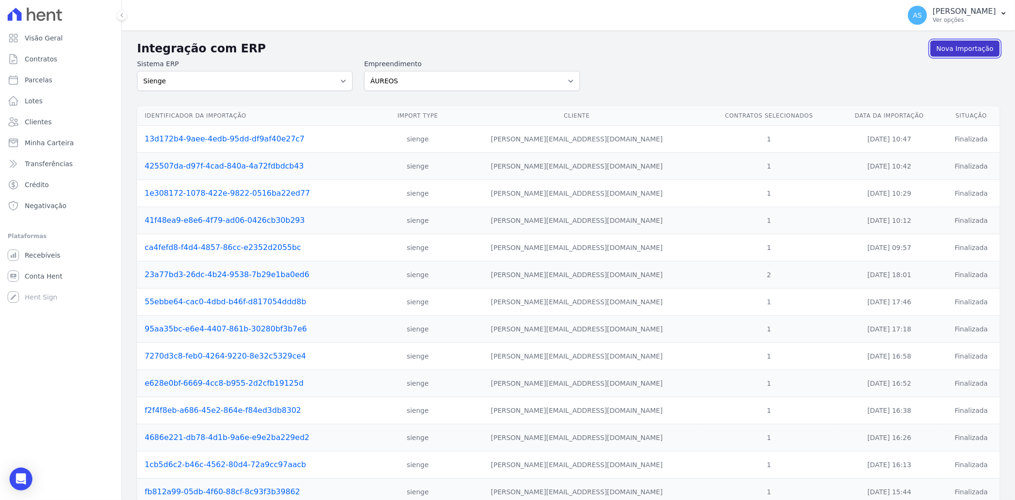
click at [946, 47] on link "Nova Importação" at bounding box center [965, 48] width 69 height 16
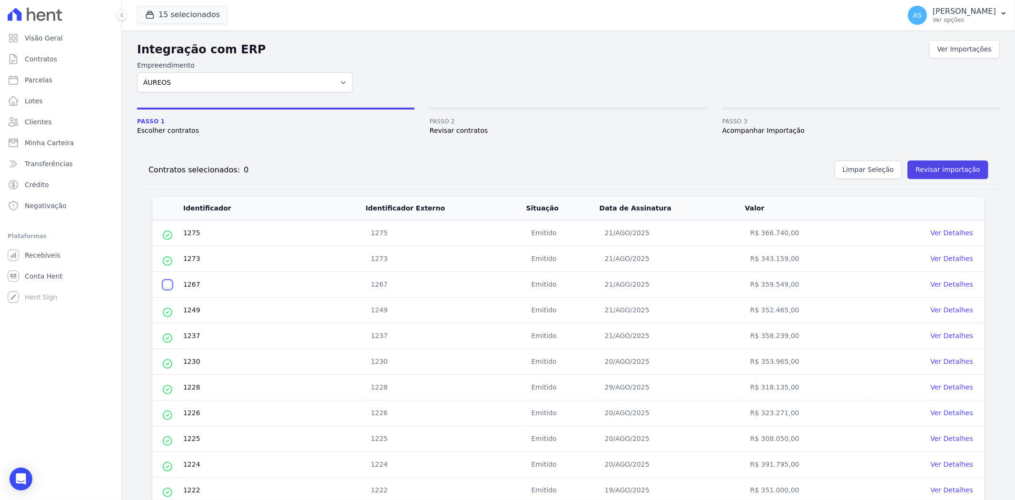
click at [170, 284] on input "checkbox" at bounding box center [168, 285] width 8 height 8
checkbox input "true"
click at [927, 165] on button "Revisar importação" at bounding box center [948, 169] width 81 height 19
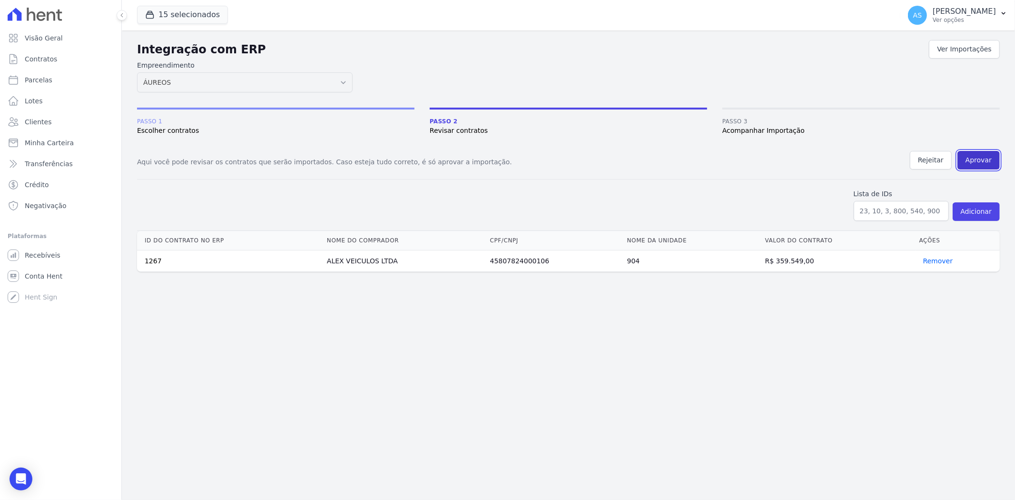
click at [993, 159] on button "Aprovar" at bounding box center [979, 160] width 42 height 19
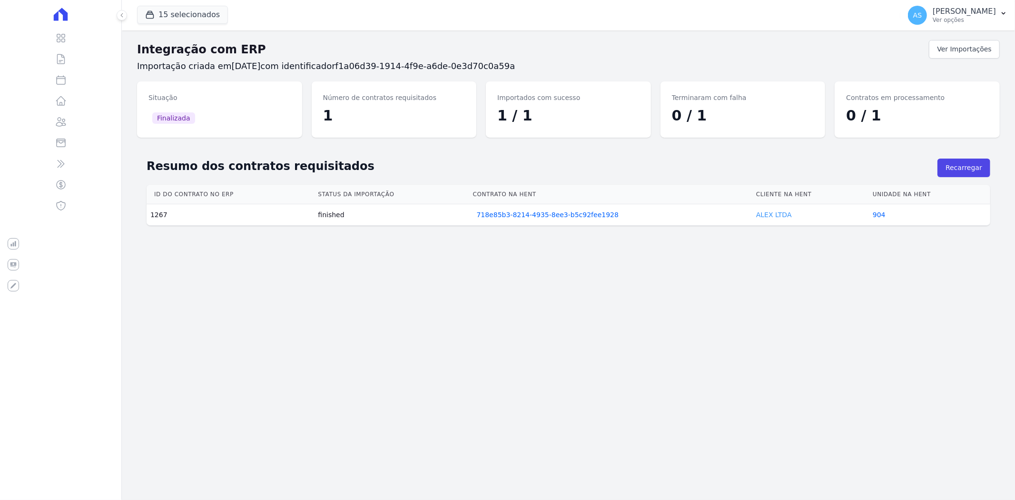
click at [768, 215] on link "ALEX LTDA" at bounding box center [774, 215] width 36 height 8
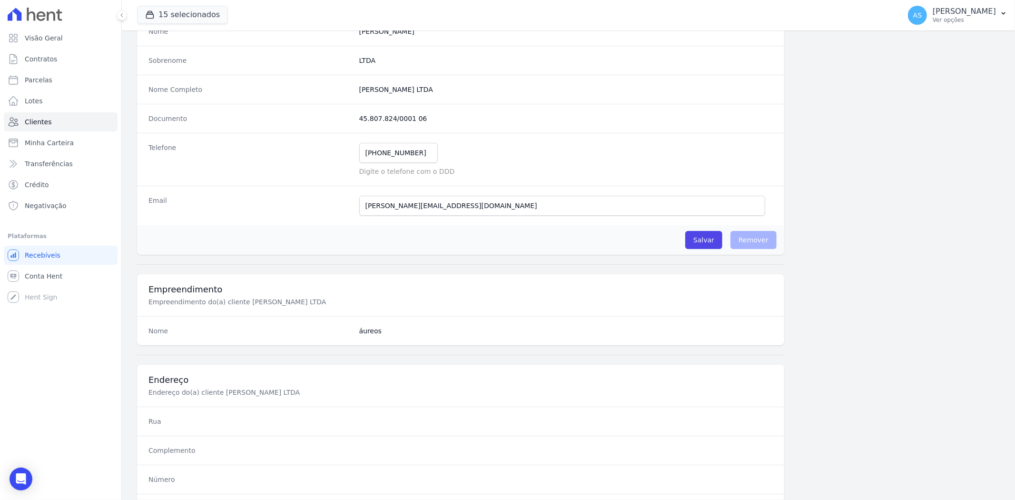
scroll to position [106, 0]
drag, startPoint x: 415, startPoint y: 159, endPoint x: 243, endPoint y: 178, distance: 173.3
click at [243, 178] on div "Telefone [PHONE_NUMBER] Mensagem de SMS ainda não enviada.. Mensagem de [PERSON…" at bounding box center [460, 160] width 647 height 53
type input "21997156604"
click at [698, 243] on input "Salvar" at bounding box center [703, 241] width 37 height 18
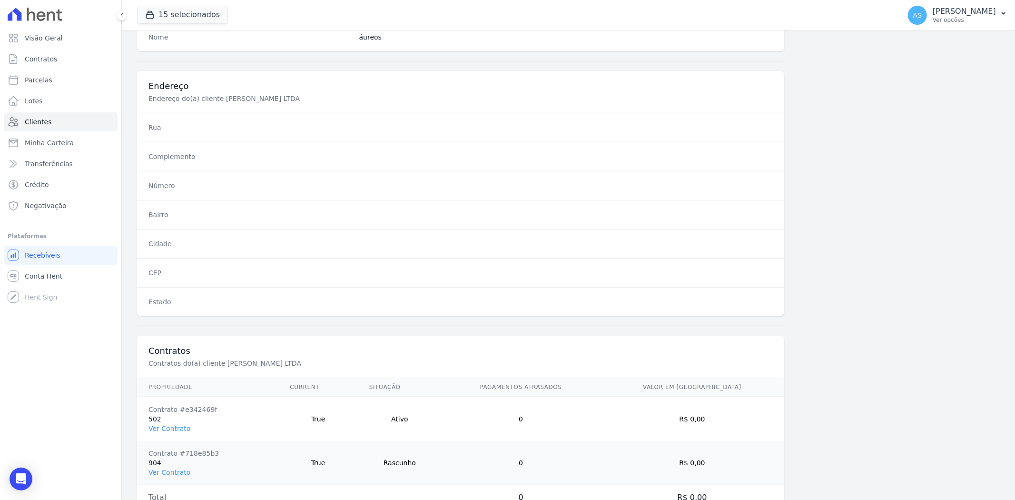
scroll to position [468, 0]
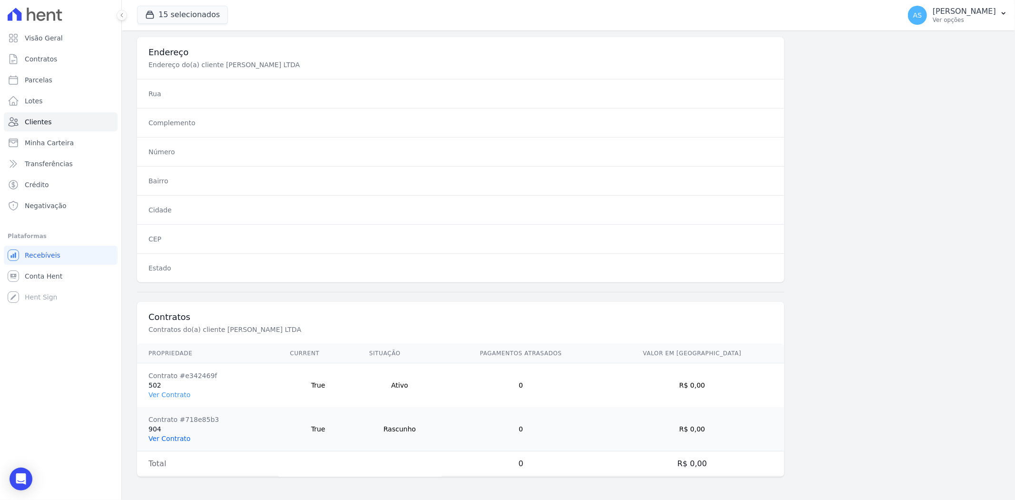
click at [172, 435] on link "Ver Contrato" at bounding box center [170, 439] width 42 height 8
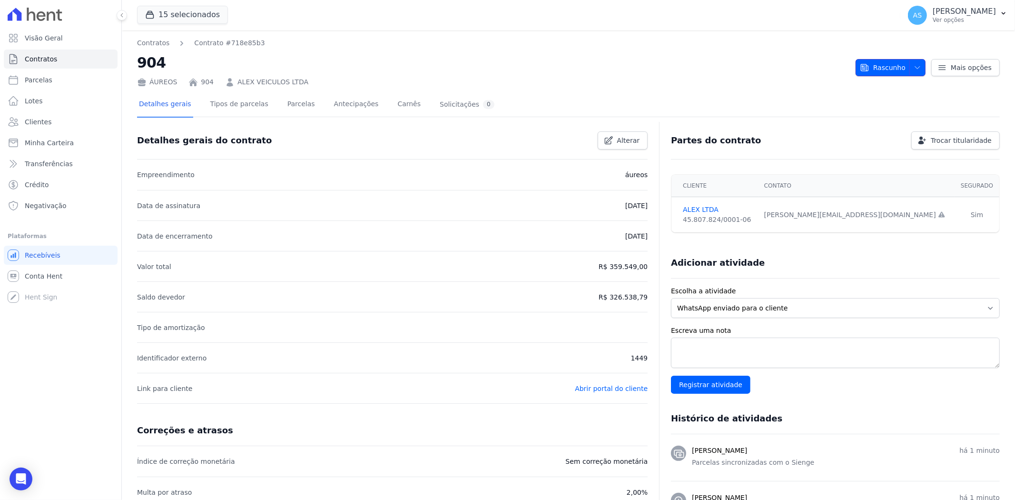
click at [887, 69] on span "Rascunho" at bounding box center [883, 67] width 46 height 17
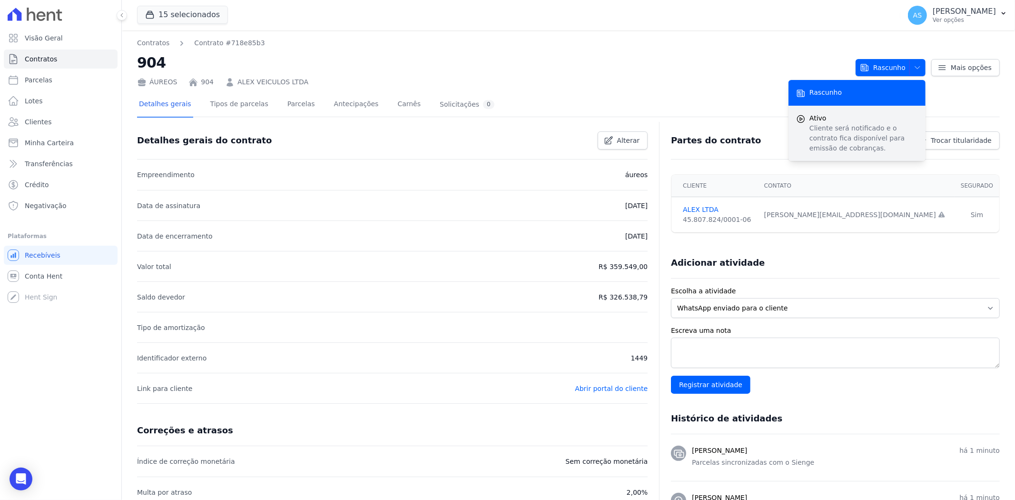
click at [841, 140] on p "Cliente será notificado e o contrato fica disponível para emissão de cobranças." at bounding box center [864, 138] width 109 height 30
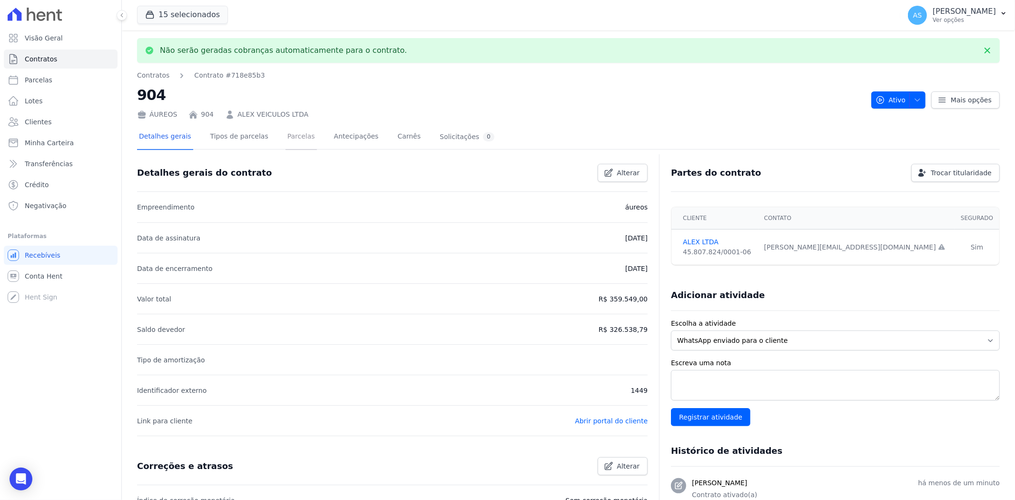
click at [286, 133] on link "Parcelas" at bounding box center [301, 137] width 31 height 25
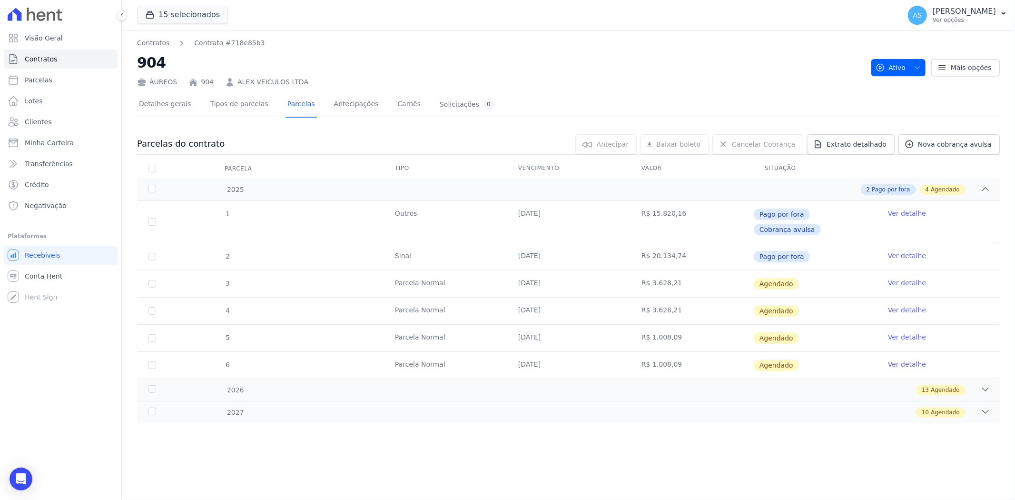
click at [900, 278] on link "Ver detalhe" at bounding box center [907, 283] width 38 height 10
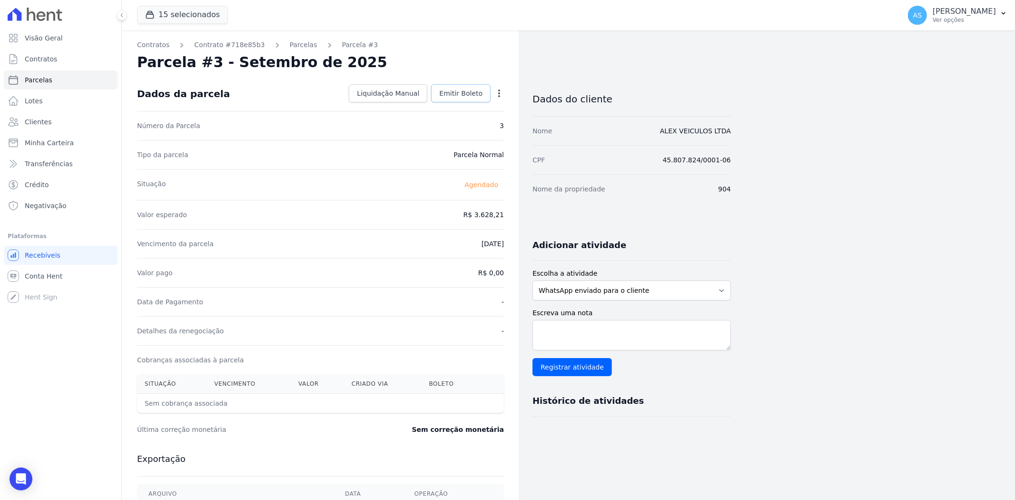
click at [449, 94] on span "Emitir Boleto" at bounding box center [460, 94] width 43 height 10
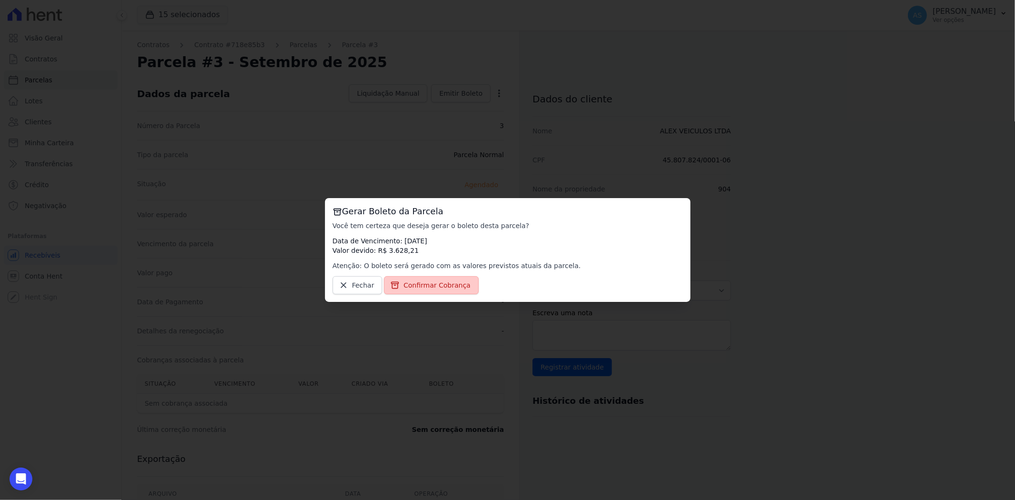
click at [413, 279] on link "Confirmar Cobrança" at bounding box center [431, 285] width 95 height 18
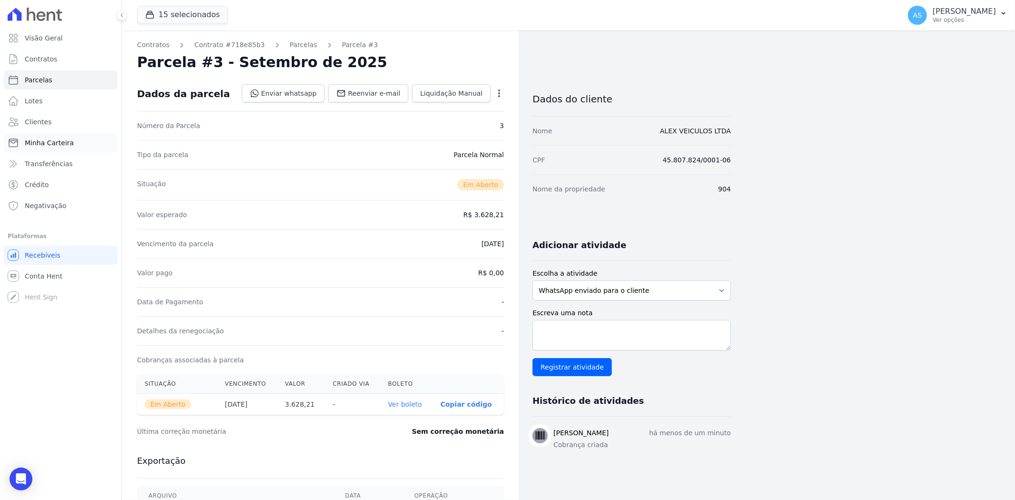
click at [37, 146] on span "Minha Carteira" at bounding box center [49, 143] width 49 height 10
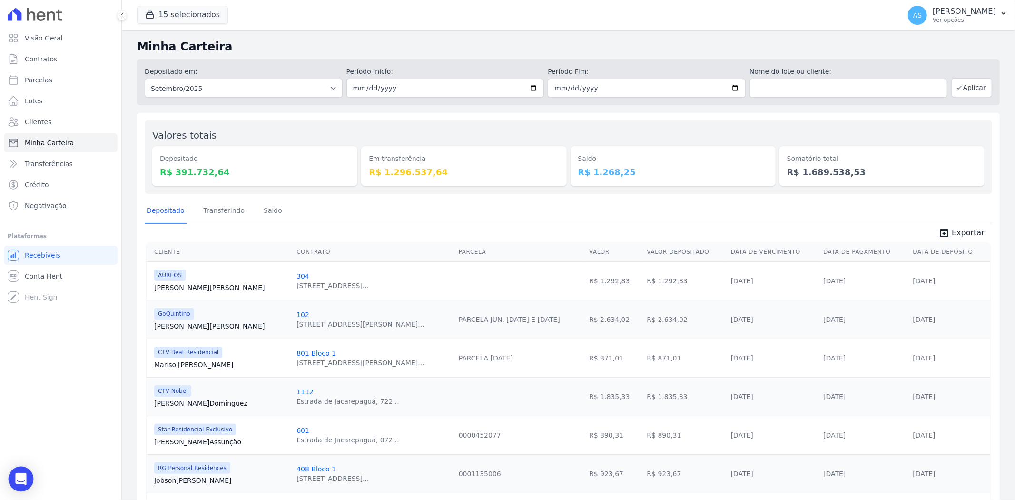
click at [25, 469] on div "Open Intercom Messenger" at bounding box center [21, 478] width 25 height 25
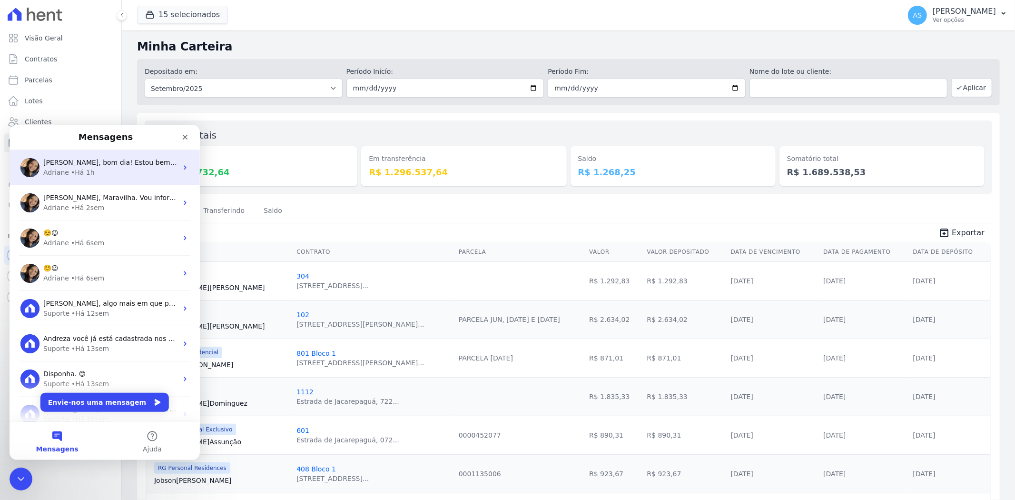
click at [134, 166] on div "Olá Andreza, bom dia! Estou bem e você? Andreza, estava neste momento confirman…" at bounding box center [110, 162] width 134 height 10
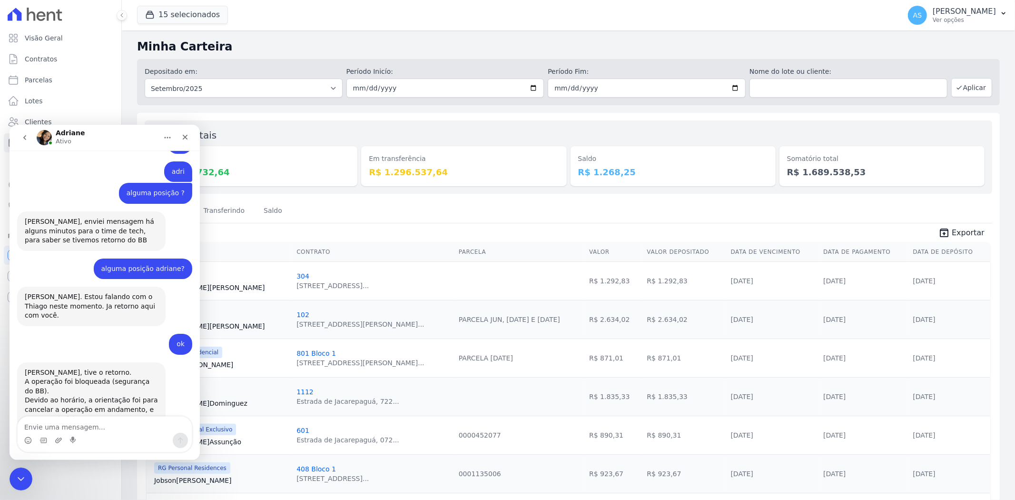
scroll to position [8607, 0]
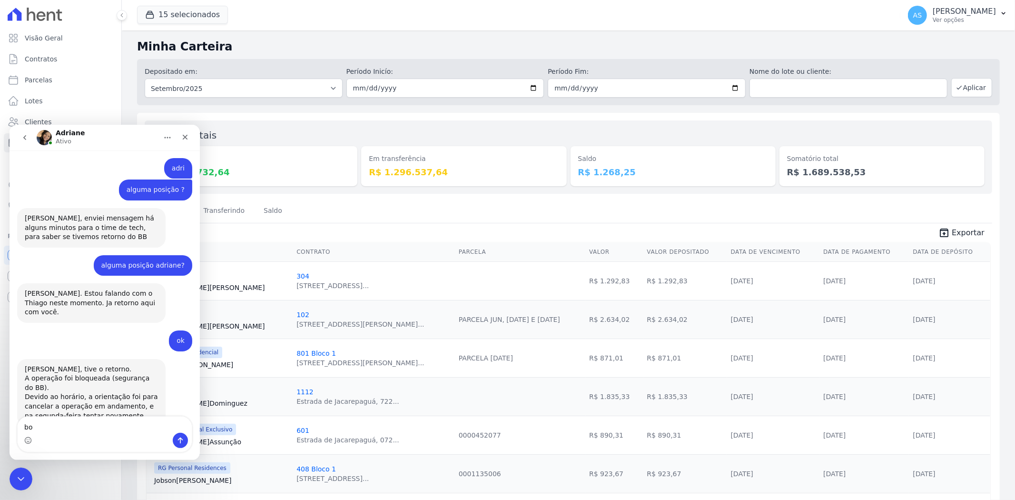
type textarea "b"
type textarea "Adri, alguma posição ?"
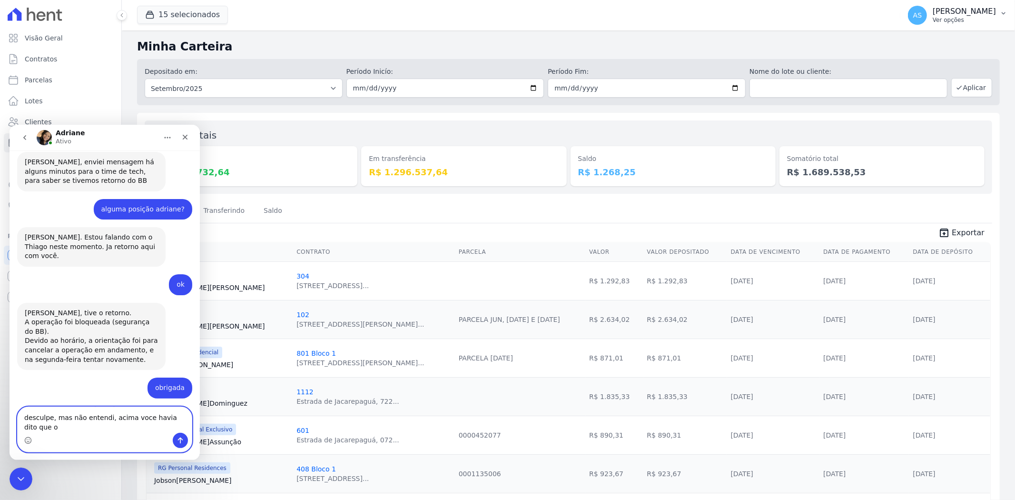
scroll to position [8695, 0]
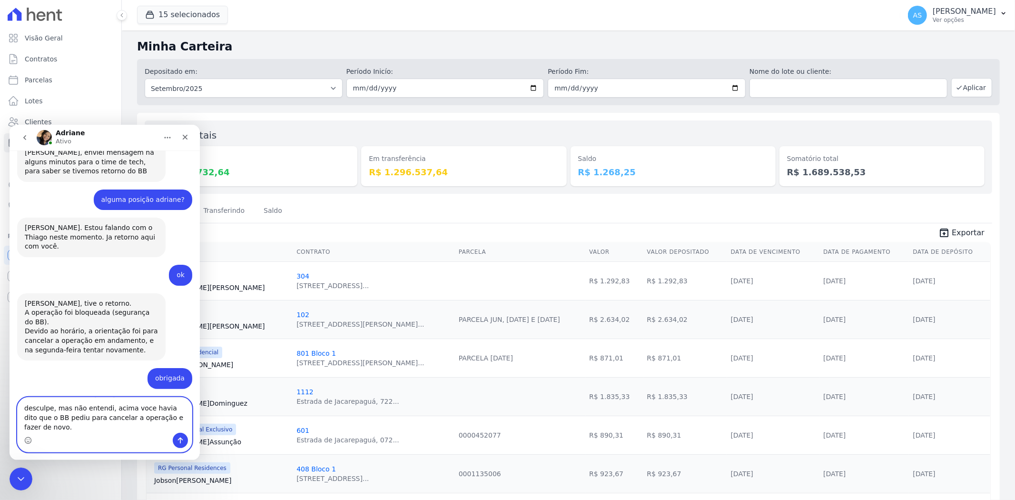
click at [139, 416] on textarea "desculpe, mas não entendi, acima voce havia dito que o BB pediu para cancelar a…" at bounding box center [105, 414] width 174 height 35
click at [183, 429] on textarea "desculpe, mas não entendi, acima você havia dito que o BB pediu para cancelar a…" at bounding box center [105, 414] width 174 height 35
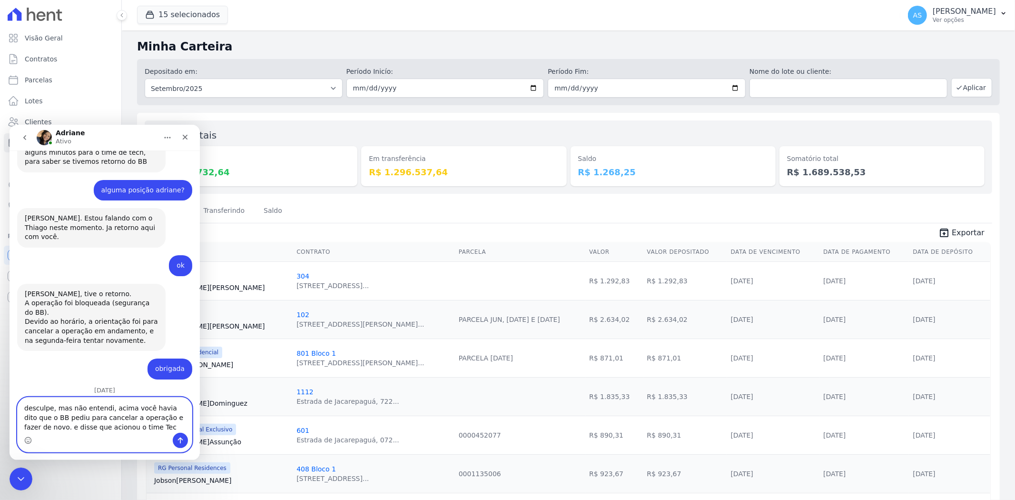
type textarea "desculpe, mas não entendi, acima você havia dito que o BB pediu para cancelar a…"
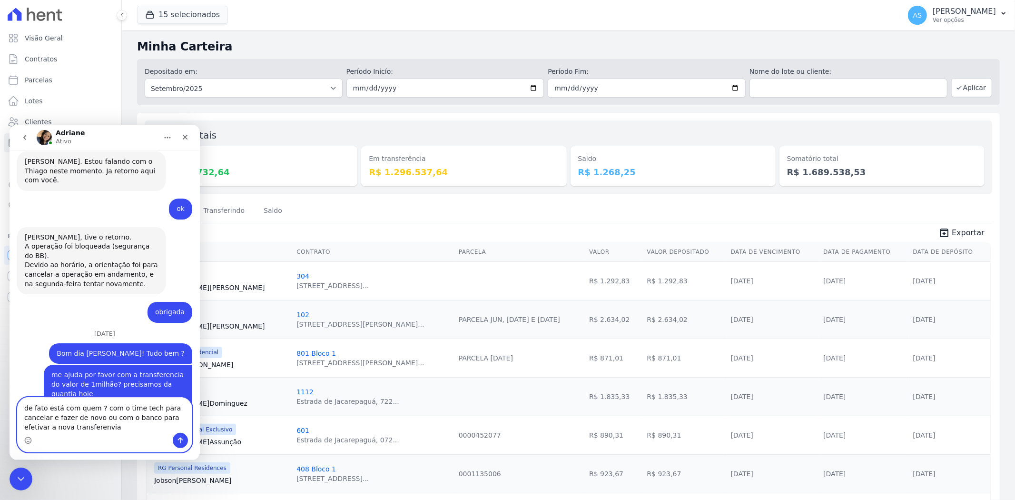
scroll to position [8761, 0]
type textarea "de fato está com quem ? com o time tech para cancelar e fazer de novo ou com o …"
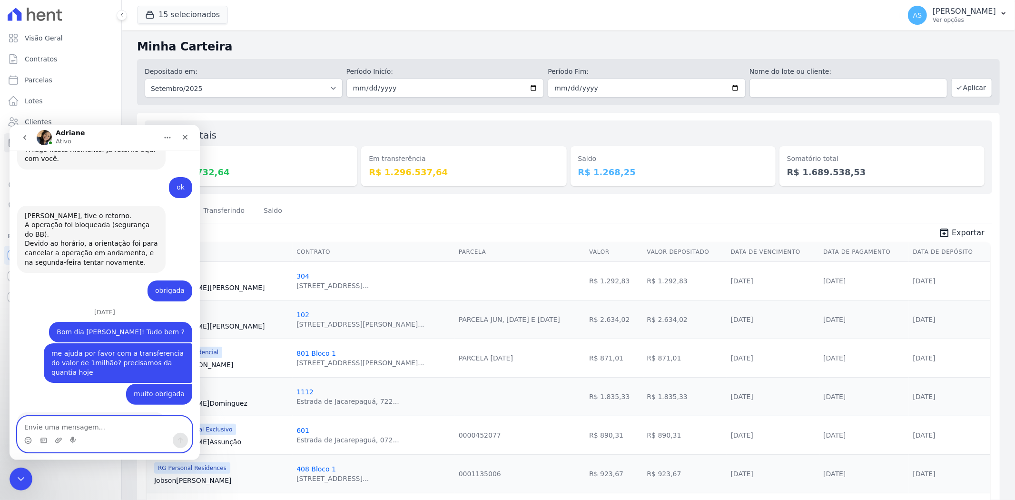
scroll to position [8782, 0]
click at [167, 136] on icon "Início" at bounding box center [168, 137] width 8 height 8
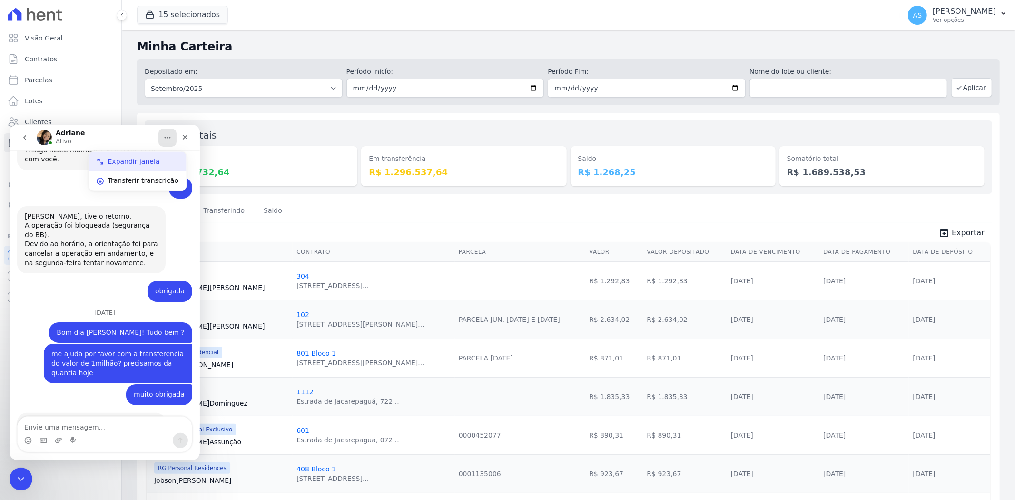
click at [140, 156] on div "Expandir janela" at bounding box center [143, 161] width 71 height 10
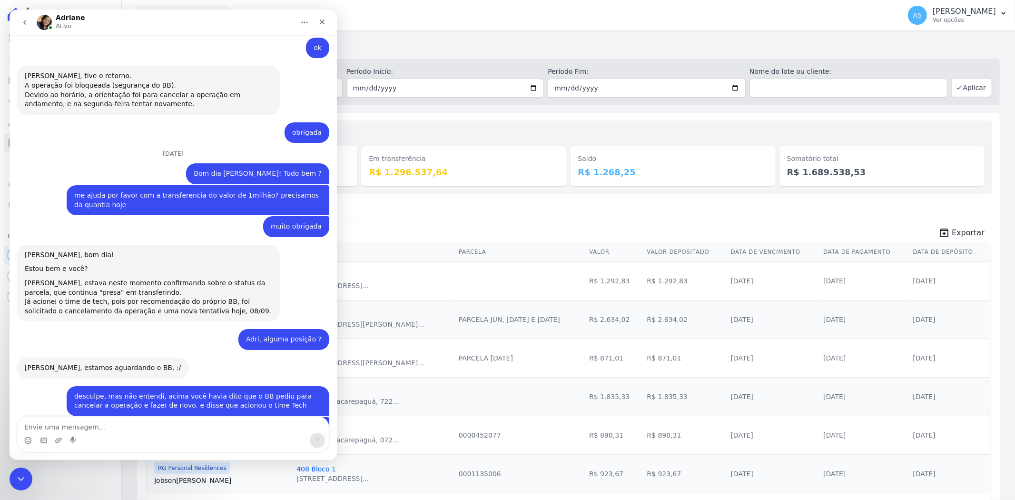
scroll to position [7629, 0]
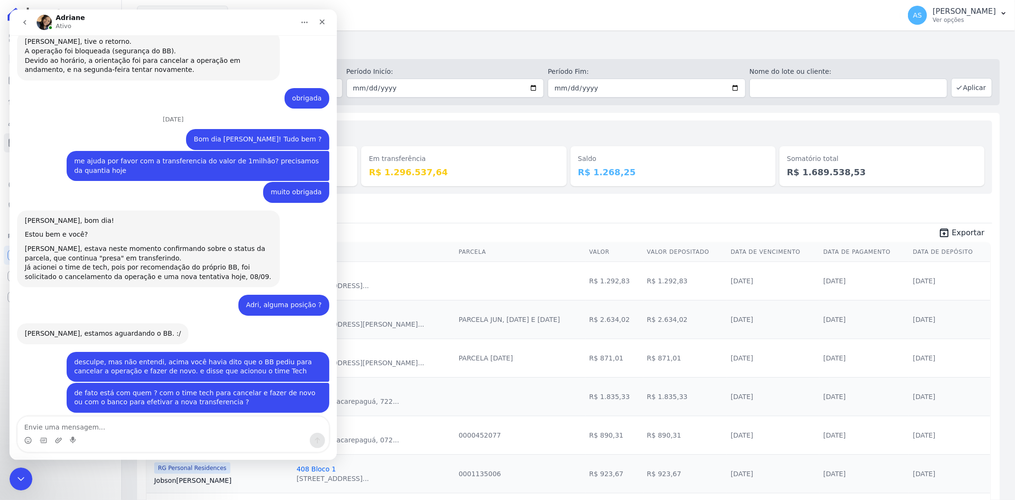
click at [302, 23] on icon "Início" at bounding box center [305, 23] width 8 height 8
click at [416, 19] on div "15 selecionados Reco Amaré Arpoador Art Prime - Irajá ÁUREOS B. Unique CTV Beat…" at bounding box center [517, 15] width 760 height 31
click at [247, 50] on div "Fechar janela" at bounding box center [280, 46] width 71 height 10
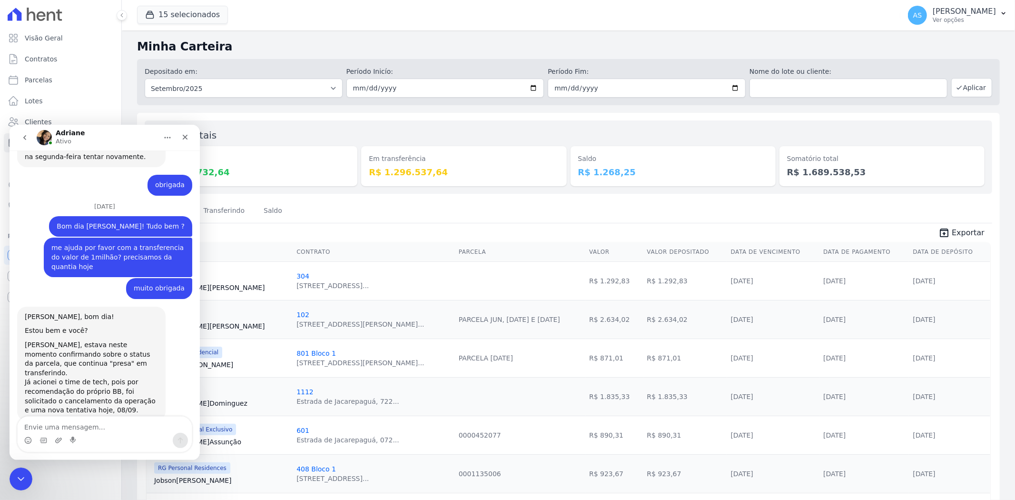
scroll to position [8890, 0]
click at [170, 137] on icon "Início" at bounding box center [168, 137] width 8 height 8
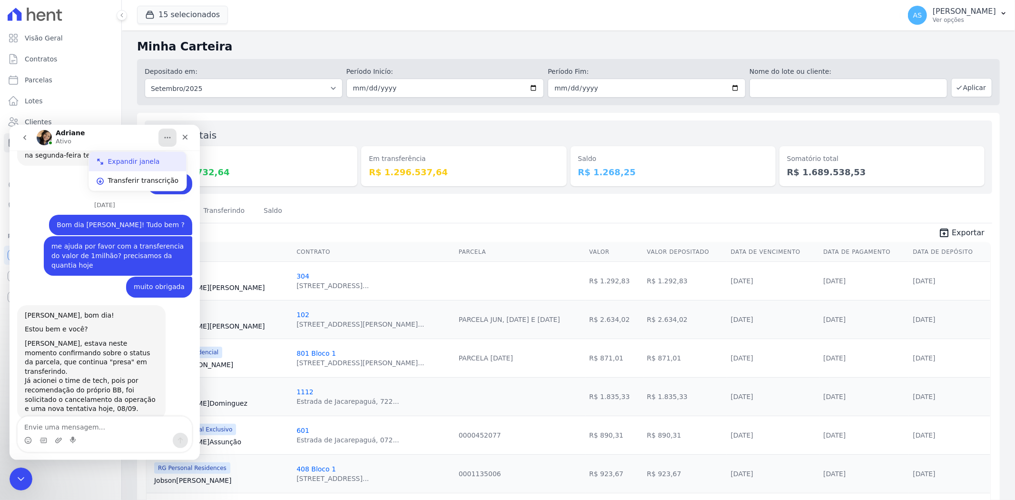
click at [141, 160] on div "Expandir janela" at bounding box center [143, 161] width 71 height 10
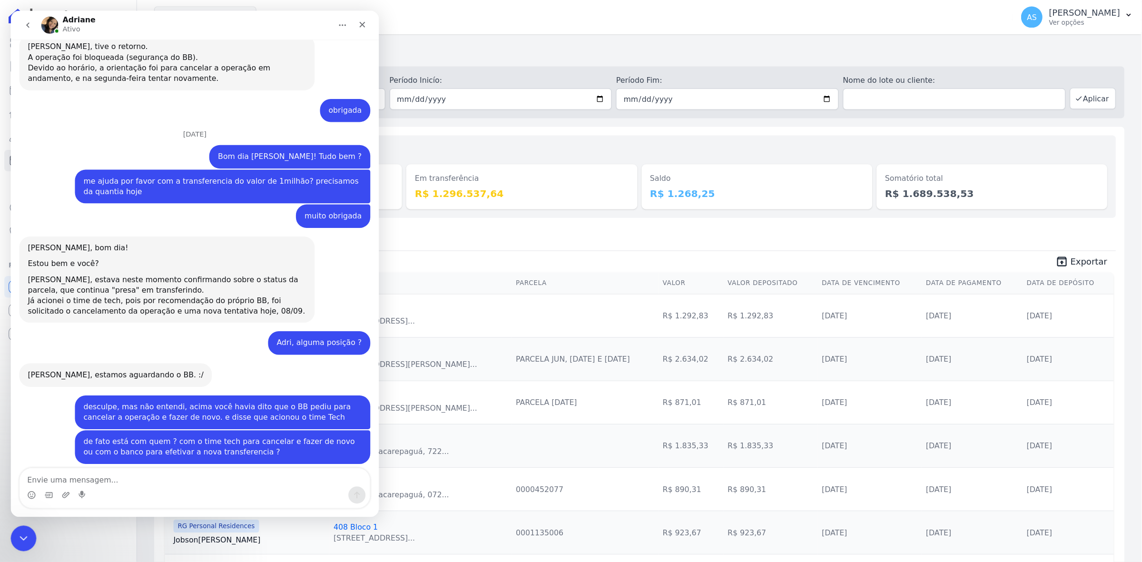
scroll to position [7566, 0]
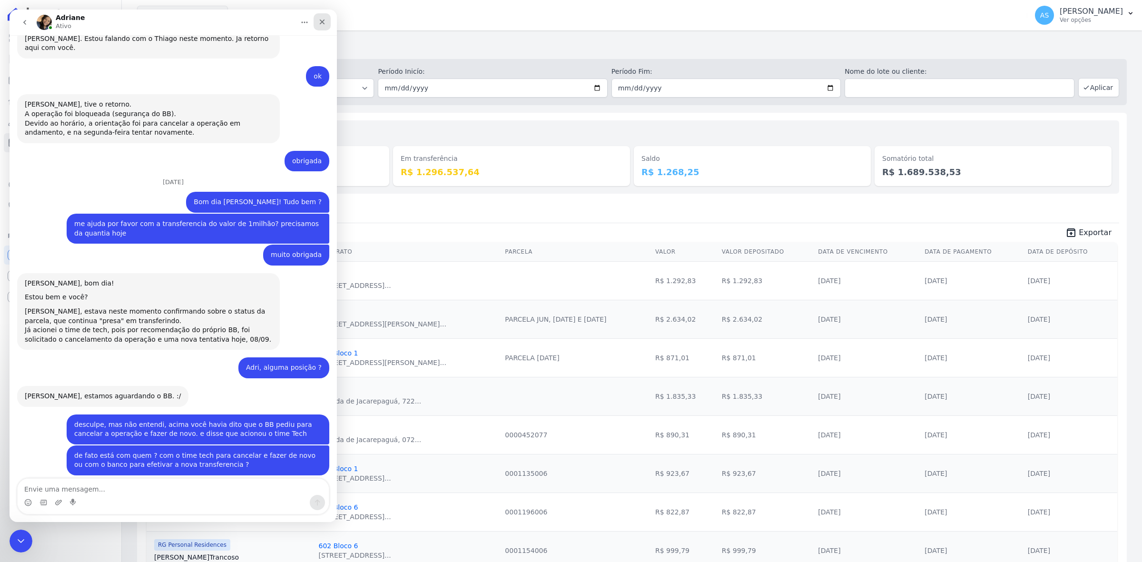
click at [326, 23] on div "Fechar" at bounding box center [322, 21] width 17 height 17
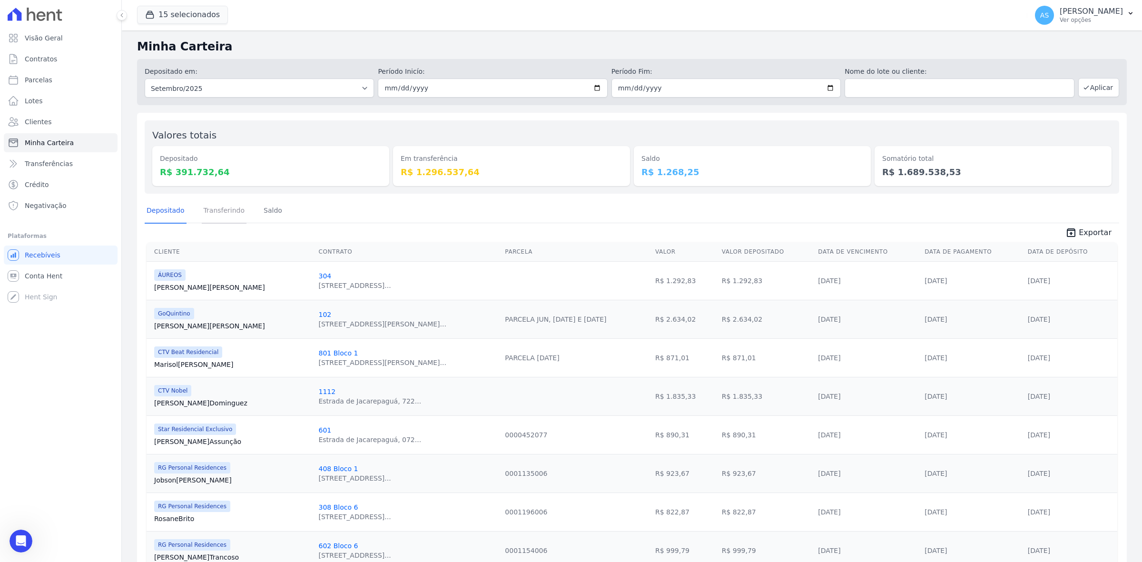
click at [210, 208] on link "Transferindo" at bounding box center [224, 211] width 45 height 25
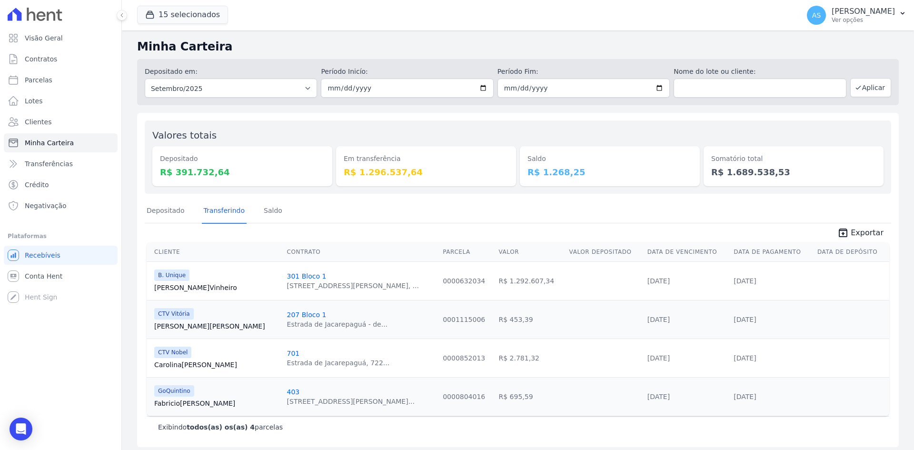
click at [177, 287] on link "Marco Vinheiro" at bounding box center [216, 288] width 125 height 10
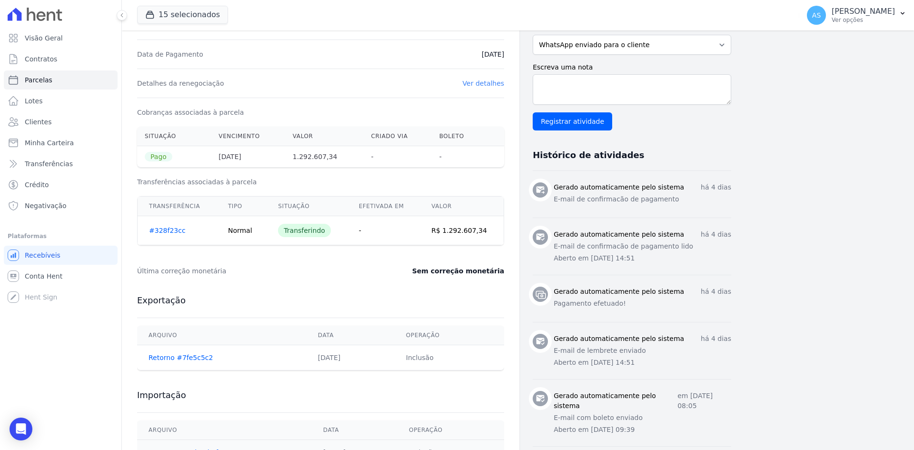
scroll to position [286, 0]
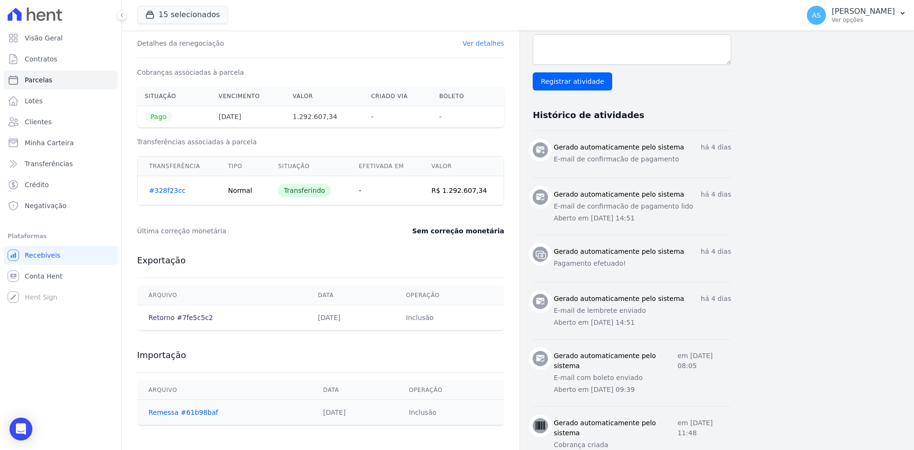
click at [159, 318] on link "Retorno #7fe5c5c2" at bounding box center [181, 318] width 64 height 8
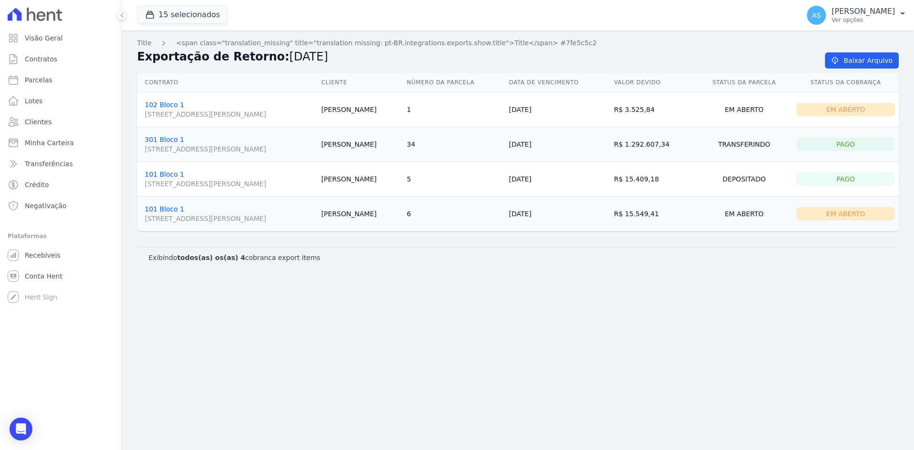
click at [176, 149] on span "Avenida Ayrton Senna 2150, 2150, Blc A Sal 201, Barra da Tijuca" at bounding box center [229, 149] width 169 height 10
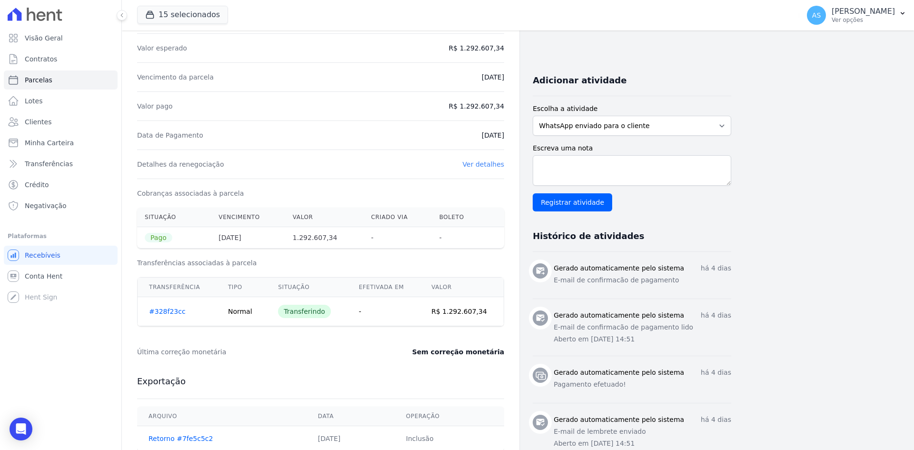
scroll to position [190, 0]
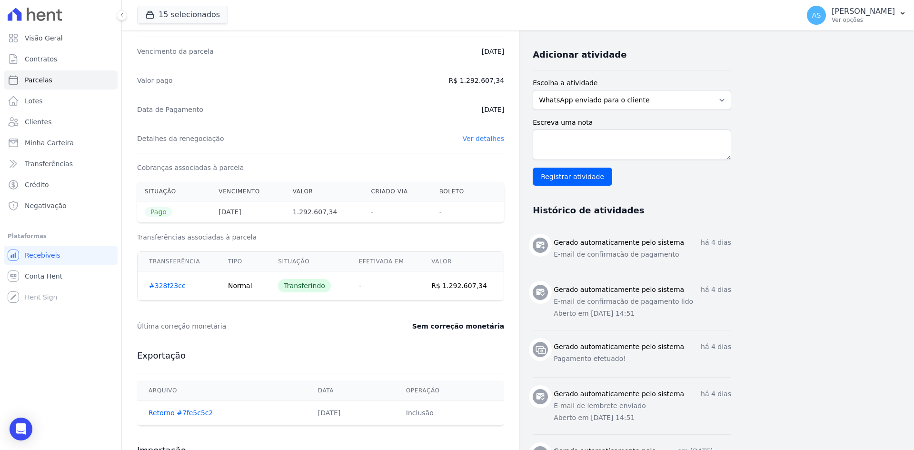
click at [159, 283] on link "#328f23cc" at bounding box center [167, 286] width 37 height 8
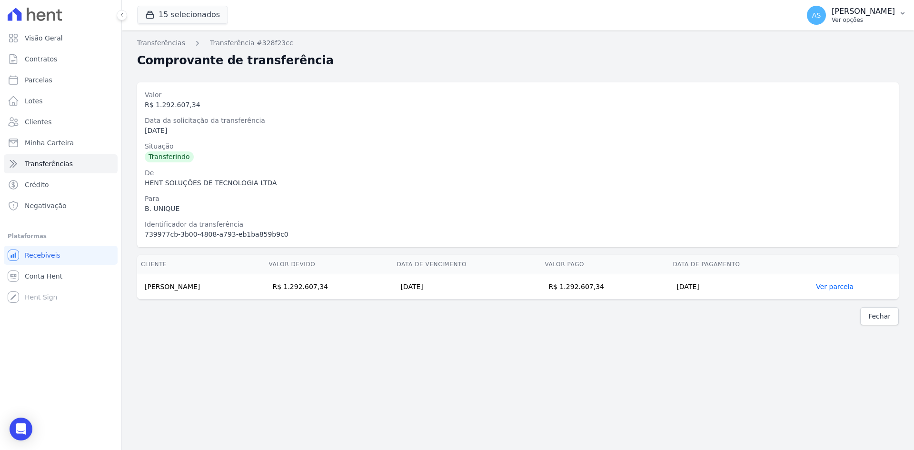
click at [886, 13] on p "[PERSON_NAME]" at bounding box center [863, 12] width 63 height 10
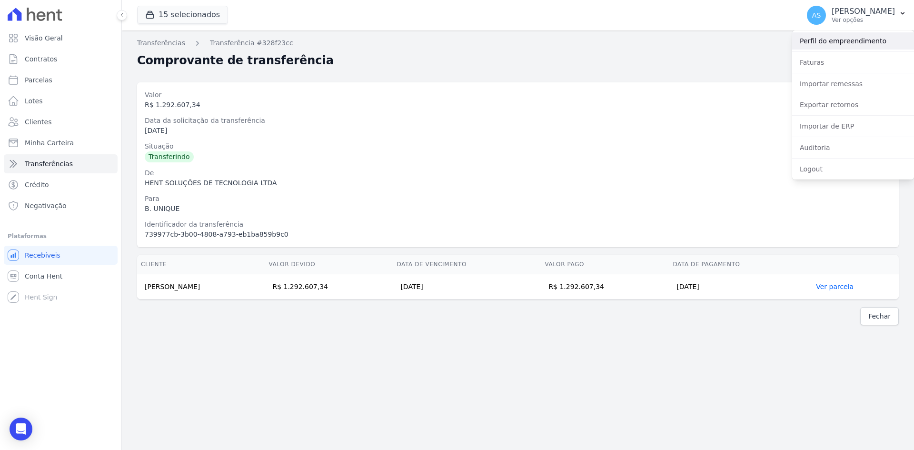
click at [836, 39] on link "Perfil do empreendimento" at bounding box center [853, 40] width 122 height 17
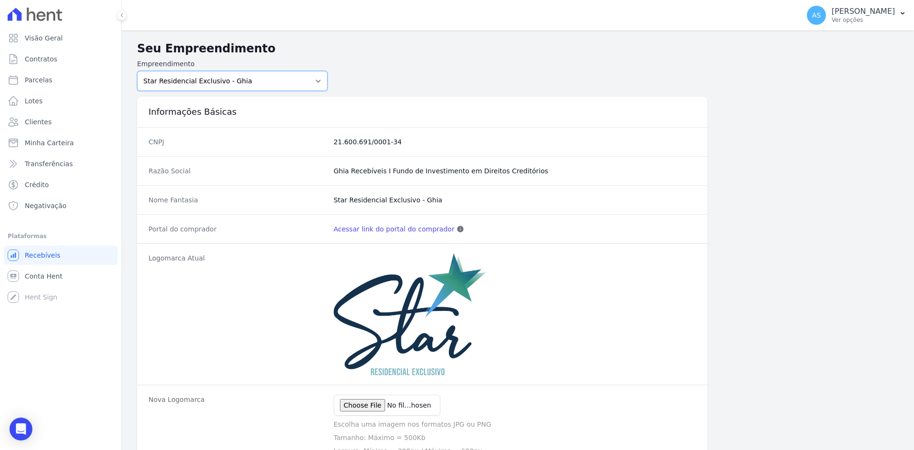
click at [310, 79] on select "Amaré Arpoador Art Prime - Irajá ÁUREOS B. Unique CTV Beat Residencial CTV Mob …" at bounding box center [232, 81] width 190 height 20
select select "b17e7358-9534-40e2-982b-e02326ff4464"
click at [137, 71] on select "Amaré Arpoador Art Prime - Irajá ÁUREOS B. Unique CTV Beat Residencial CTV Mob …" at bounding box center [232, 81] width 190 height 20
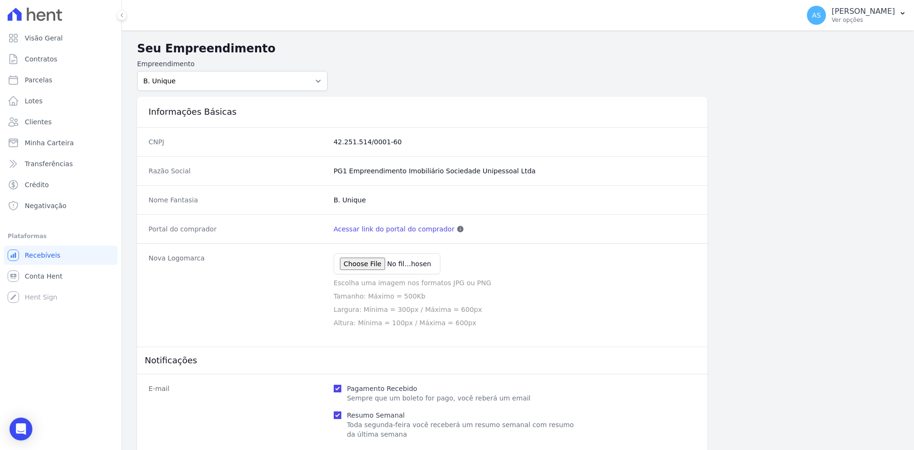
drag, startPoint x: 373, startPoint y: 169, endPoint x: 523, endPoint y: 166, distance: 150.0
click at [523, 166] on div "Razão Social PG1 Empreendimento Imobiliário Sociedade Unipessoal Ltda" at bounding box center [422, 170] width 570 height 29
copy social "PG1 Empreendimento Imobiliário Sociedade Unipessoal Ltda"
drag, startPoint x: 208, startPoint y: 199, endPoint x: 21, endPoint y: 305, distance: 215.3
click at [82, 293] on div "Visão Geral Contratos Parcelas Lotes Clientes Minha Carteira Transferências Cré…" at bounding box center [457, 225] width 914 height 450
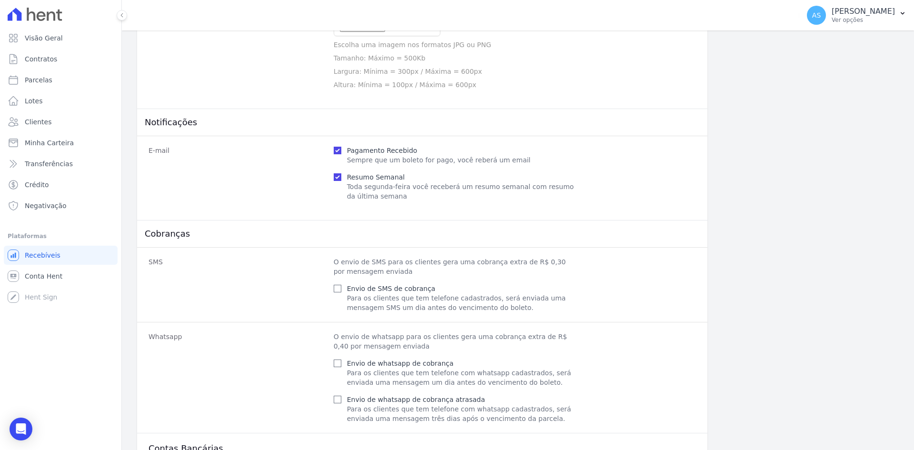
scroll to position [378, 0]
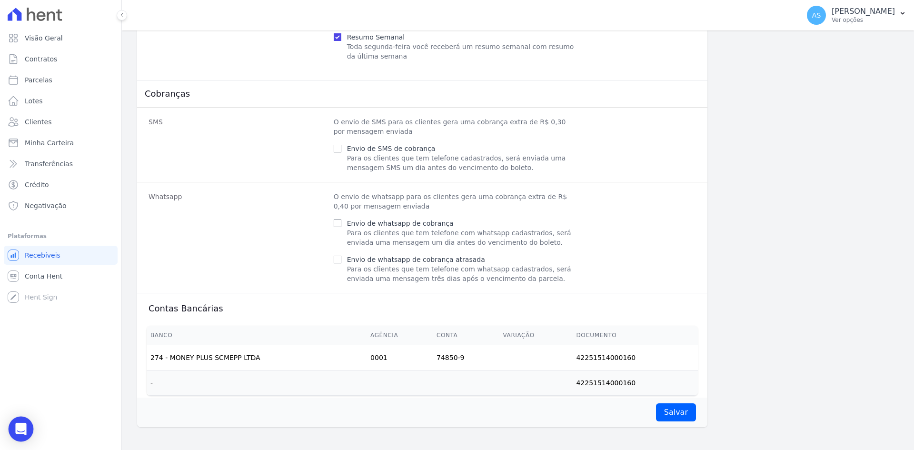
click at [17, 431] on icon "Open Intercom Messenger" at bounding box center [20, 429] width 11 height 12
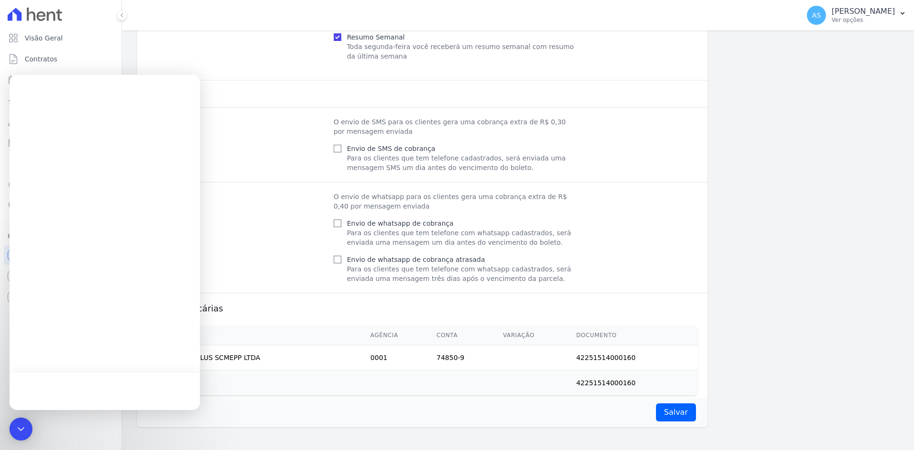
scroll to position [0, 0]
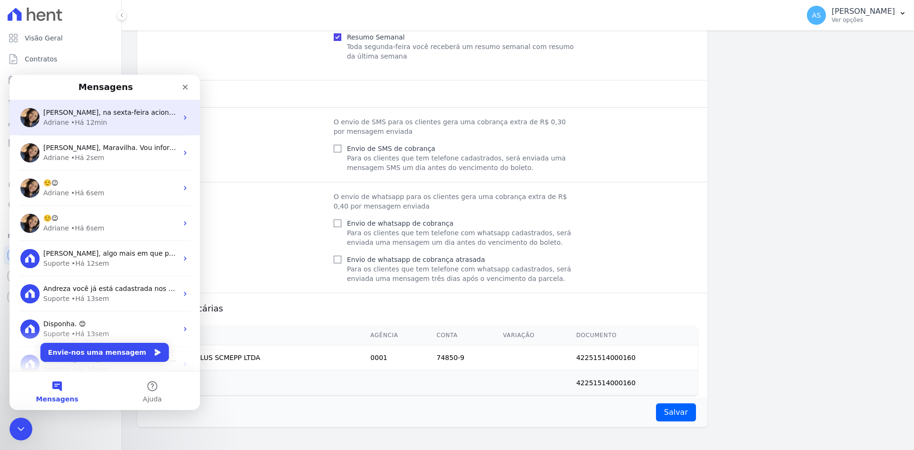
click at [105, 112] on span "Andreza, na sexta-feira acionamos o BB para liberação da transação. A orientaçã…" at bounding box center [572, 113] width 1058 height 8
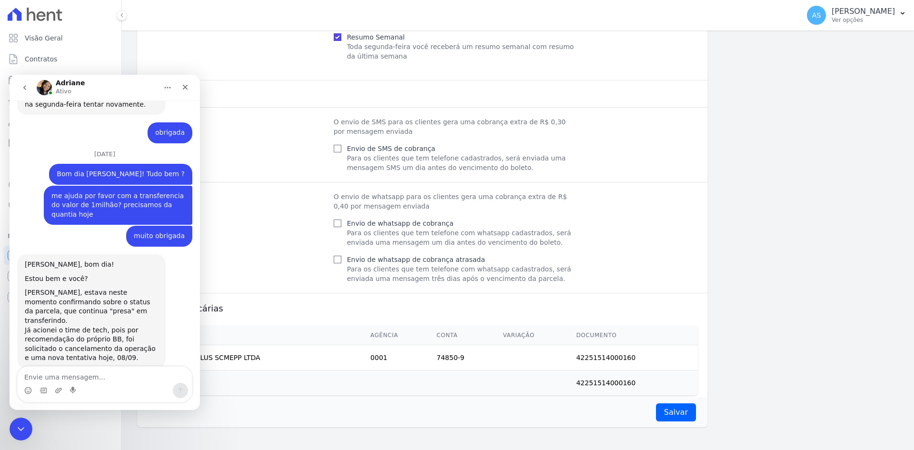
scroll to position [8712, 0]
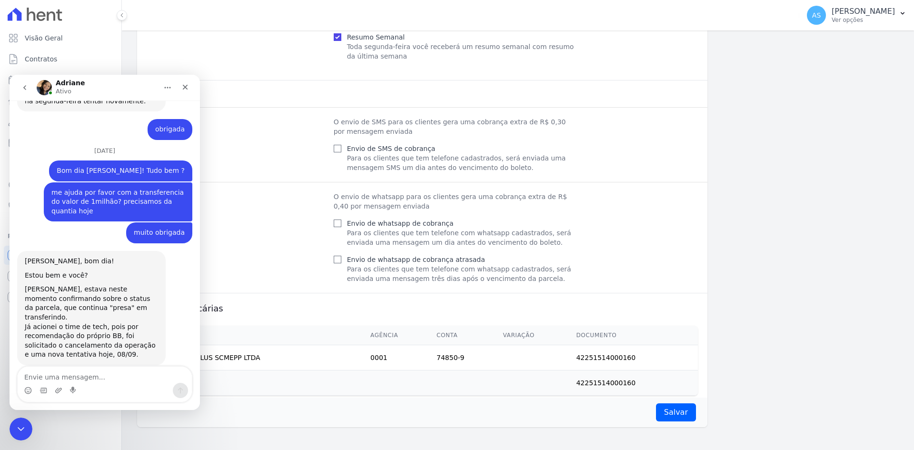
drag, startPoint x: 54, startPoint y: 256, endPoint x: 121, endPoint y: 335, distance: 103.6
copy div "na sexta-feira acionamos o BB para liberação da transação. A orientação foi par…"
drag, startPoint x: 130, startPoint y: 341, endPoint x: 120, endPoint y: 340, distance: 9.6
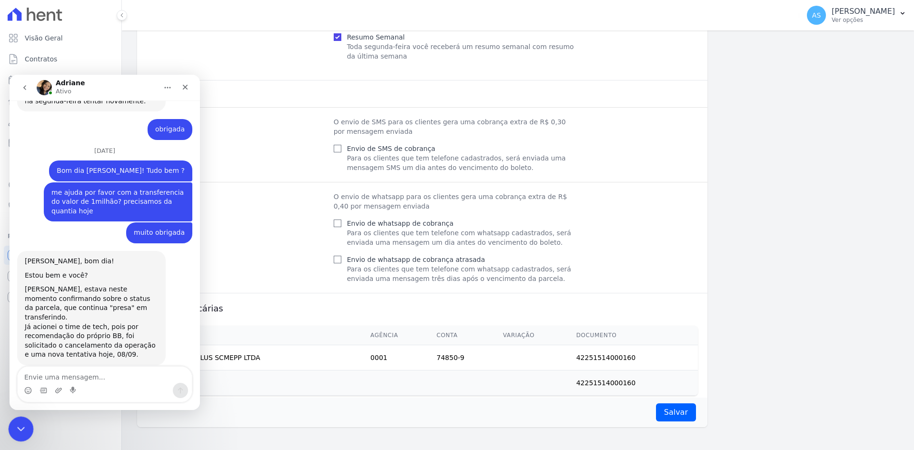
click at [23, 426] on icon "Fechar mensagem da Intercom" at bounding box center [19, 427] width 11 height 11
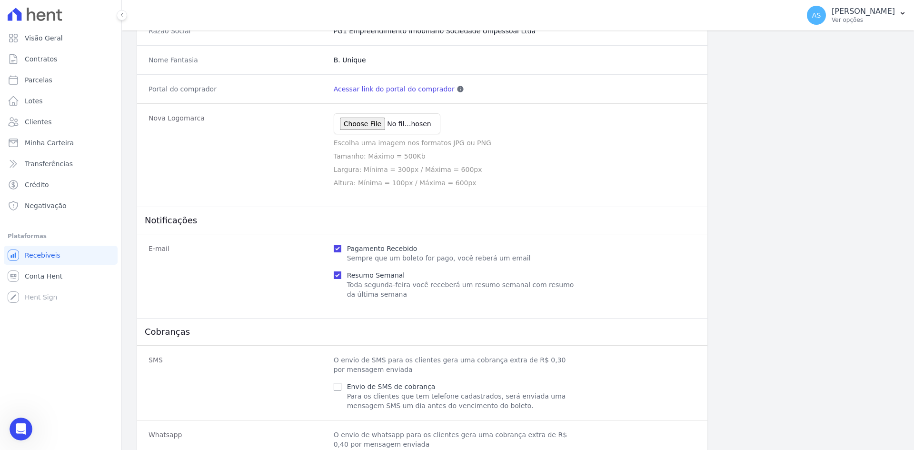
scroll to position [0, 0]
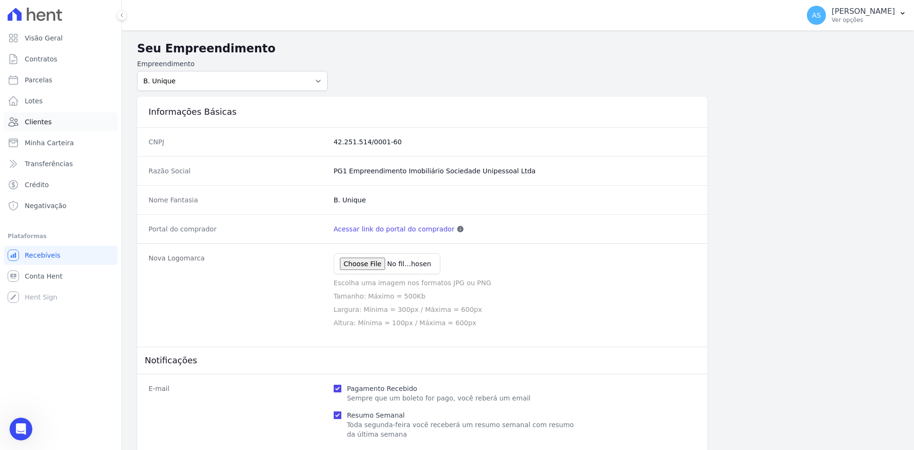
click at [27, 125] on span "Clientes" at bounding box center [38, 122] width 27 height 10
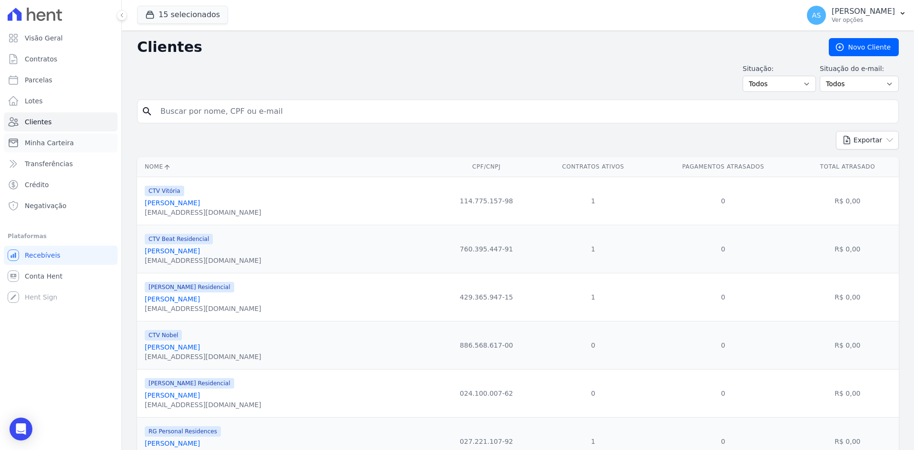
click at [25, 144] on span "Minha Carteira" at bounding box center [49, 143] width 49 height 10
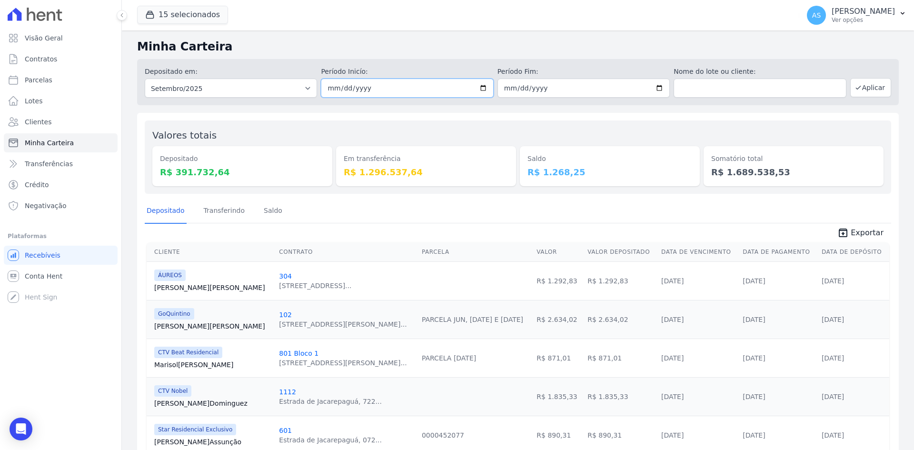
click at [476, 88] on input "2025-09-01" at bounding box center [407, 88] width 172 height 19
type input "[DATE]"
click at [654, 90] on input "2025-09-30" at bounding box center [583, 88] width 172 height 19
type input "[DATE]"
click at [875, 88] on button "Aplicar" at bounding box center [870, 87] width 41 height 19
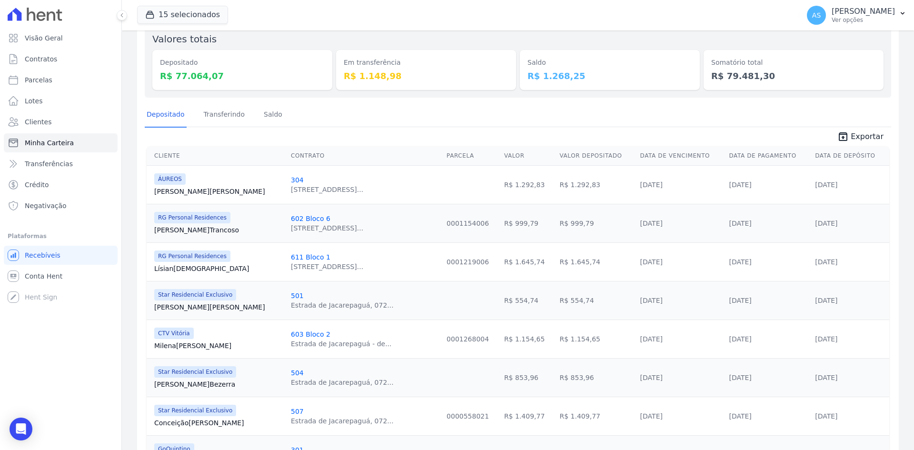
scroll to position [95, 0]
click at [222, 119] on link "Transferindo" at bounding box center [224, 116] width 45 height 25
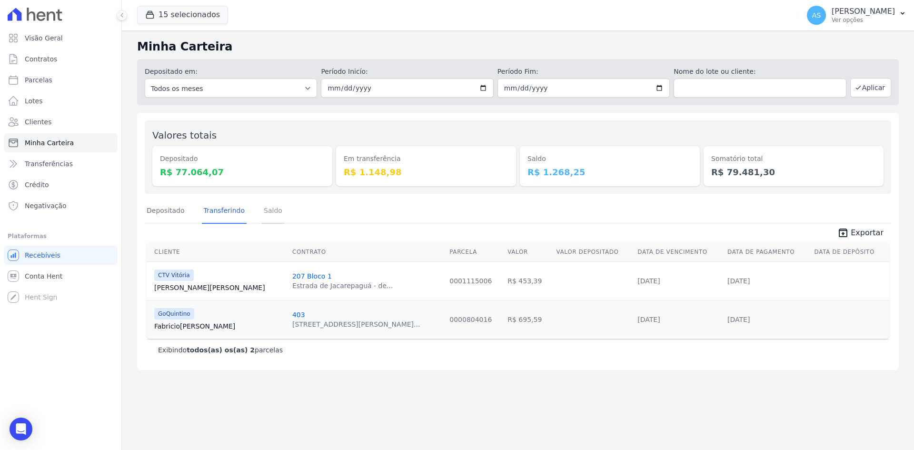
click at [272, 208] on link "Saldo" at bounding box center [273, 211] width 22 height 25
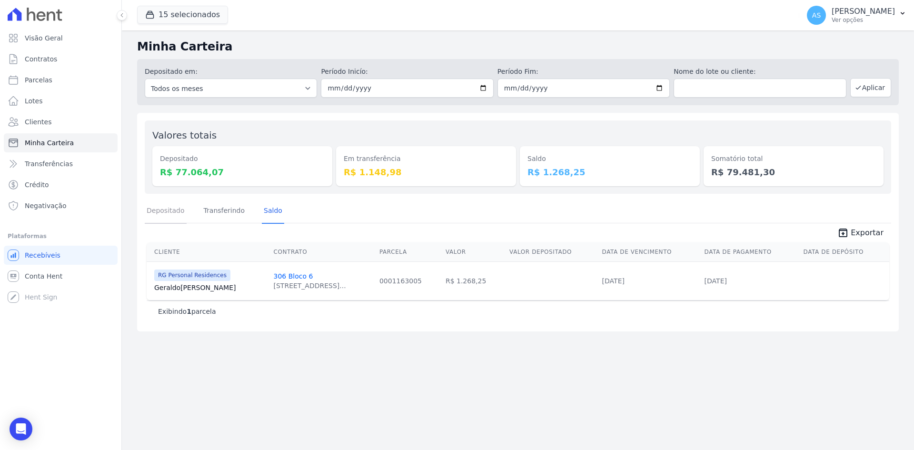
click at [159, 209] on link "Depositado" at bounding box center [166, 211] width 42 height 25
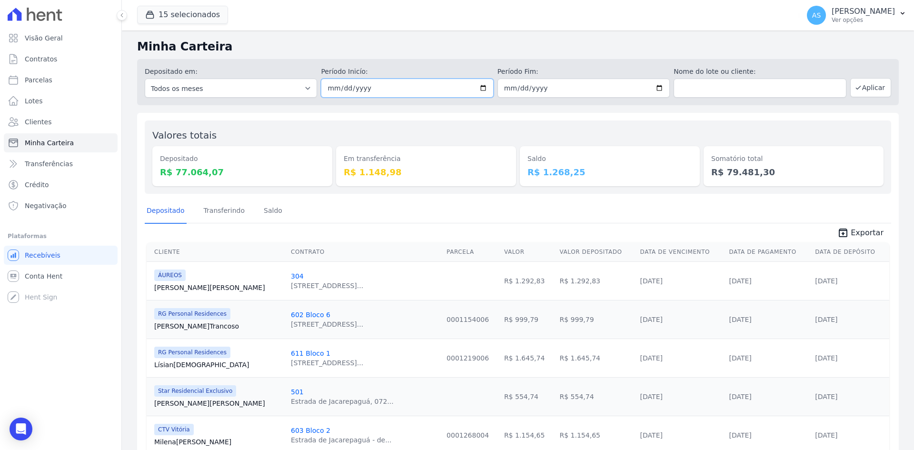
click at [483, 89] on input "[DATE]" at bounding box center [407, 88] width 172 height 19
type input "[DATE]"
click at [652, 91] on input "[DATE]" at bounding box center [583, 88] width 172 height 19
type input "[DATE]"
click at [860, 91] on button "Aplicar" at bounding box center [870, 87] width 41 height 19
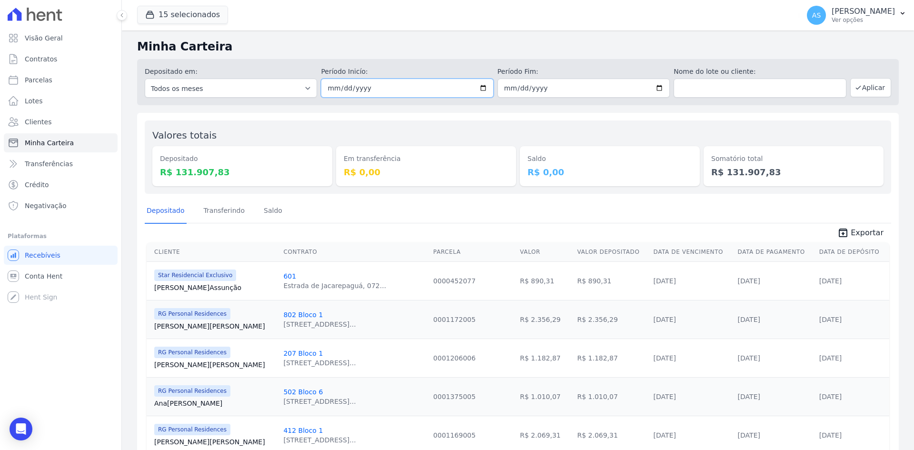
click at [483, 88] on input "[DATE]" at bounding box center [407, 88] width 172 height 19
type input "[DATE]"
click at [656, 85] on input "[DATE]" at bounding box center [583, 88] width 172 height 19
type input "[DATE]"
click at [856, 87] on icon "button" at bounding box center [858, 88] width 8 height 8
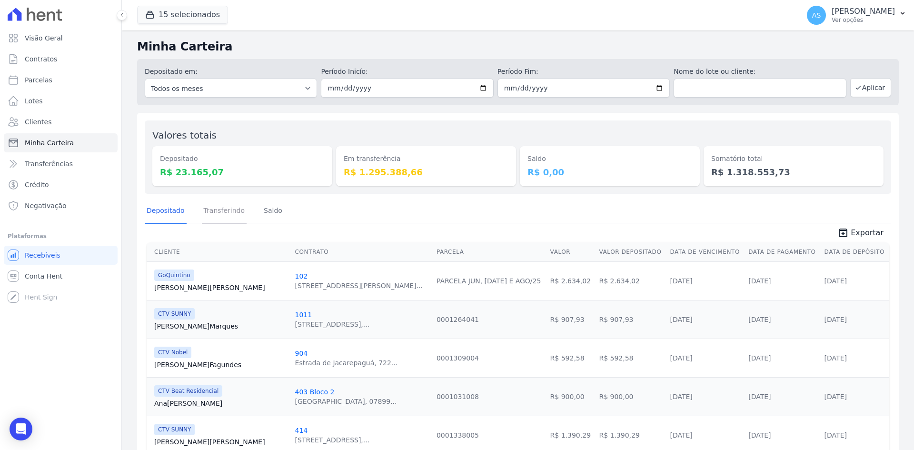
click at [231, 214] on link "Transferindo" at bounding box center [224, 211] width 45 height 25
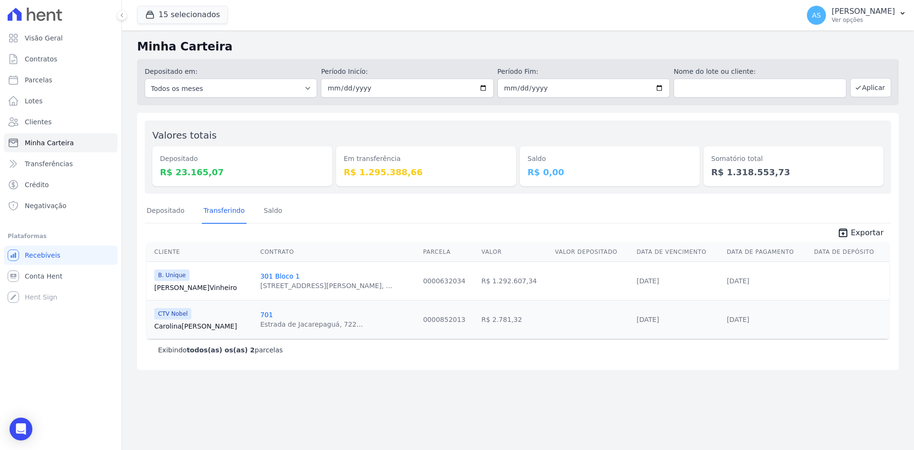
click at [176, 327] on link "[PERSON_NAME]" at bounding box center [203, 326] width 99 height 10
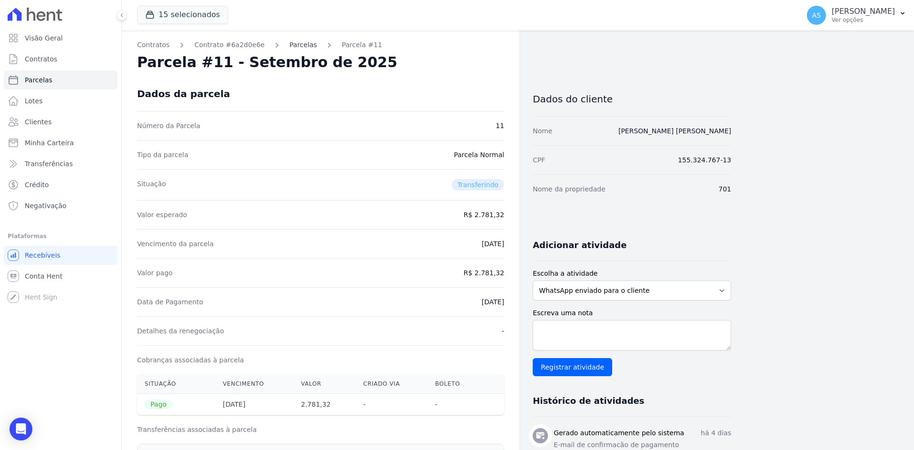
click at [289, 48] on link "Parcelas" at bounding box center [303, 45] width 28 height 10
